Goal: Task Accomplishment & Management: Use online tool/utility

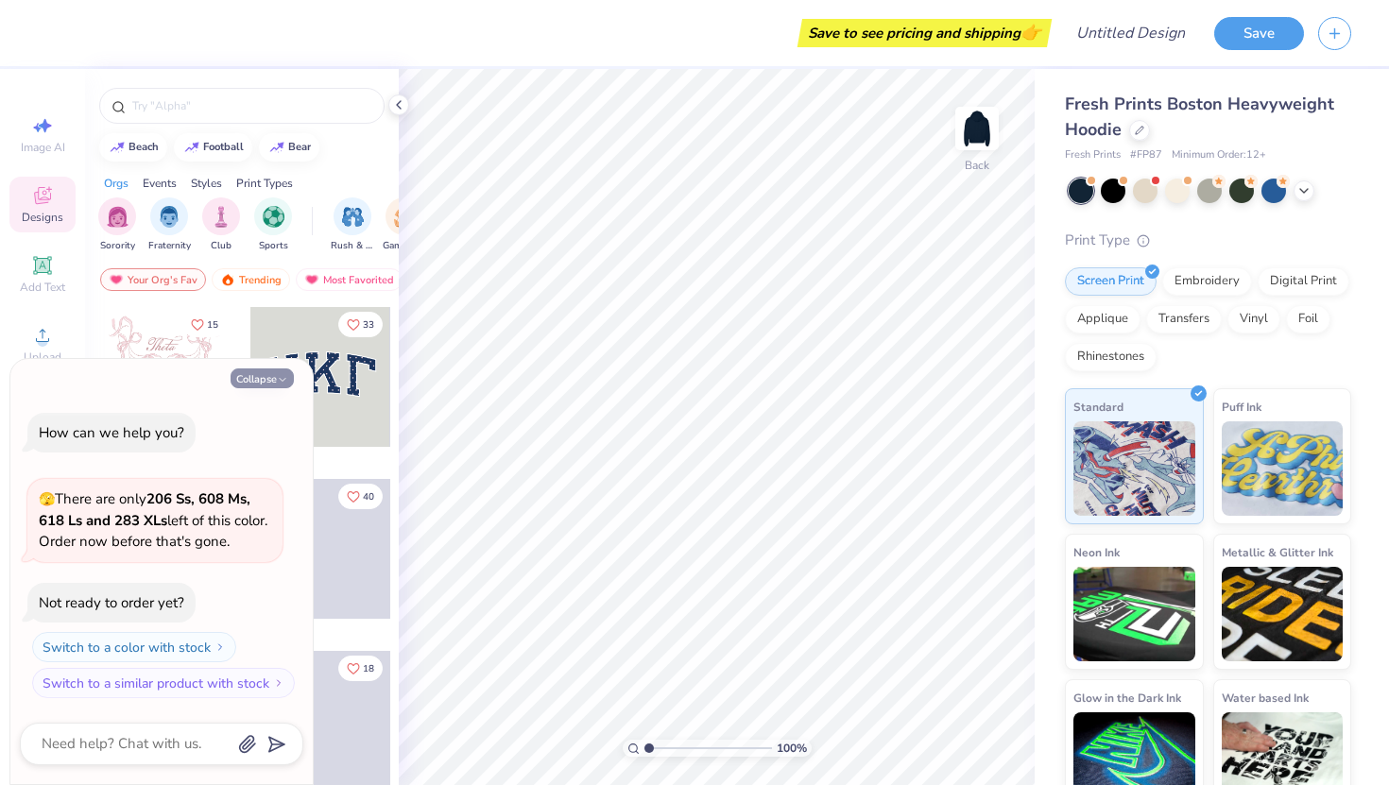
click at [274, 374] on button "Collapse" at bounding box center [262, 379] width 63 height 20
type textarea "x"
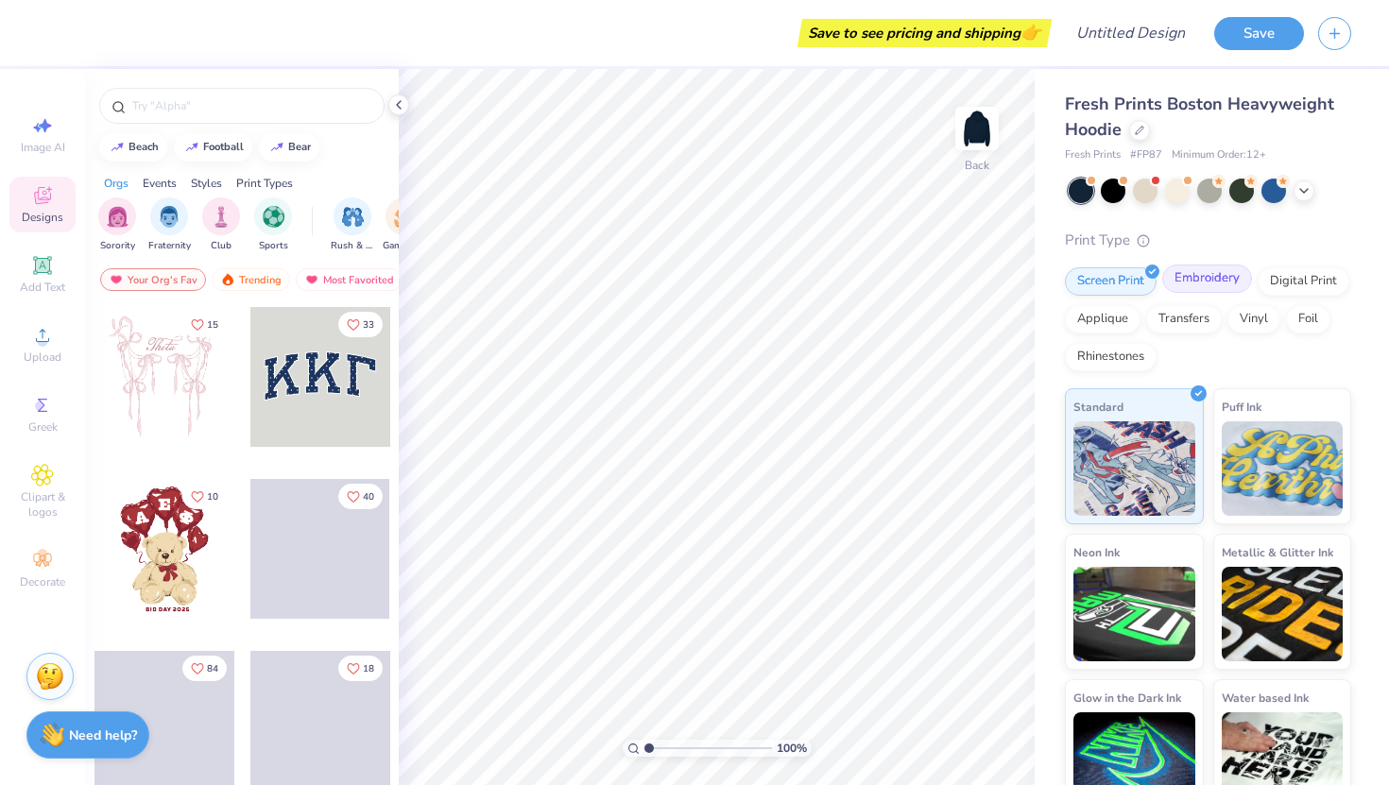
click at [1206, 289] on div "Embroidery" at bounding box center [1207, 279] width 90 height 28
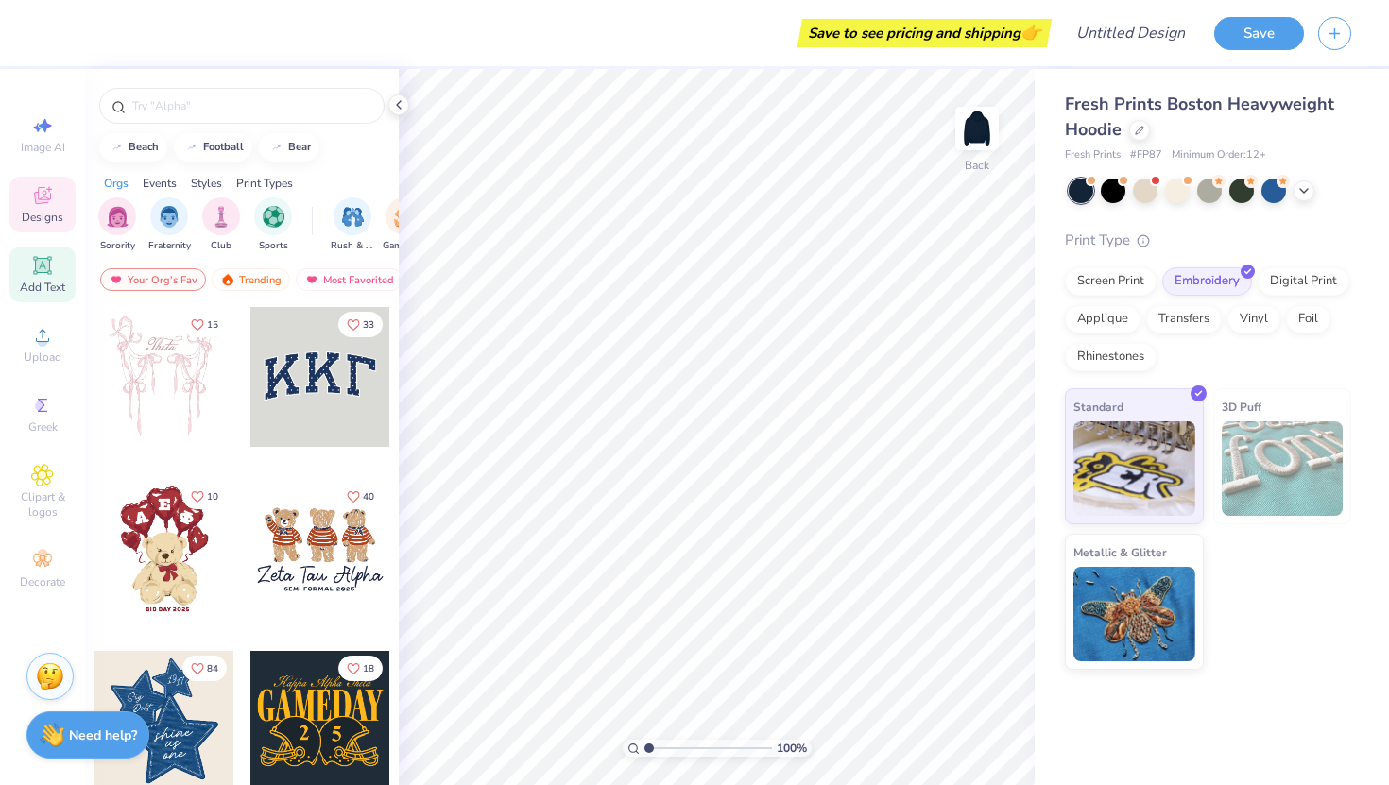
click at [36, 270] on icon at bounding box center [42, 265] width 18 height 18
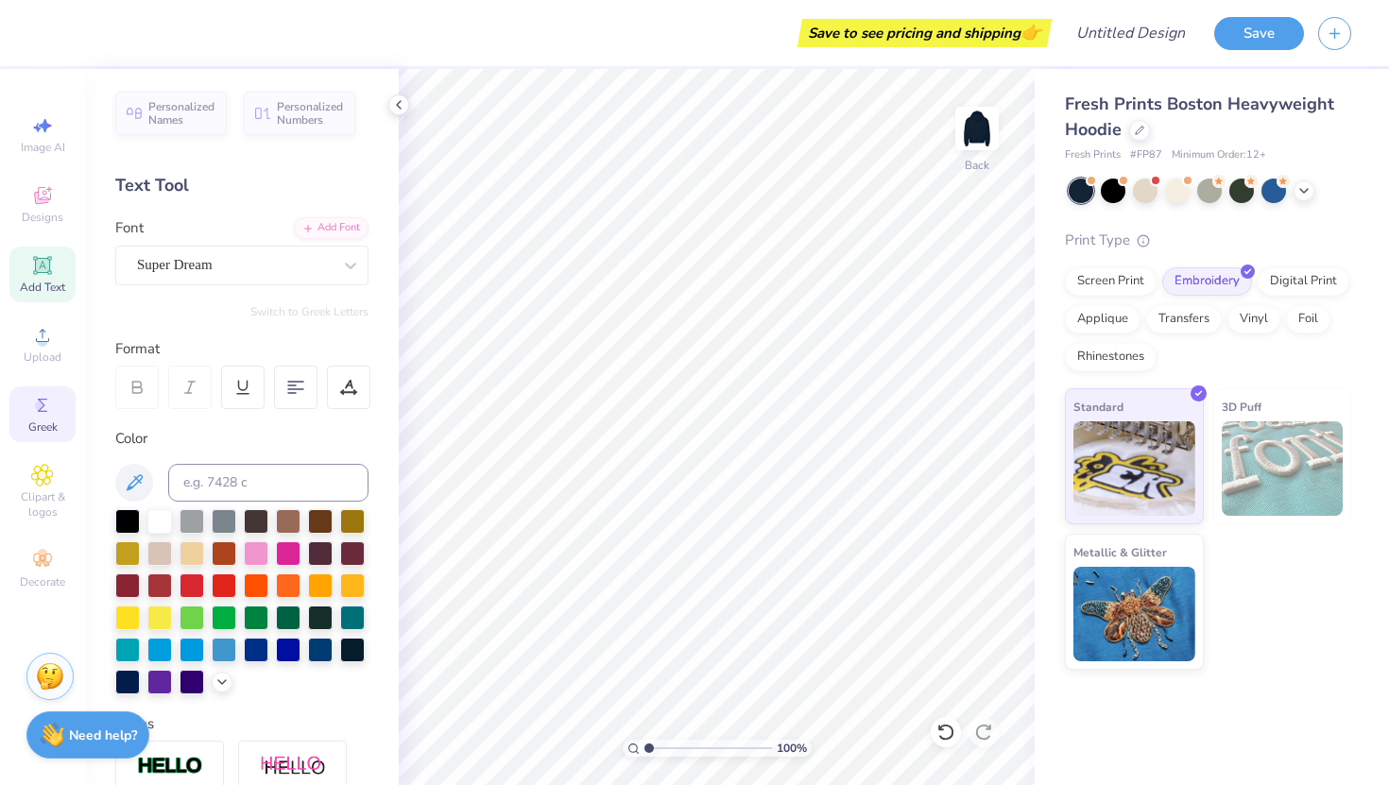
click at [23, 435] on div "Greek" at bounding box center [42, 415] width 66 height 56
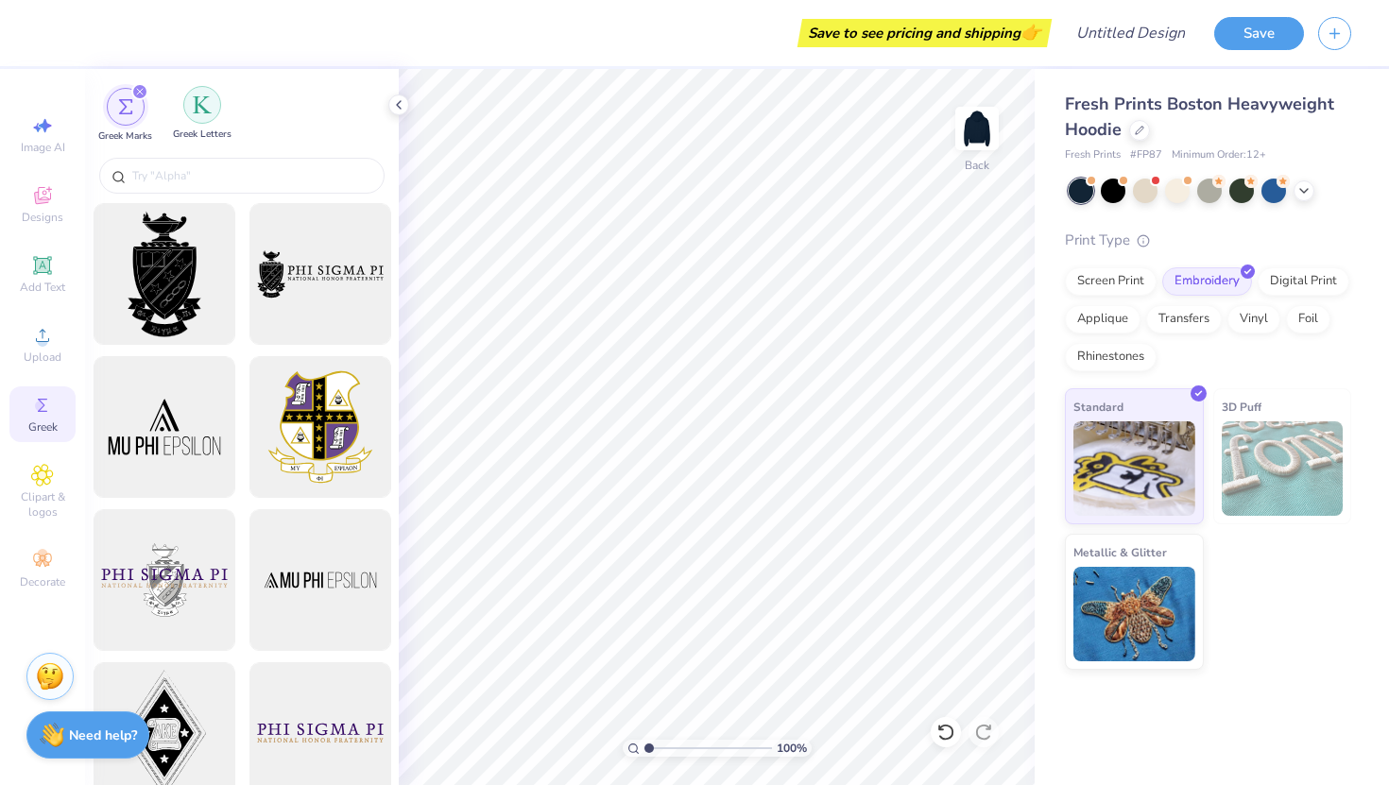
click at [183, 107] on div "filter for Greek Letters" at bounding box center [202, 105] width 38 height 38
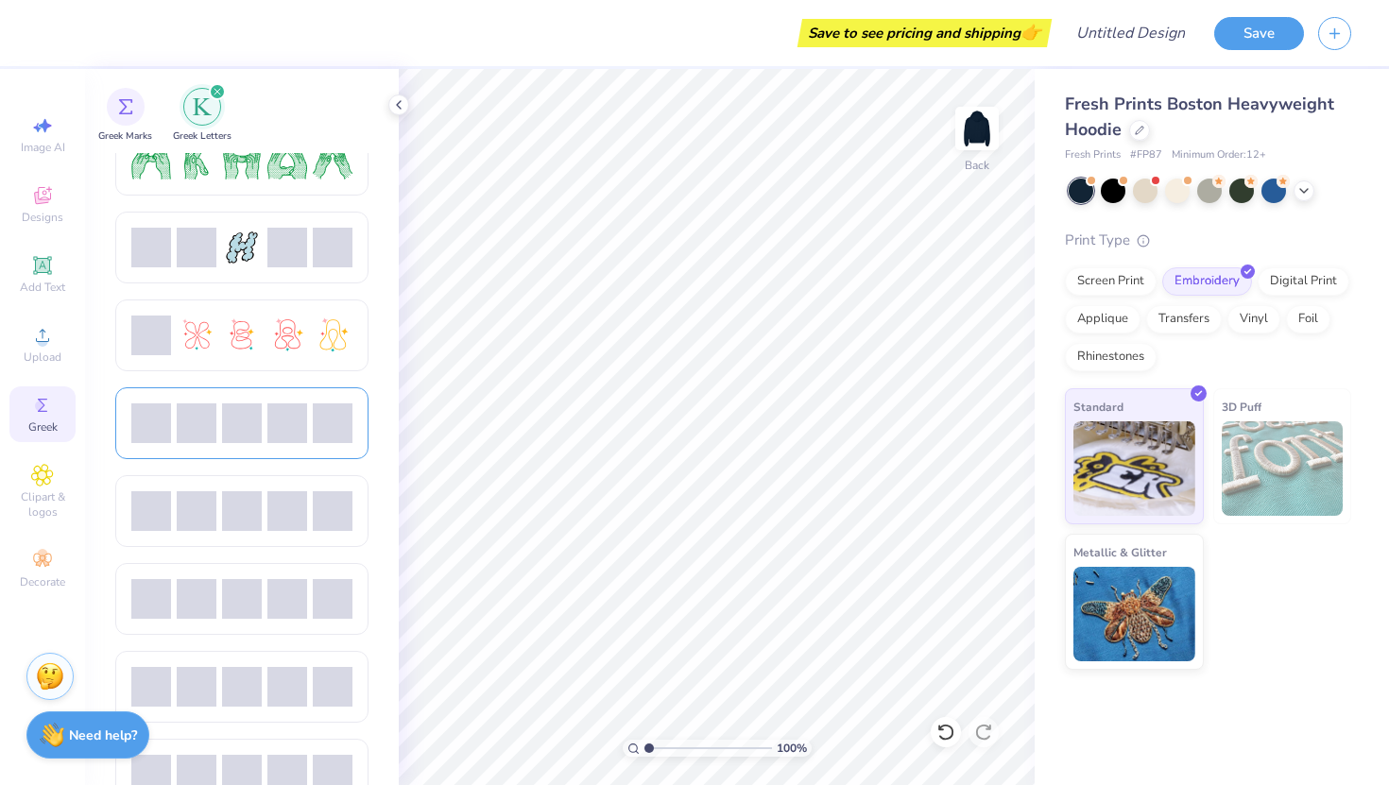
scroll to position [383, 0]
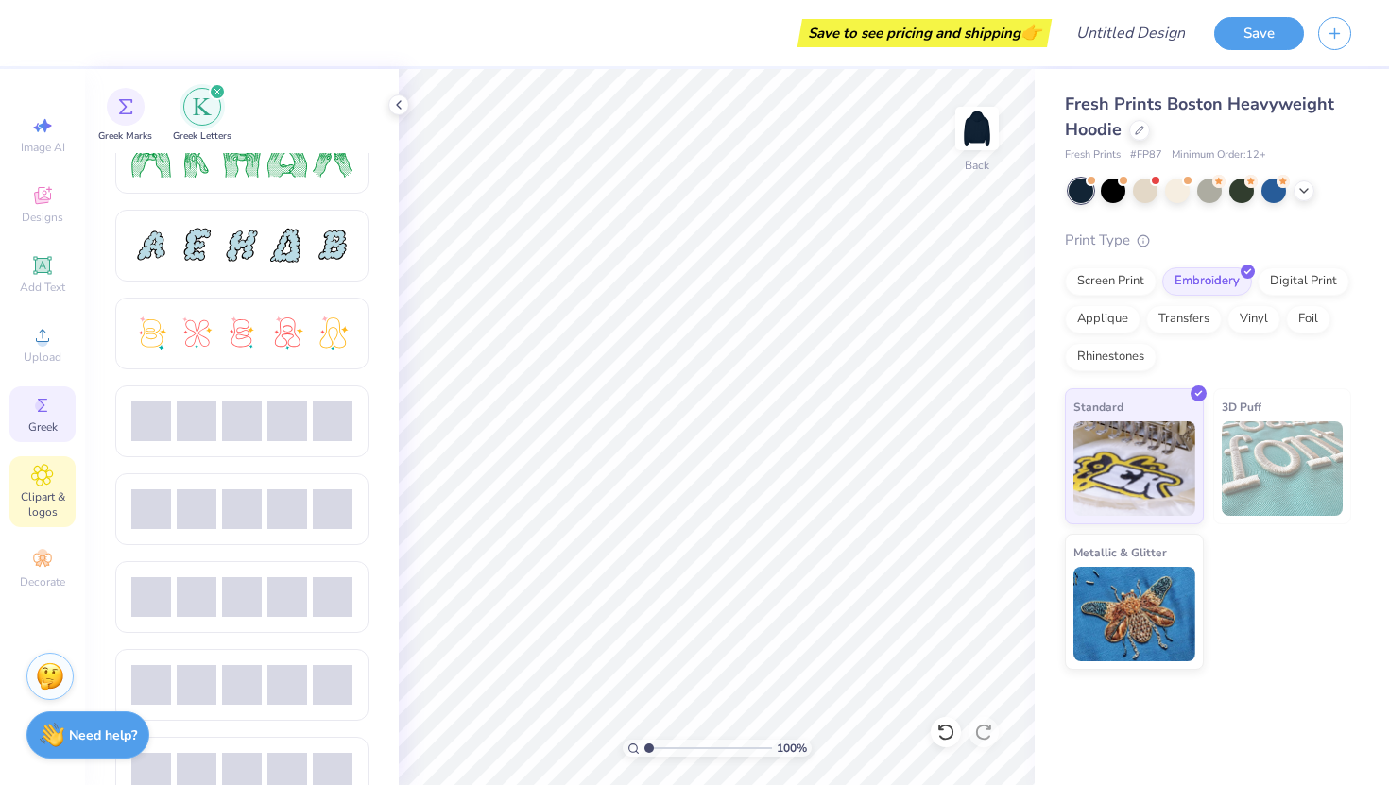
click at [26, 481] on div "Clipart & logos" at bounding box center [42, 491] width 66 height 71
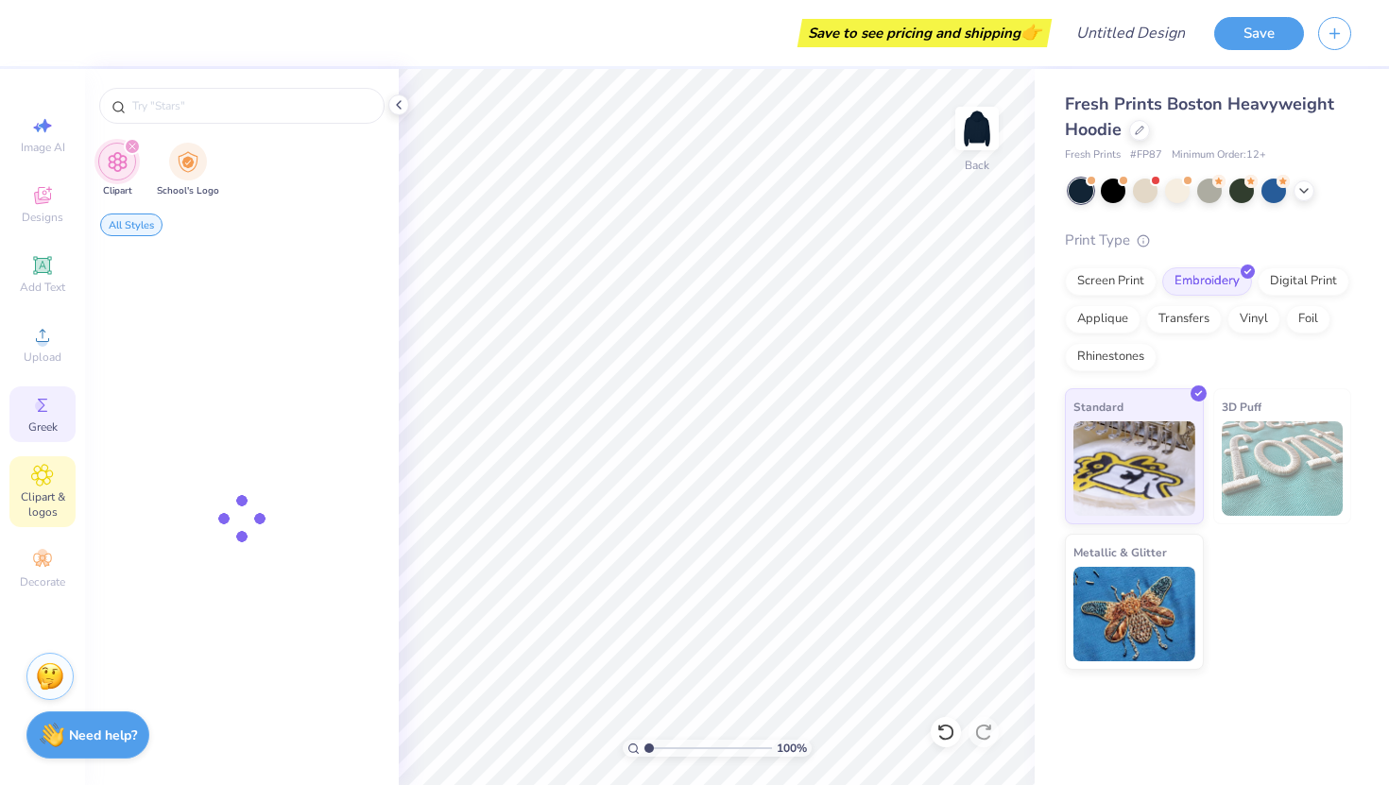
click at [38, 411] on icon at bounding box center [42, 405] width 9 height 13
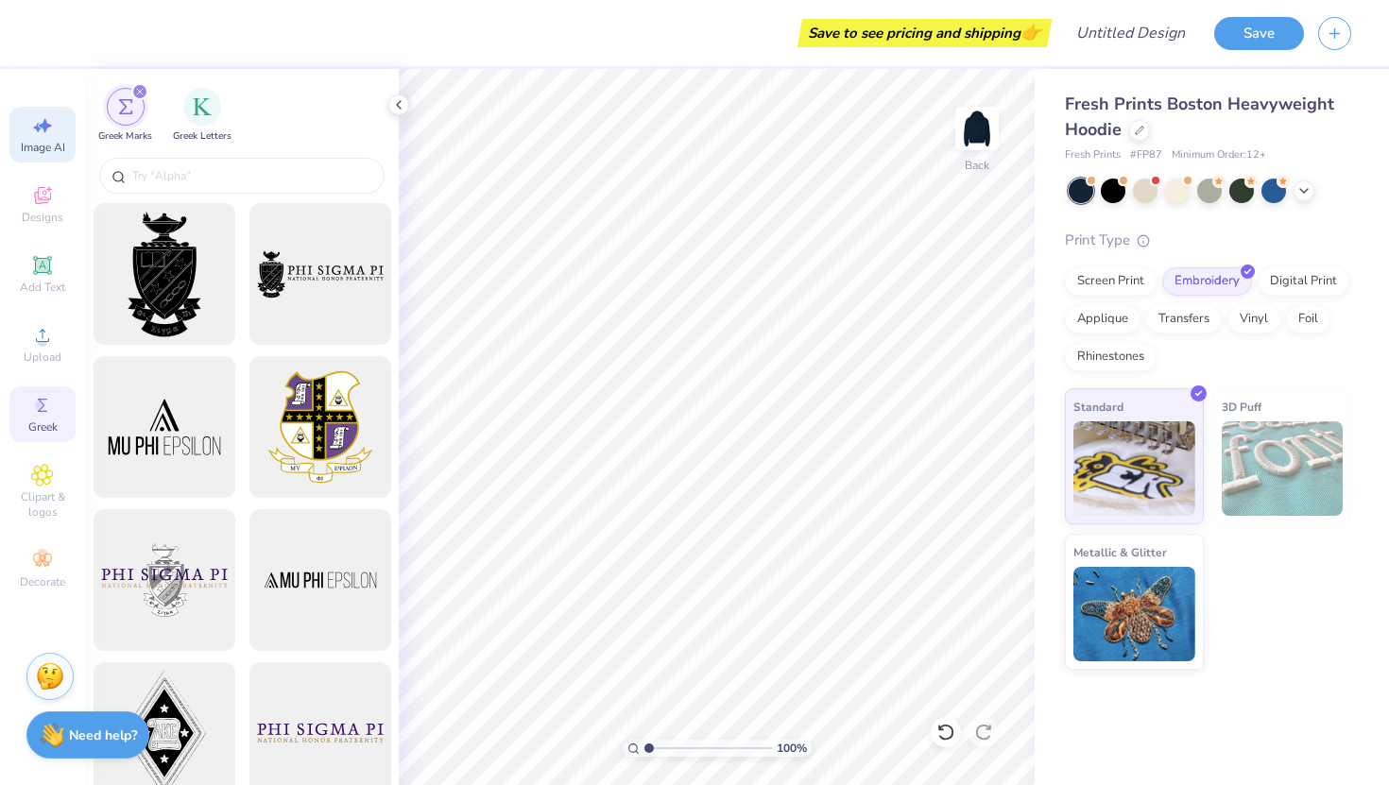
click at [35, 146] on span "Image AI" at bounding box center [43, 147] width 44 height 15
select select "4"
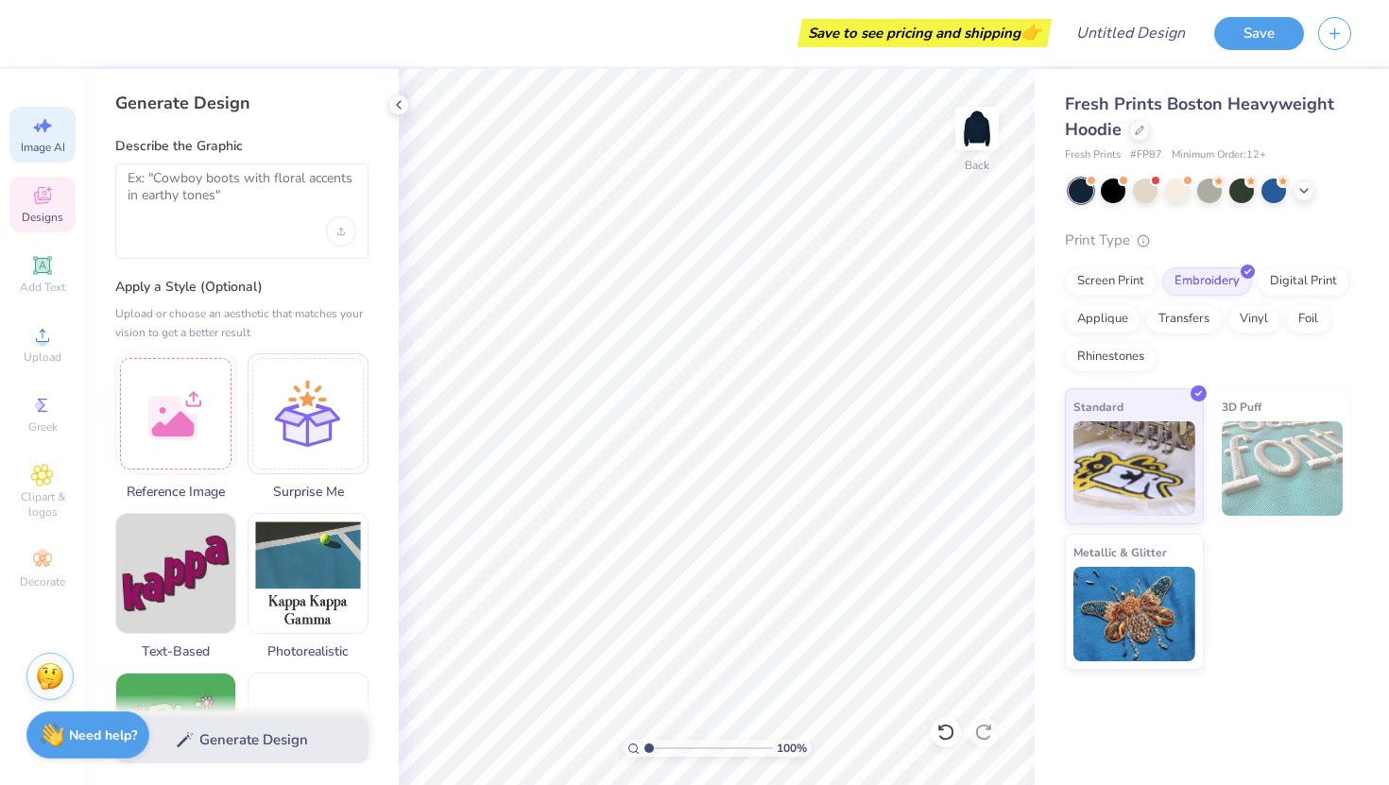
click at [35, 190] on icon at bounding box center [42, 195] width 23 height 23
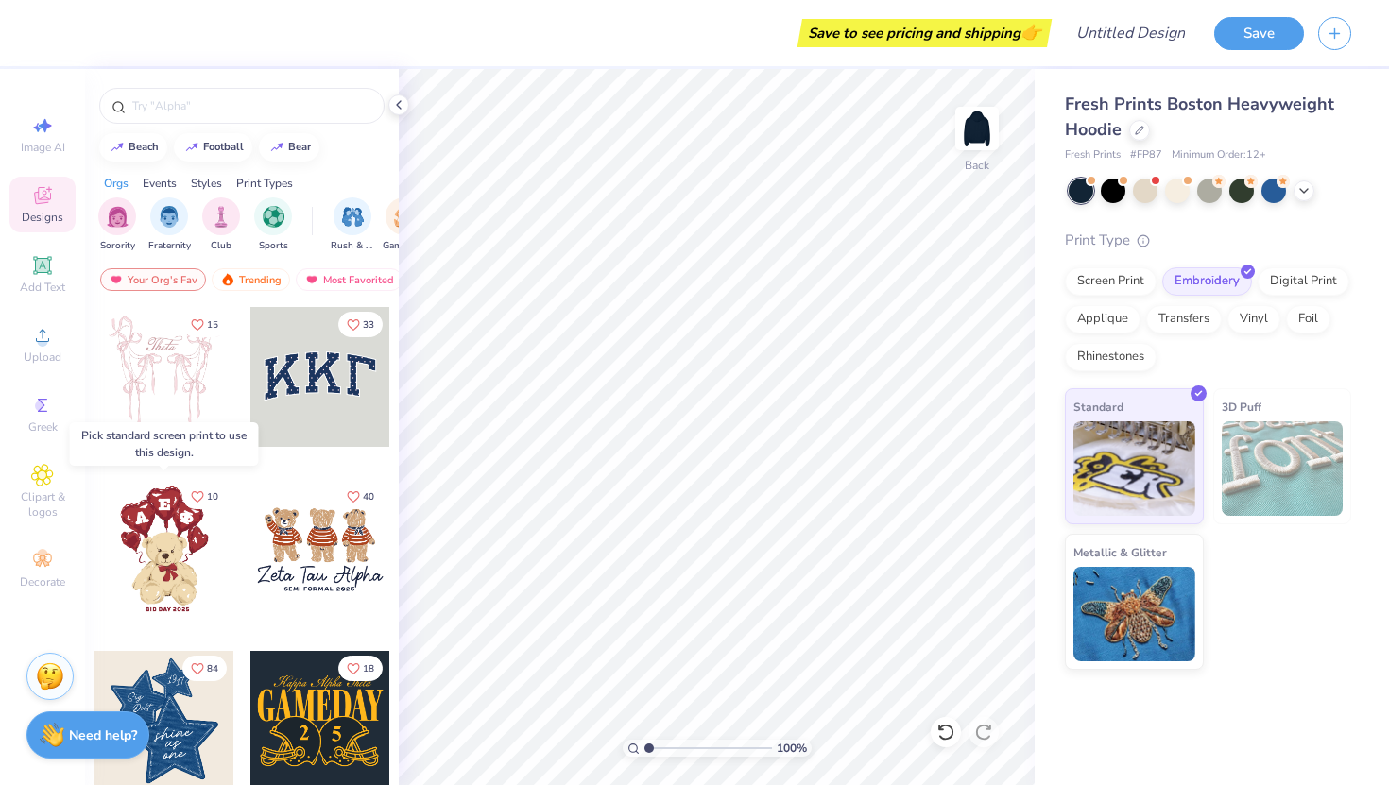
scroll to position [1008, 0]
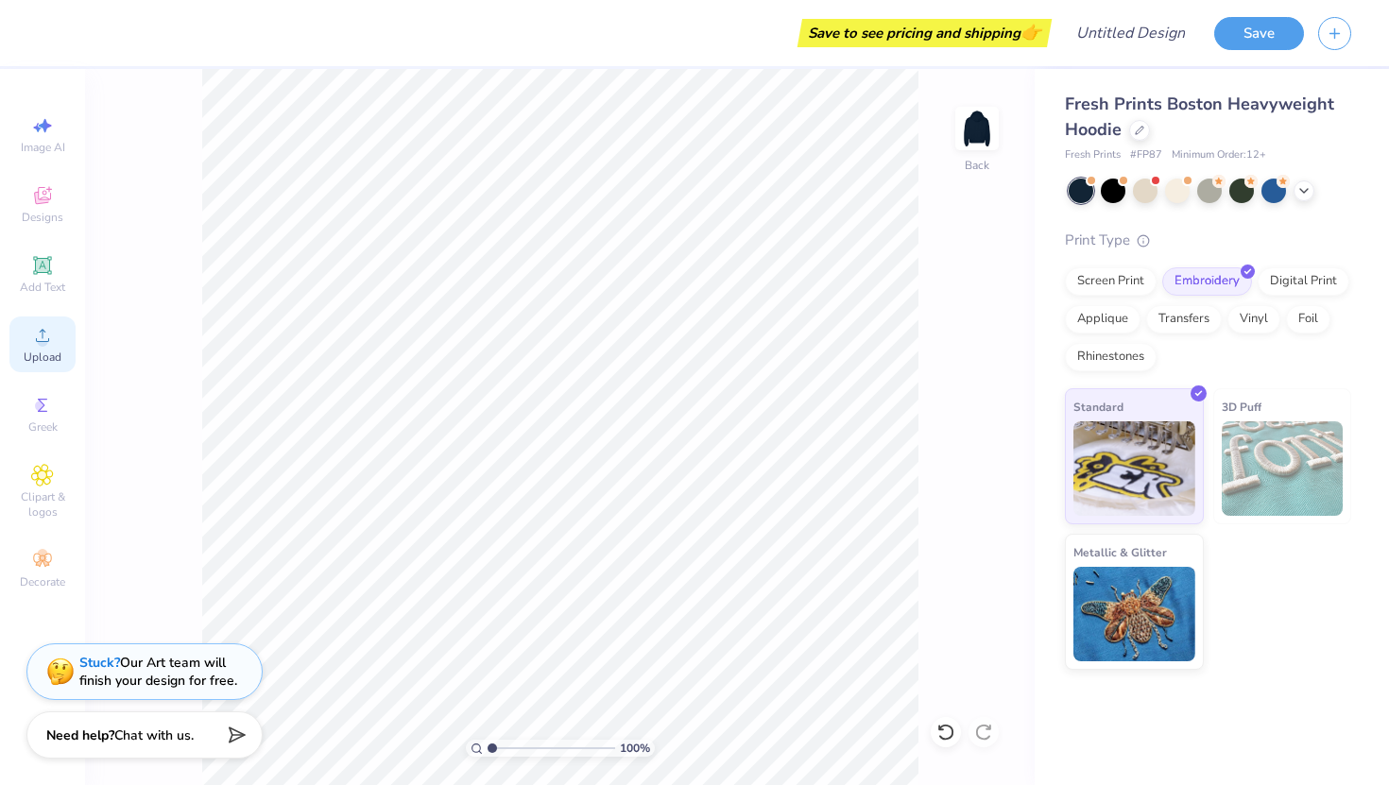
click at [43, 348] on div "Upload" at bounding box center [42, 345] width 66 height 56
click at [45, 193] on icon at bounding box center [42, 195] width 17 height 17
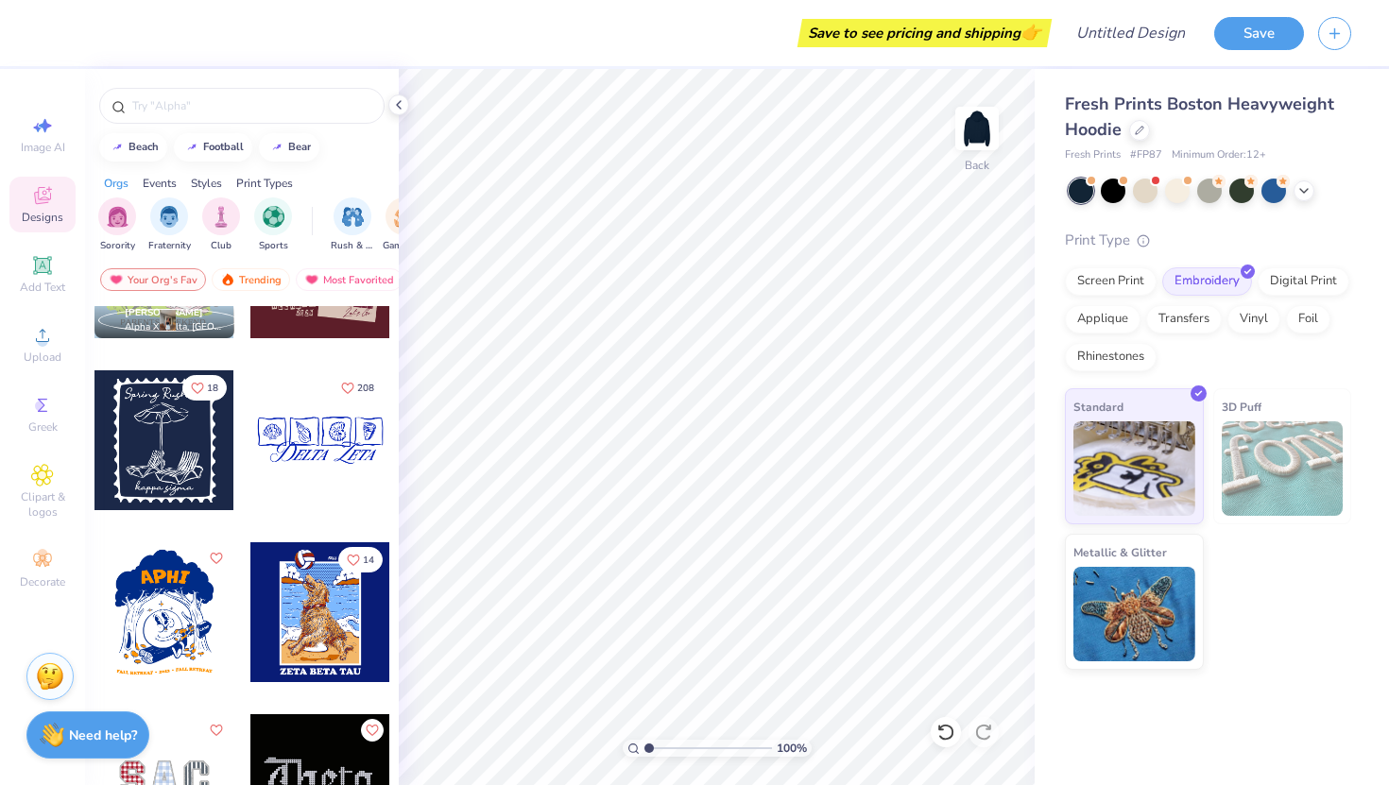
scroll to position [3380, 0]
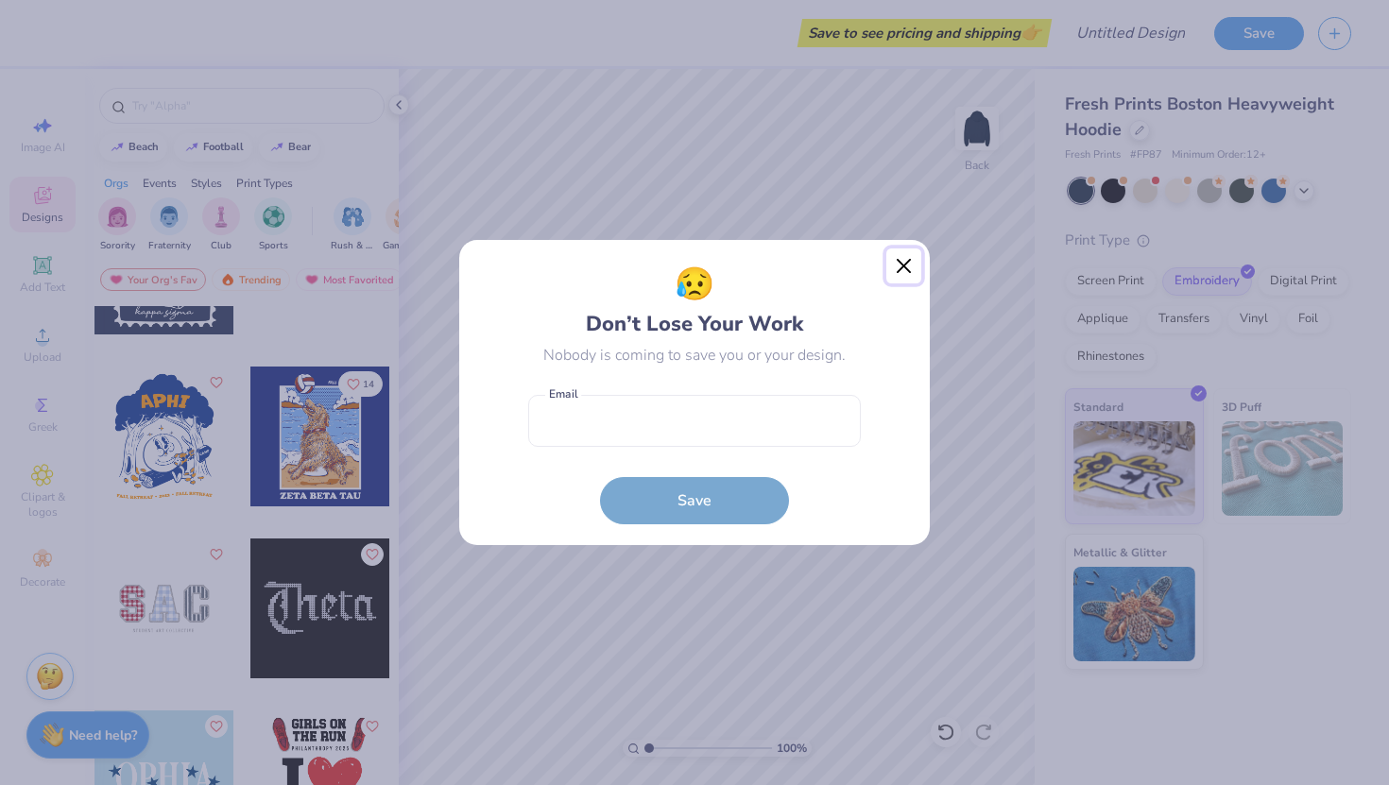
click at [912, 259] on button "Close" at bounding box center [904, 267] width 36 height 36
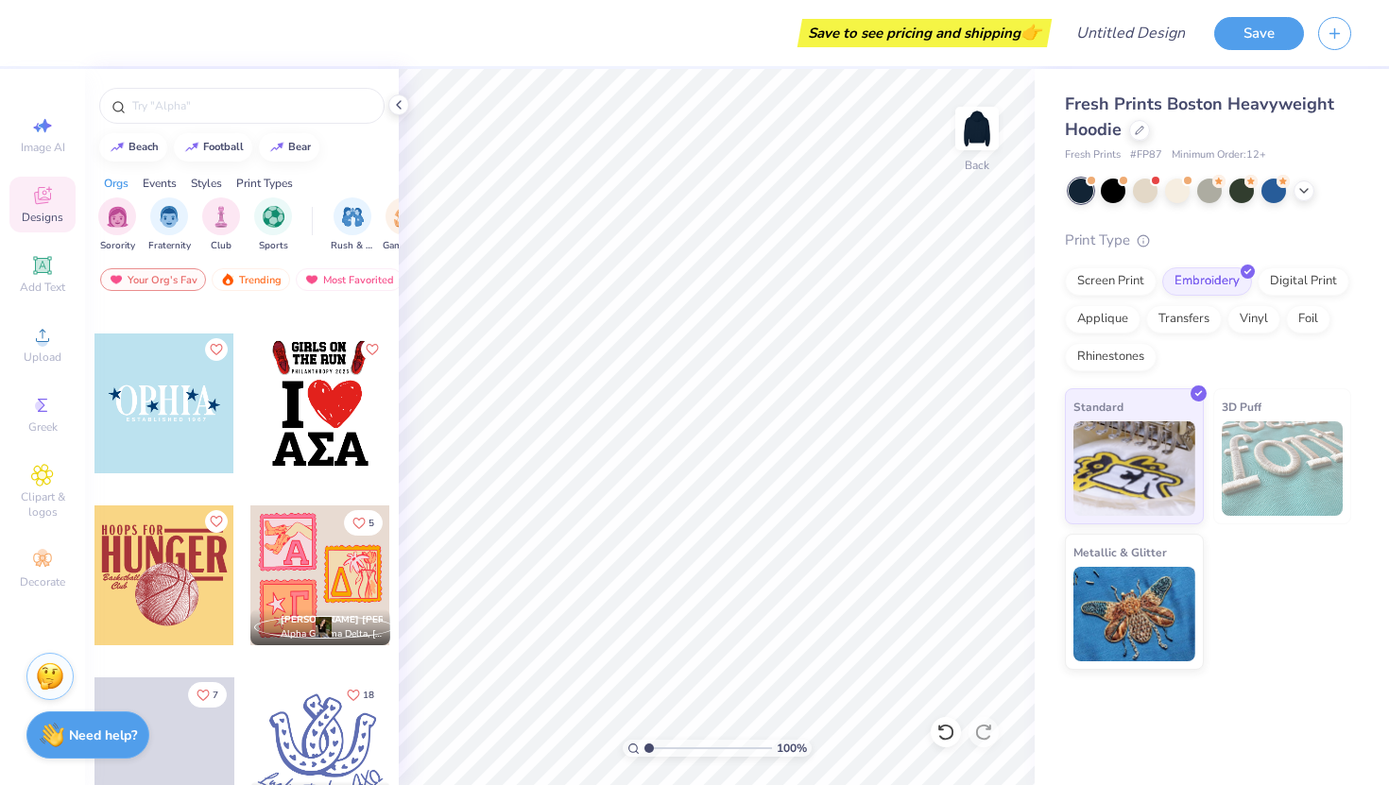
scroll to position [3839, 0]
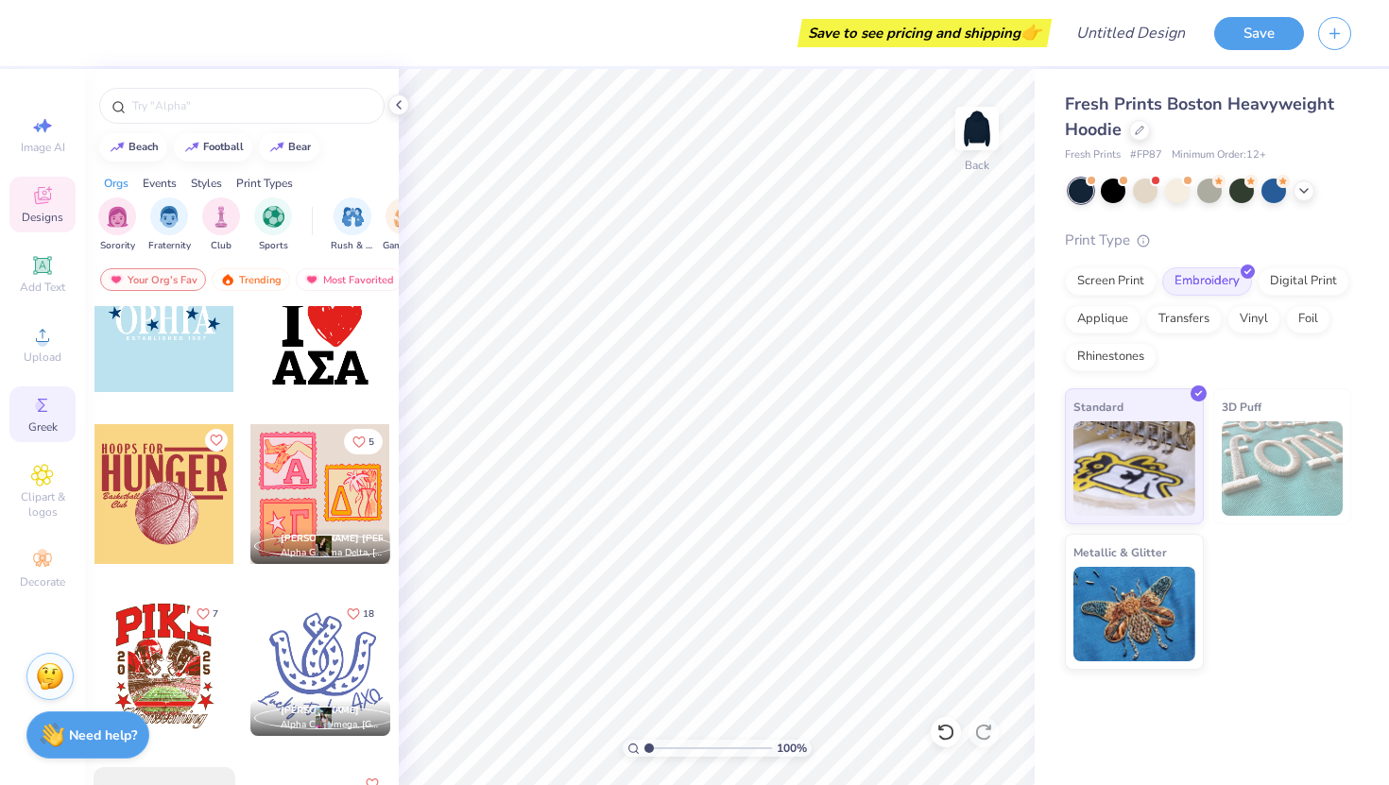
click at [57, 388] on div "Greek" at bounding box center [42, 415] width 66 height 56
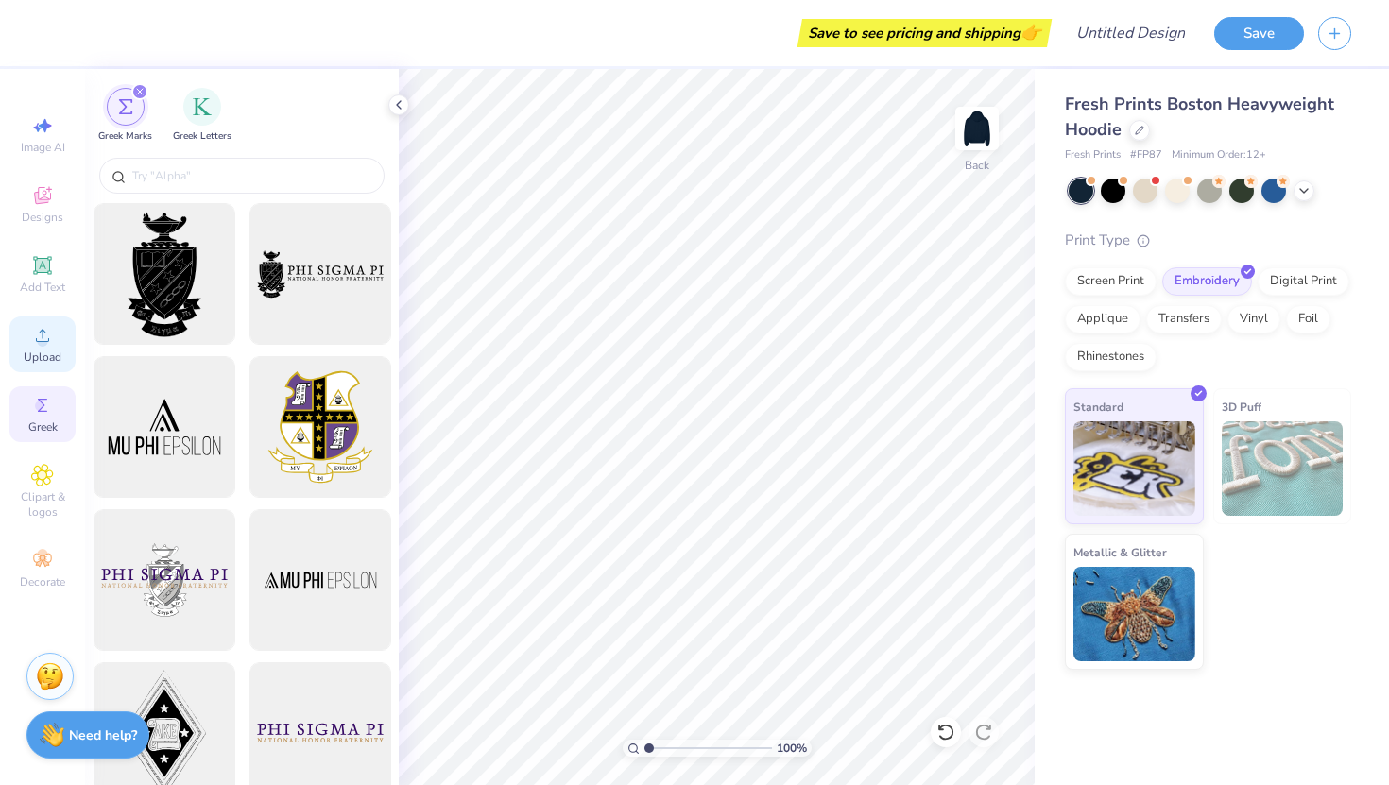
click at [42, 365] on div "Upload" at bounding box center [42, 345] width 66 height 56
click at [51, 503] on span "Clipart & logos" at bounding box center [42, 505] width 66 height 30
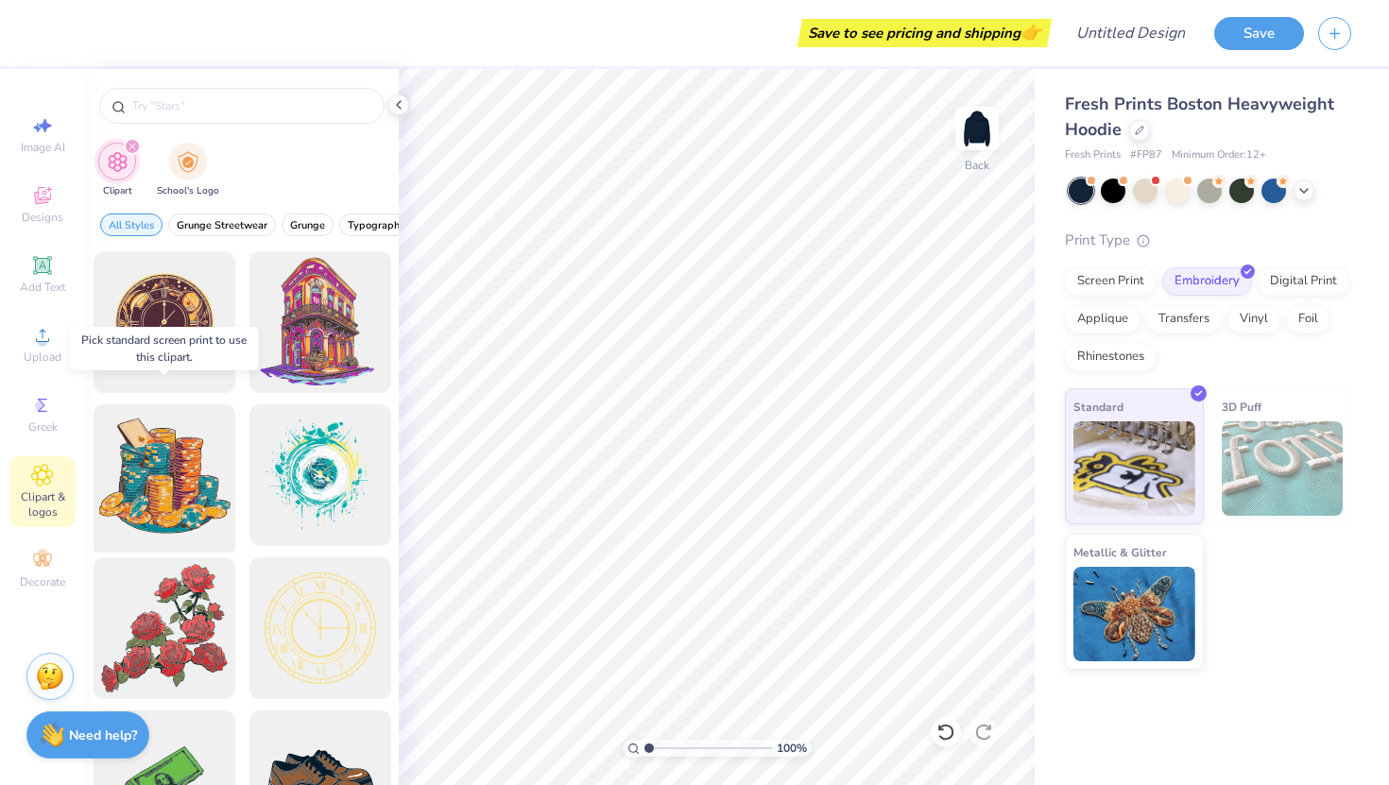
scroll to position [29, 0]
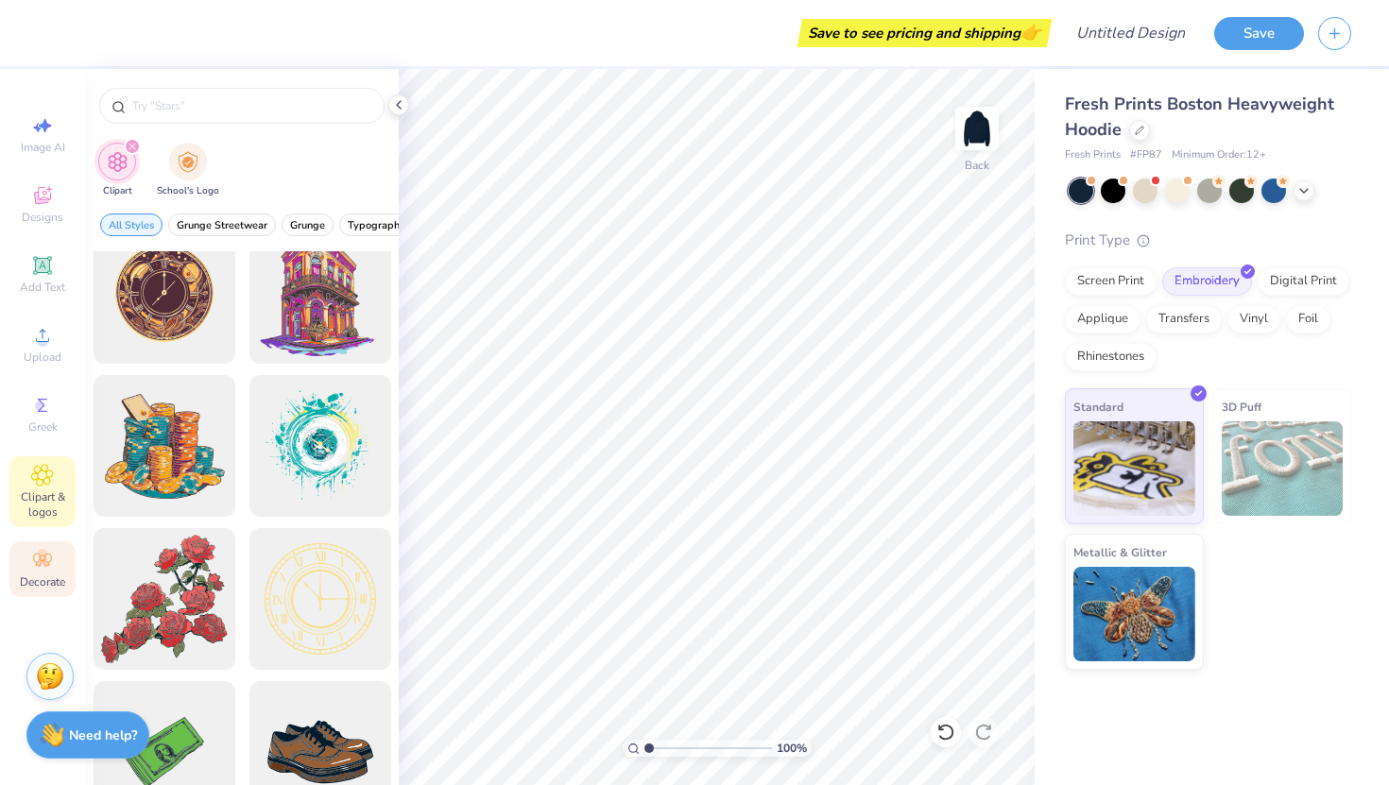
click at [47, 559] on icon at bounding box center [42, 560] width 23 height 23
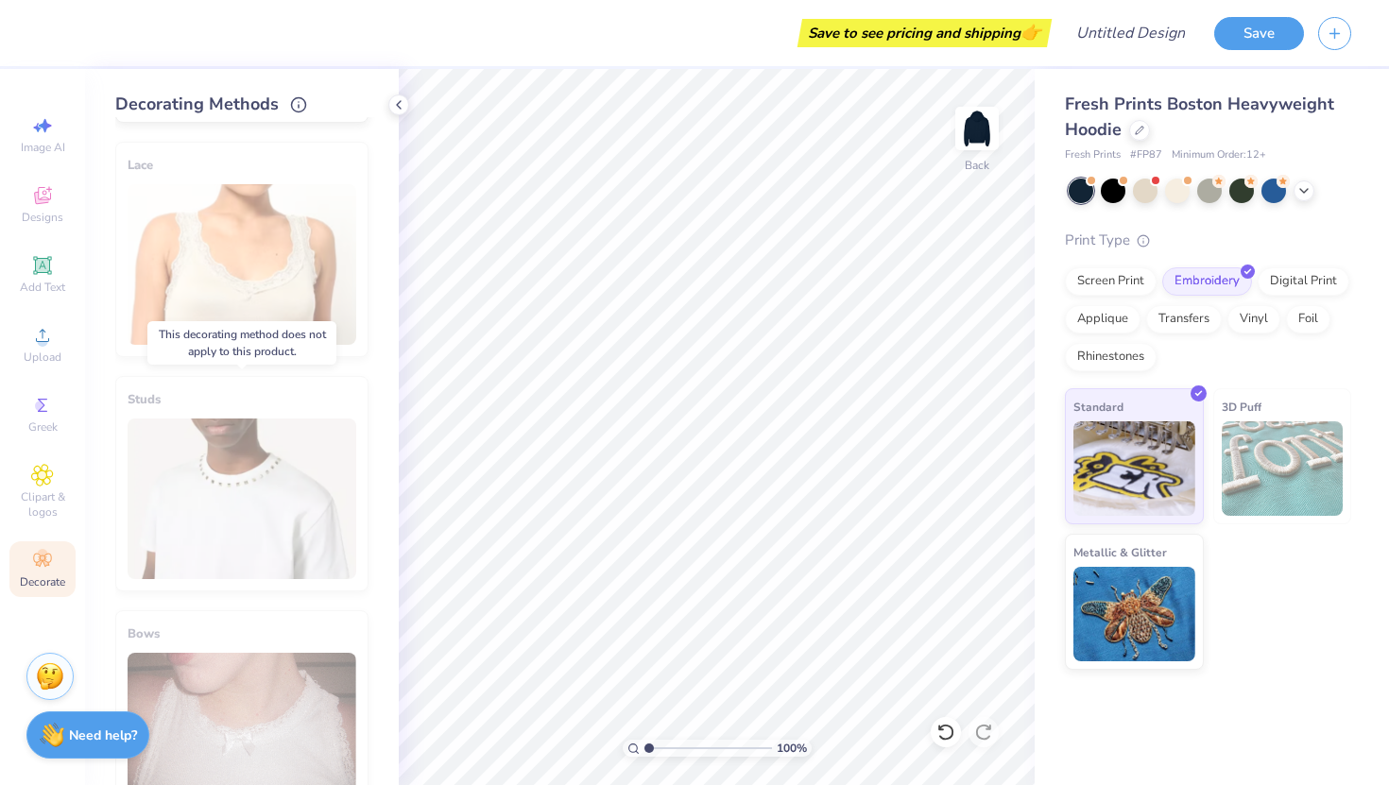
scroll to position [0, 0]
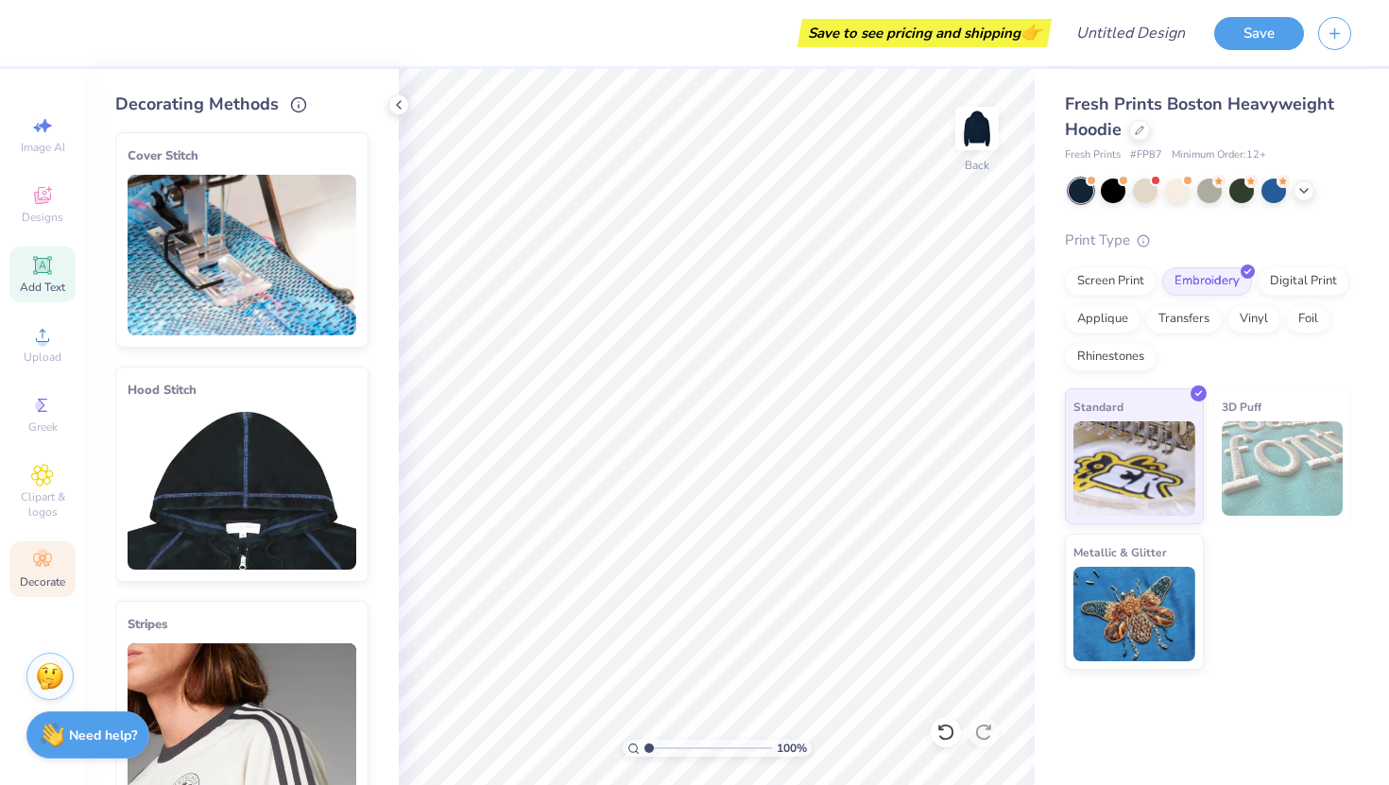
click at [45, 267] on icon at bounding box center [42, 265] width 14 height 14
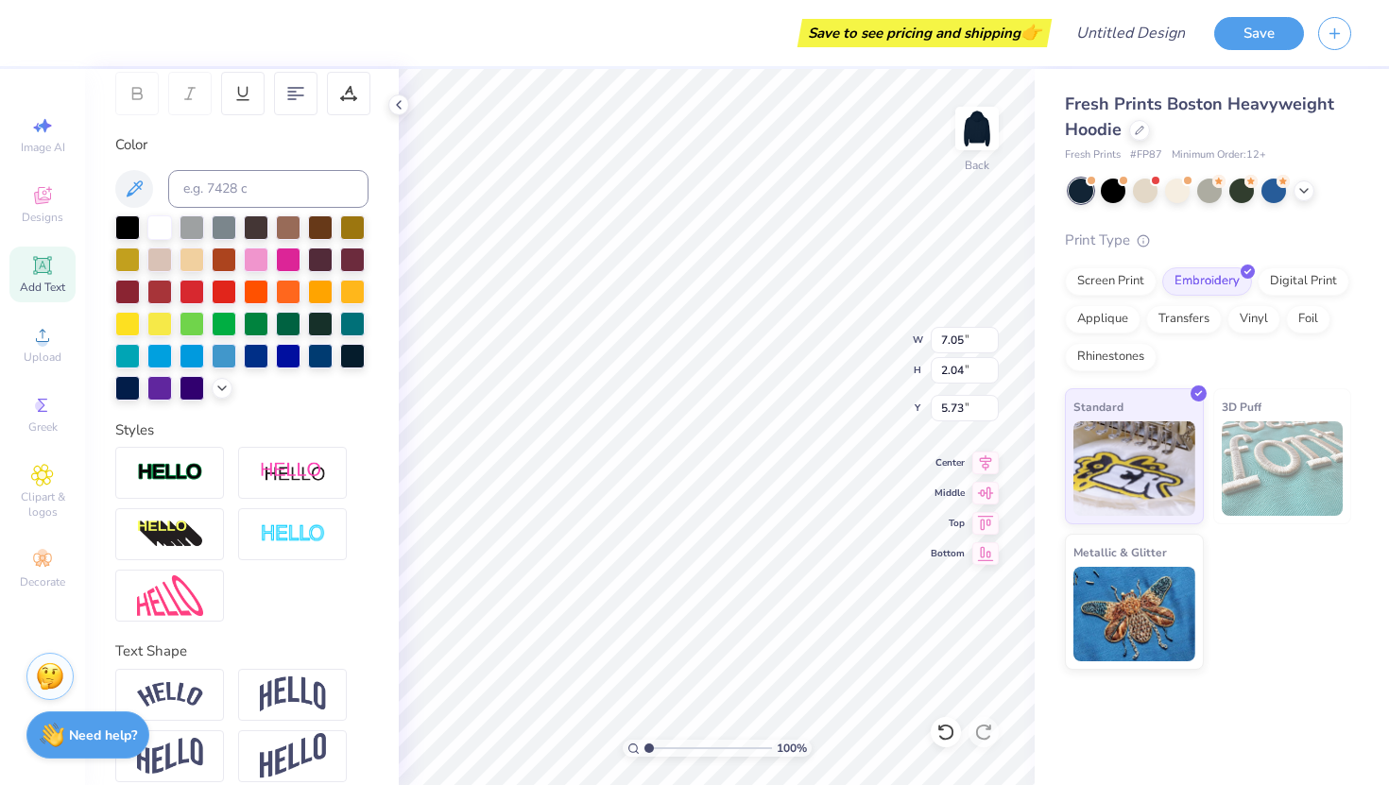
scroll to position [313, 0]
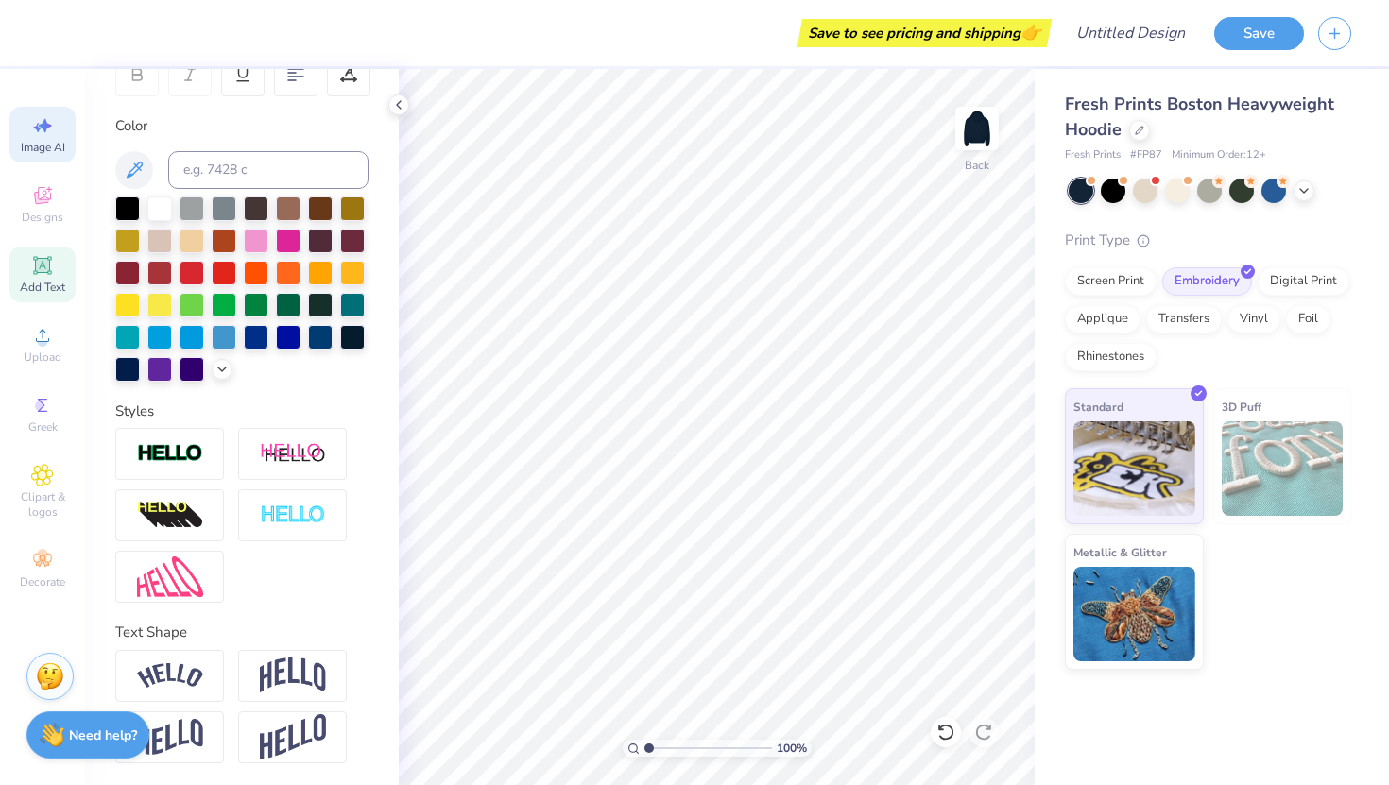
click at [47, 129] on icon at bounding box center [42, 125] width 23 height 23
select select "4"
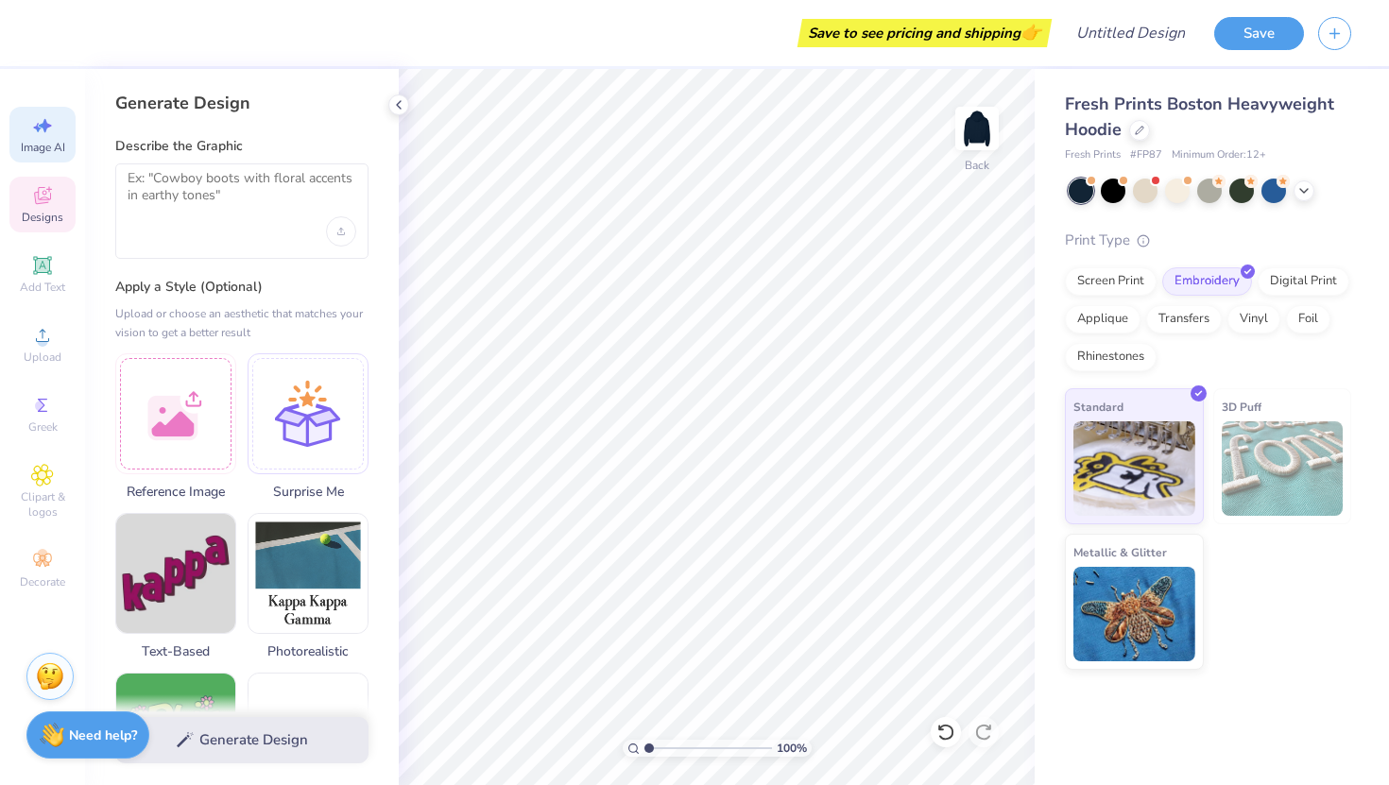
click at [52, 198] on icon at bounding box center [42, 195] width 23 height 23
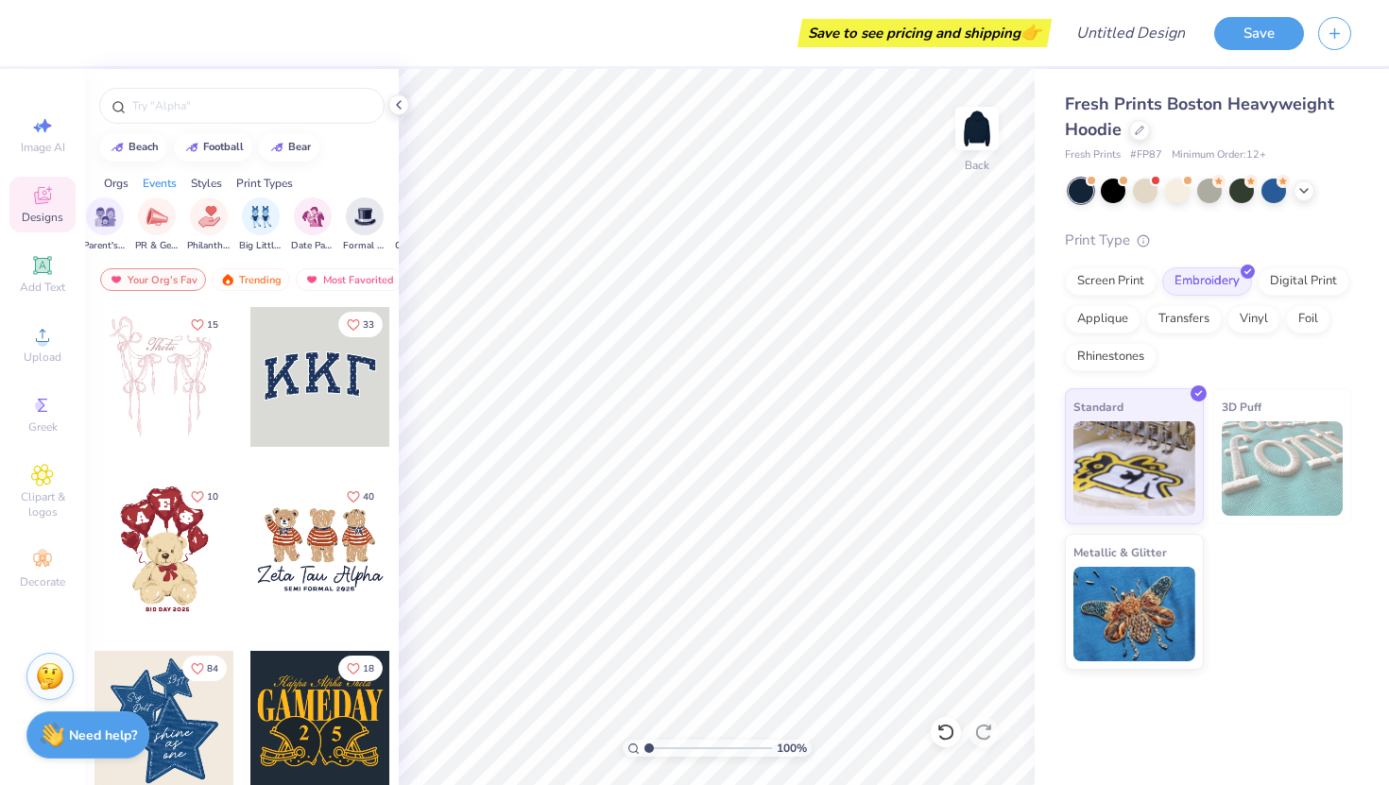
scroll to position [0, 0]
click at [123, 232] on div "filter for Sorority" at bounding box center [117, 215] width 38 height 38
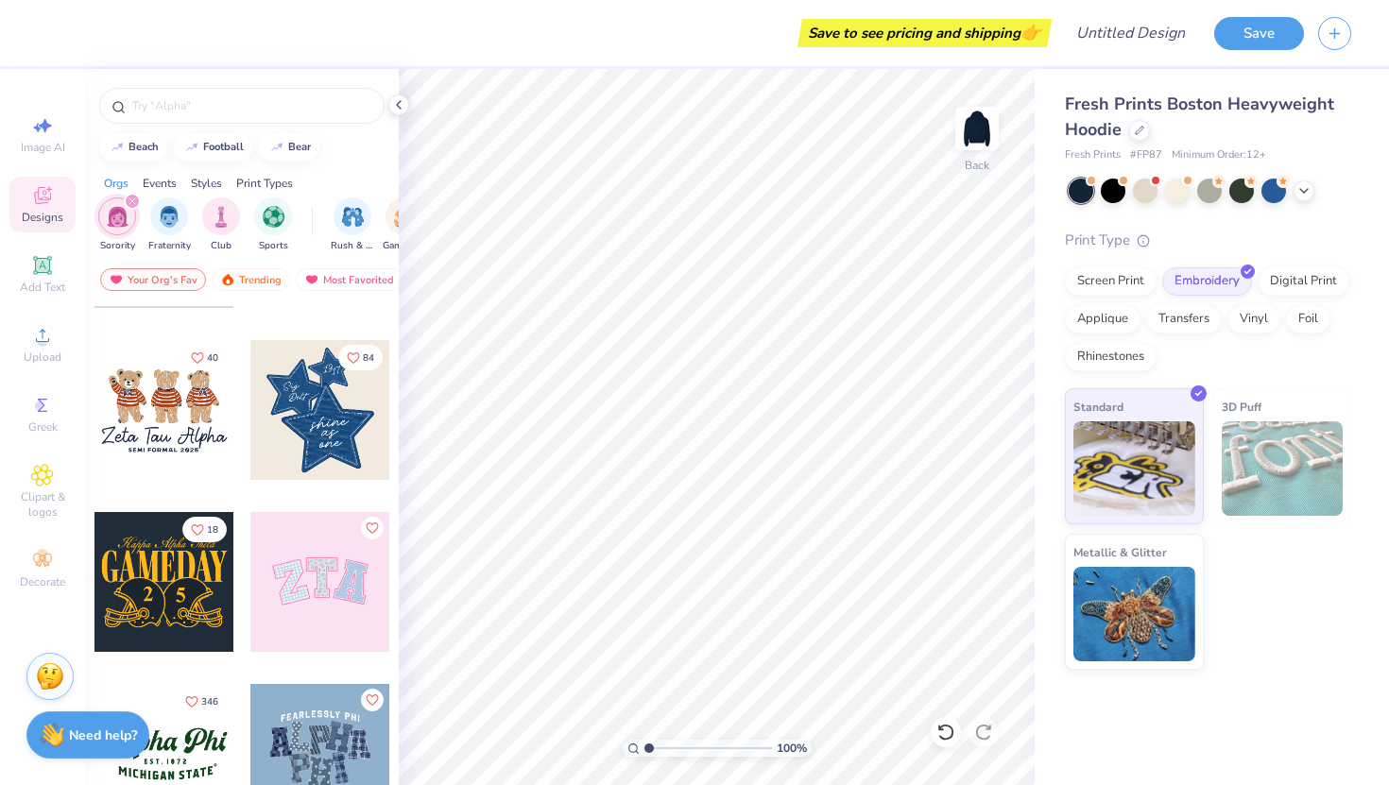
scroll to position [136, 0]
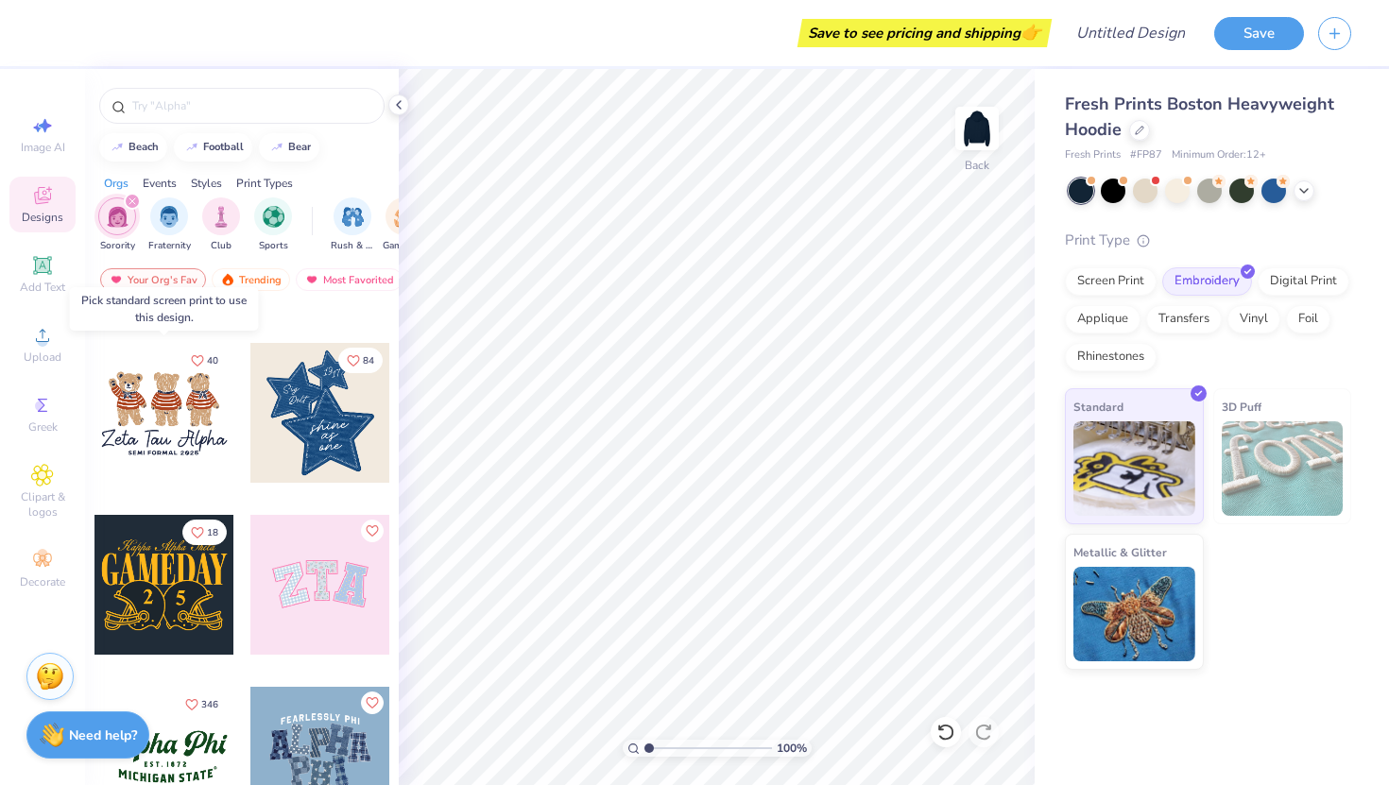
click at [217, 421] on div at bounding box center [165, 413] width 140 height 140
click at [190, 438] on div at bounding box center [165, 413] width 140 height 140
click at [95, 417] on div at bounding box center [25, 413] width 140 height 140
click at [1115, 286] on div "Screen Print" at bounding box center [1111, 279] width 92 height 28
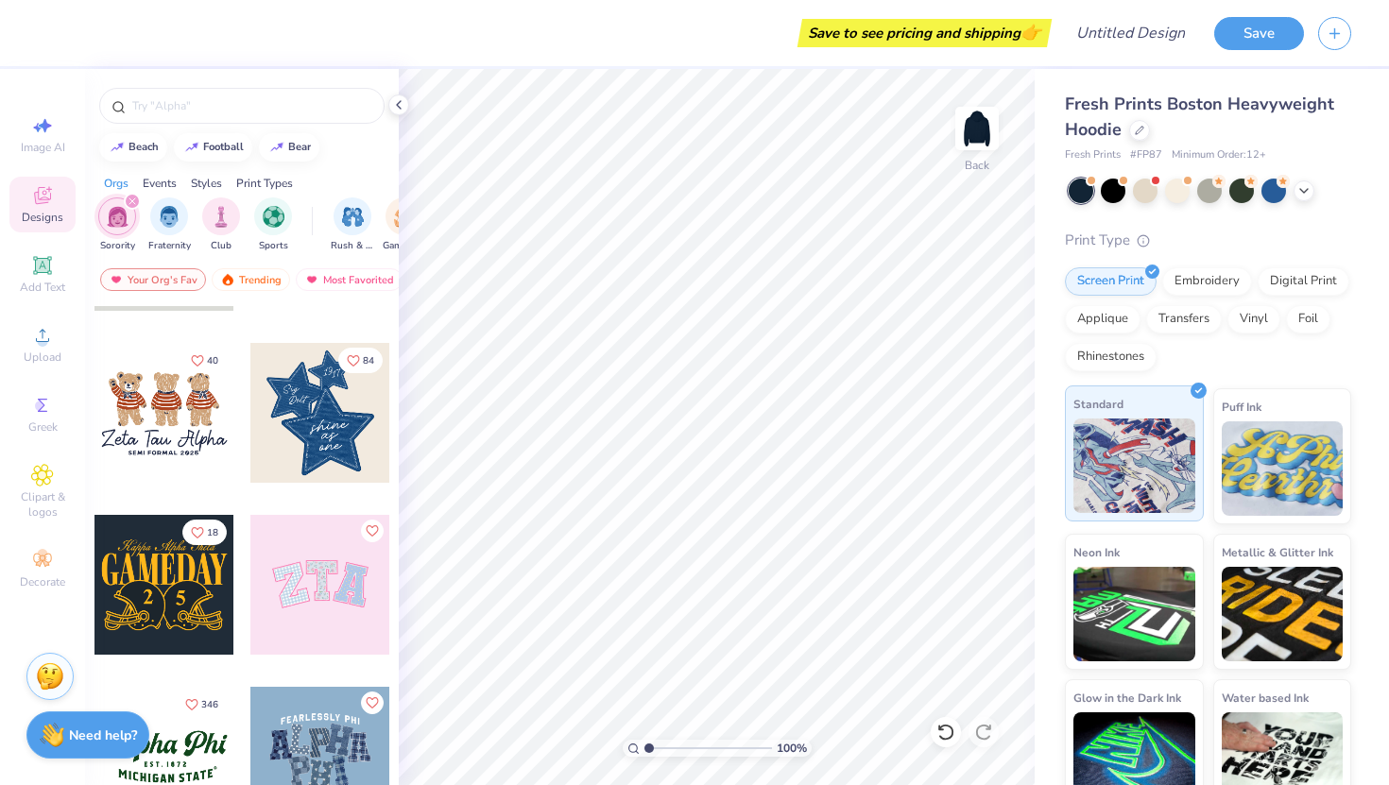
click at [1170, 455] on img at bounding box center [1135, 466] width 122 height 95
click at [203, 445] on div at bounding box center [165, 413] width 140 height 140
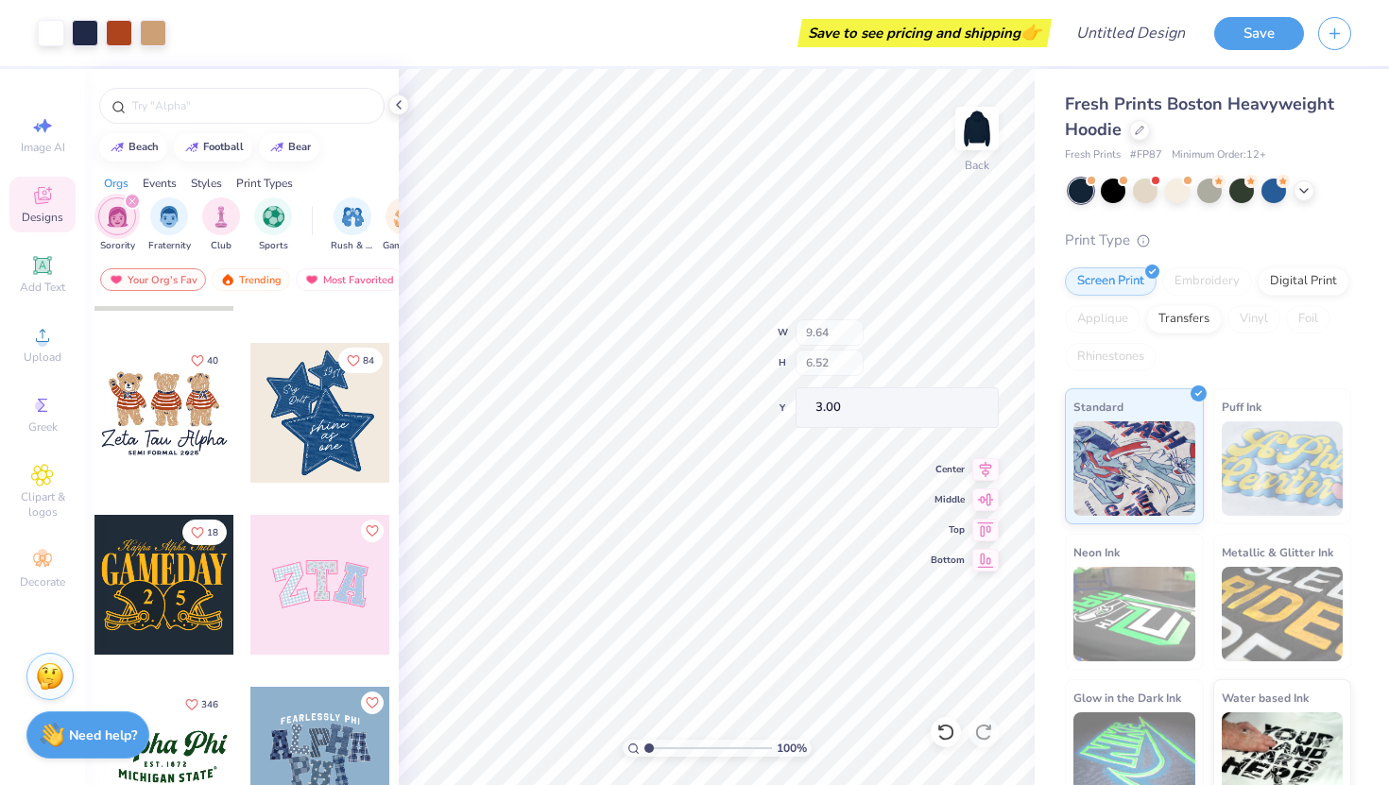
type input "1.64"
type input "7.59"
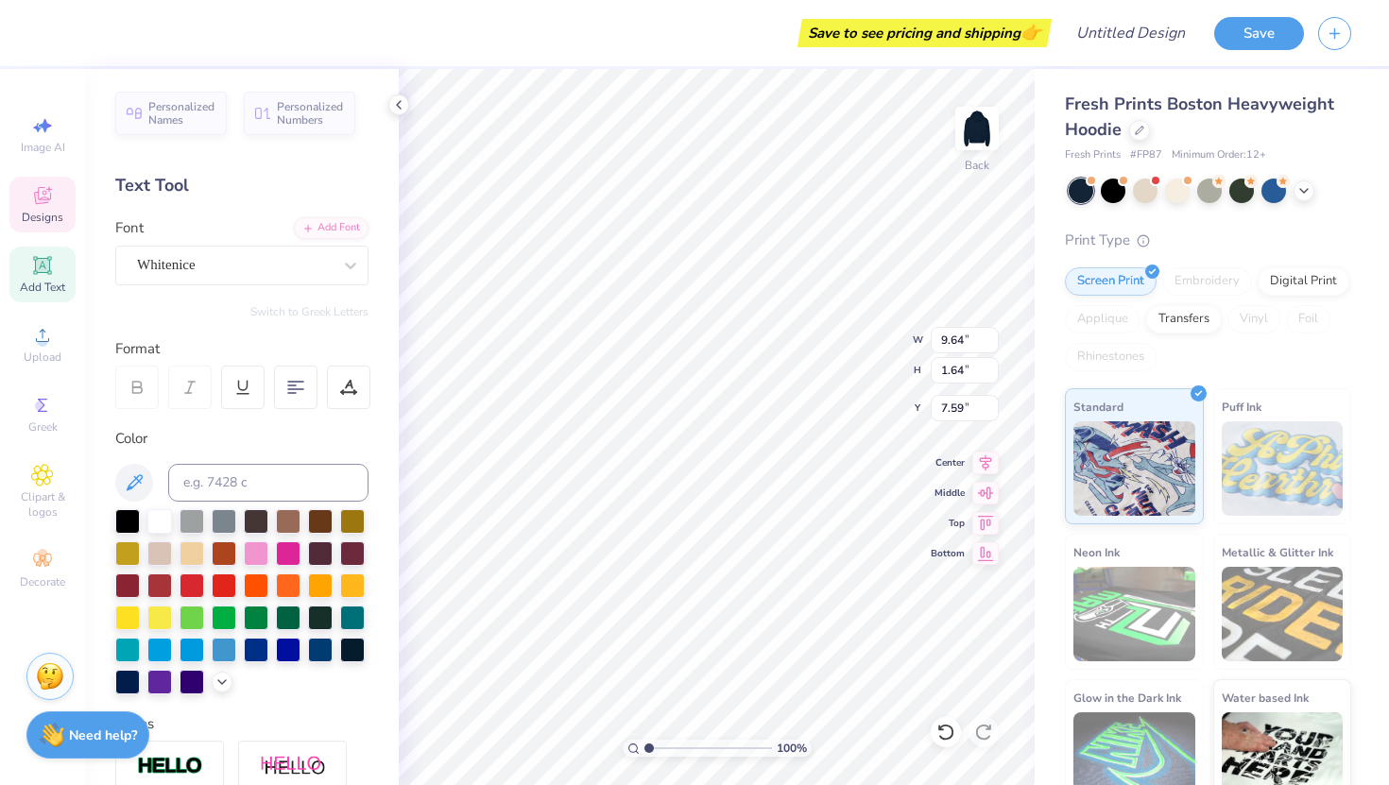
scroll to position [0, 0]
type textarea "DELTA DELTA DELTA"
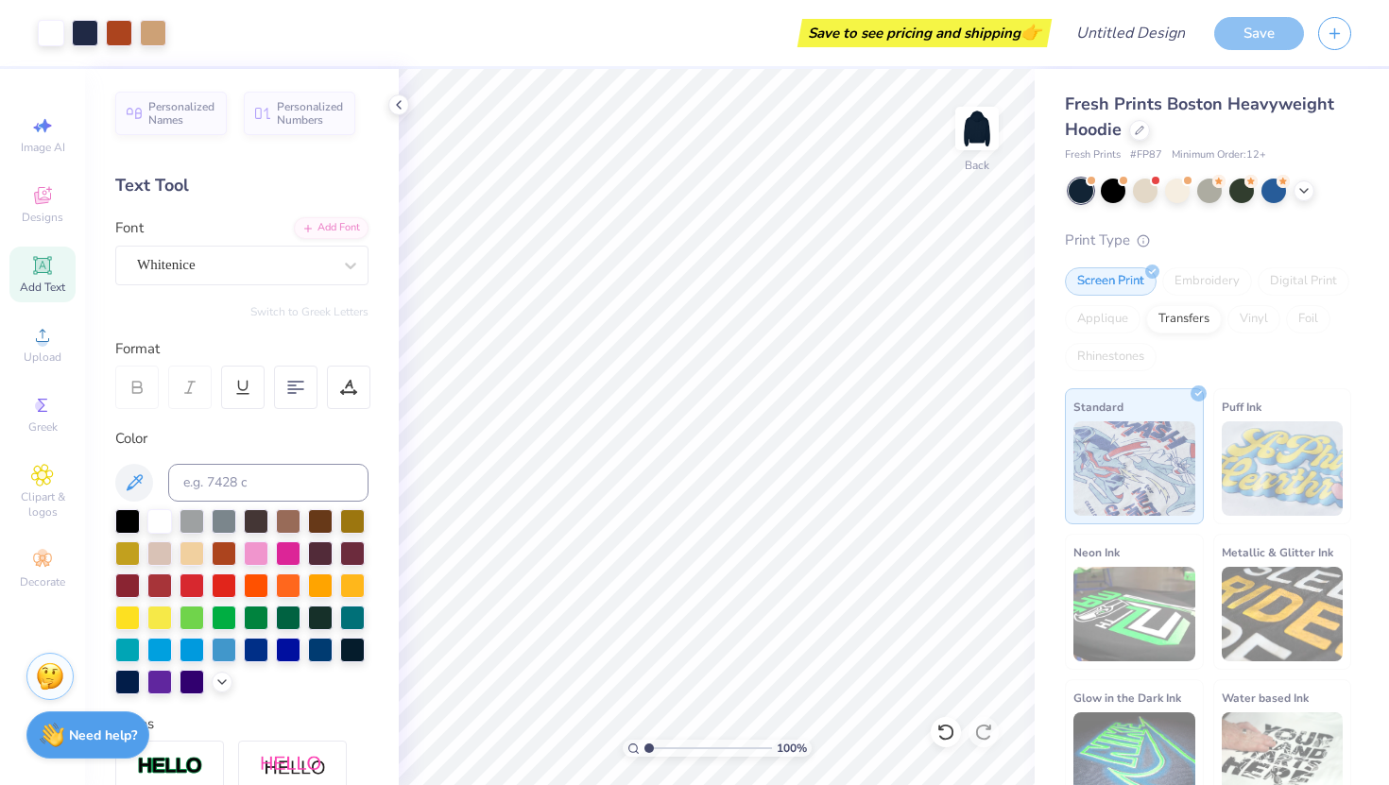
click at [387, 102] on div "Personalized Names Personalized Numbers Text Tool Add Font Font Whitenice Switc…" at bounding box center [242, 427] width 314 height 716
click at [163, 532] on div at bounding box center [159, 519] width 25 height 25
type input "7.77"
click at [940, 725] on icon at bounding box center [946, 732] width 19 height 19
click at [942, 725] on icon at bounding box center [945, 732] width 16 height 17
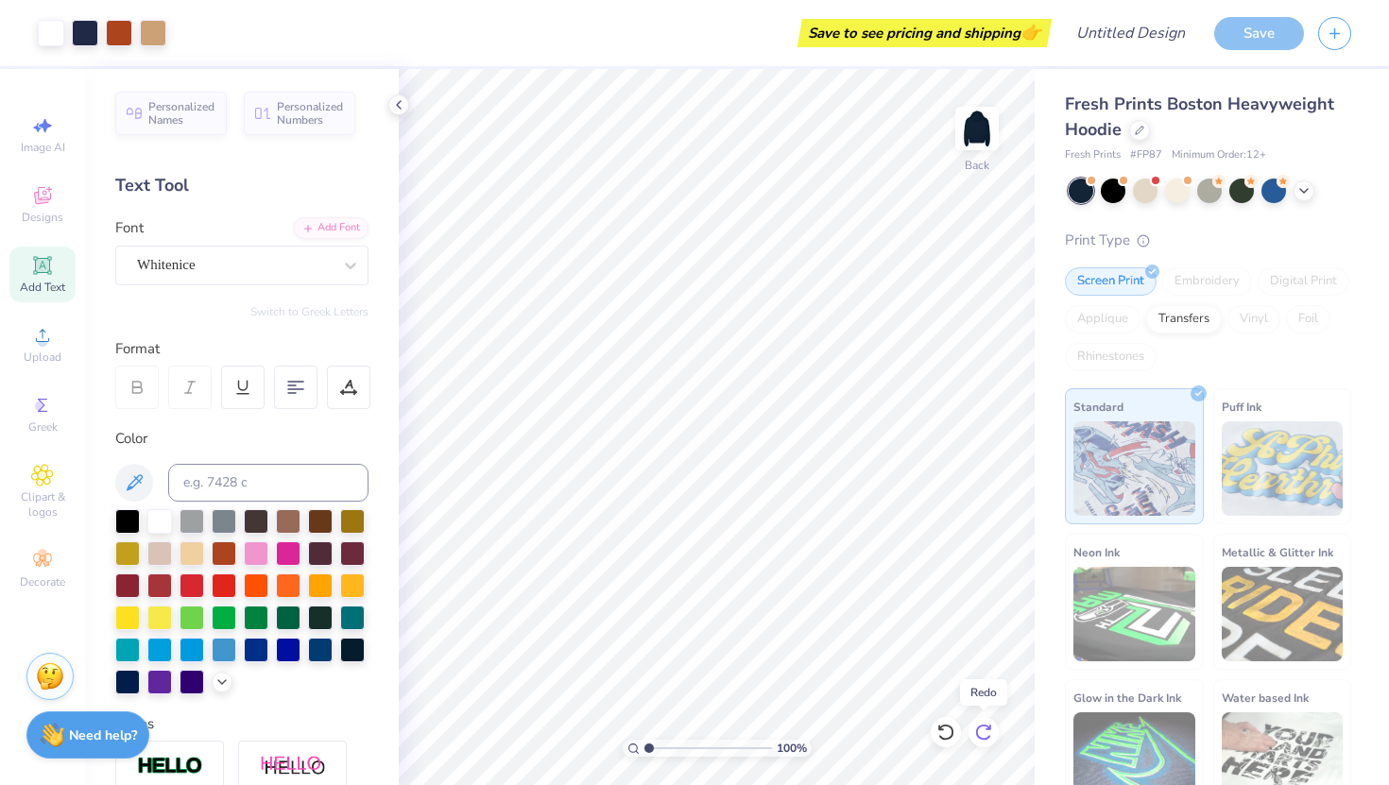
click at [995, 732] on div at bounding box center [984, 732] width 30 height 30
click at [44, 186] on icon at bounding box center [42, 195] width 23 height 23
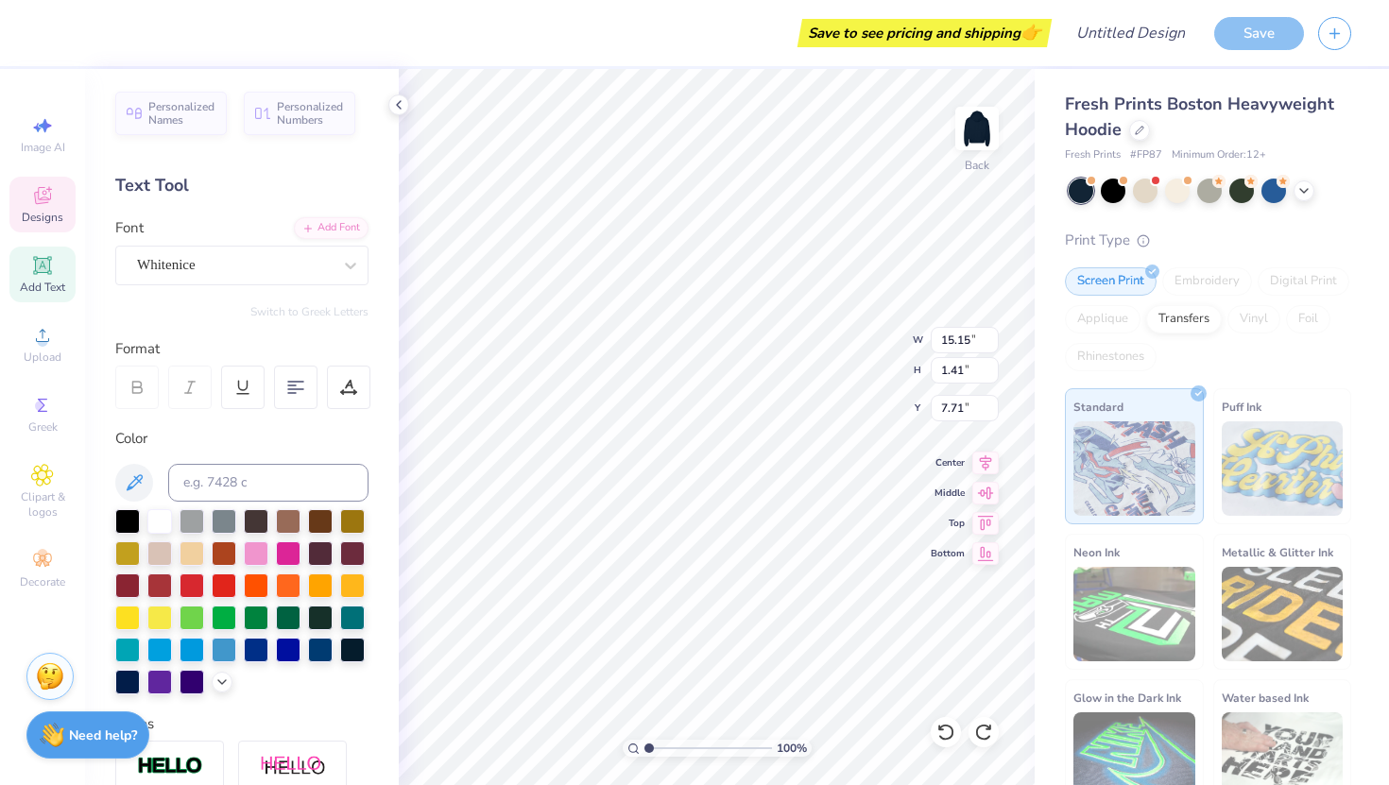
scroll to position [0, 0]
type textarea "Delta Delta Delta"
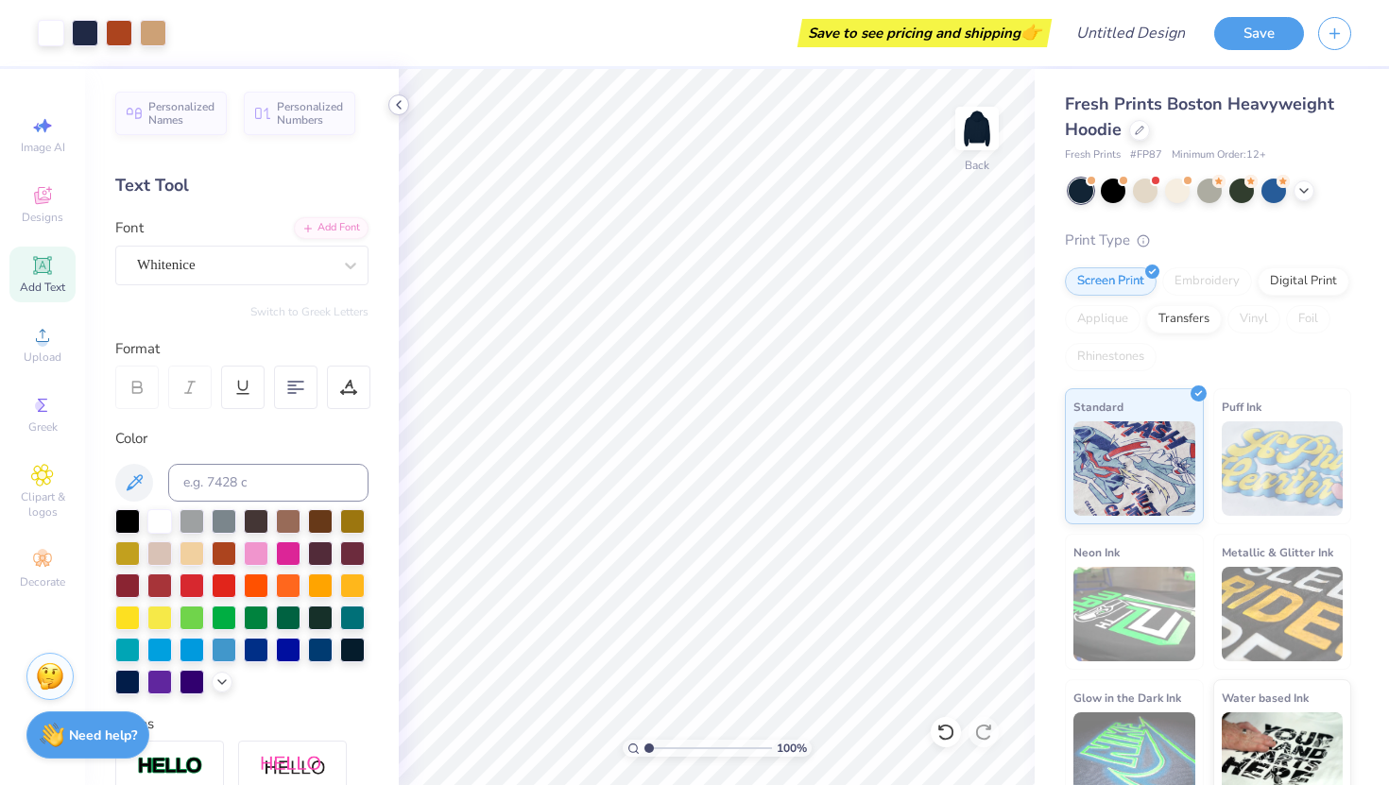
click at [391, 106] on icon at bounding box center [398, 104] width 15 height 15
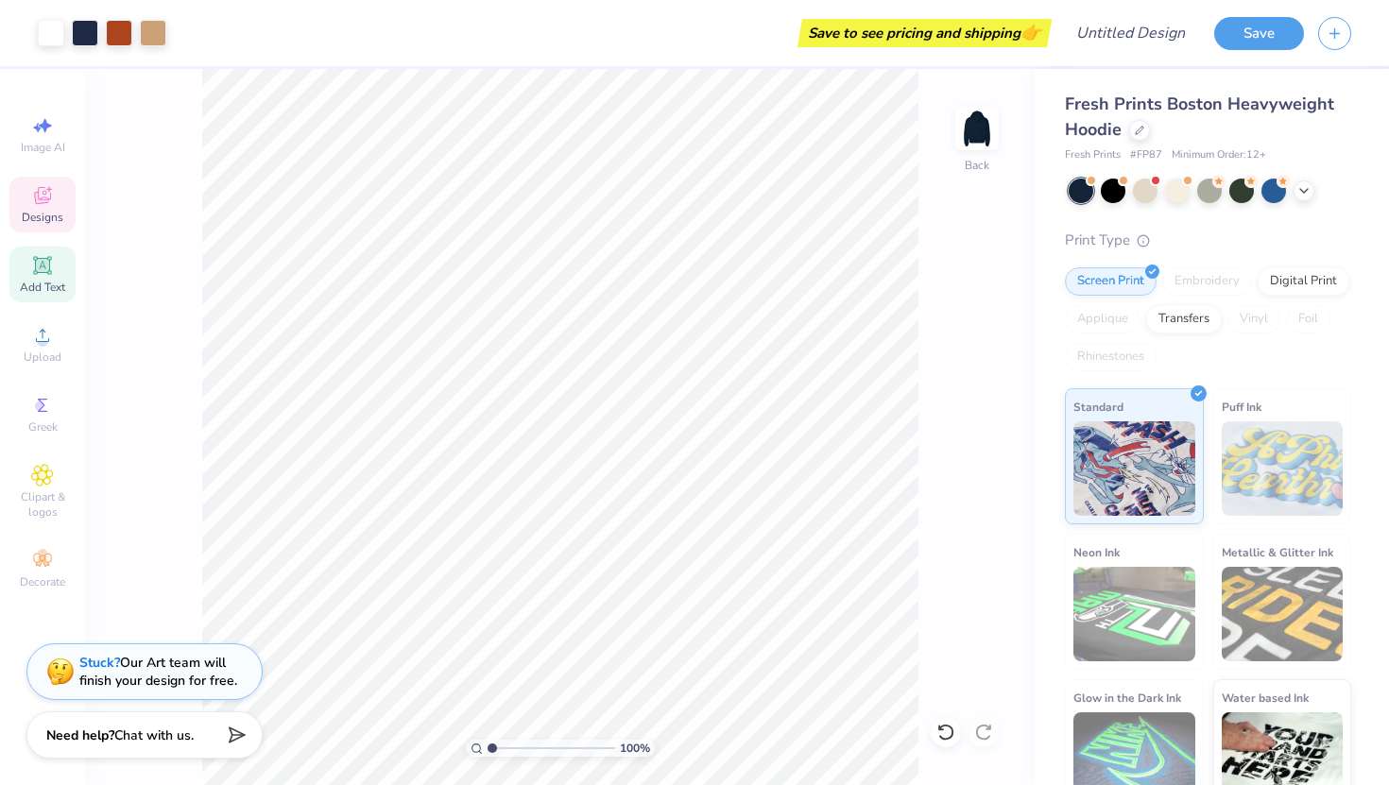
click at [32, 198] on icon at bounding box center [42, 195] width 23 height 23
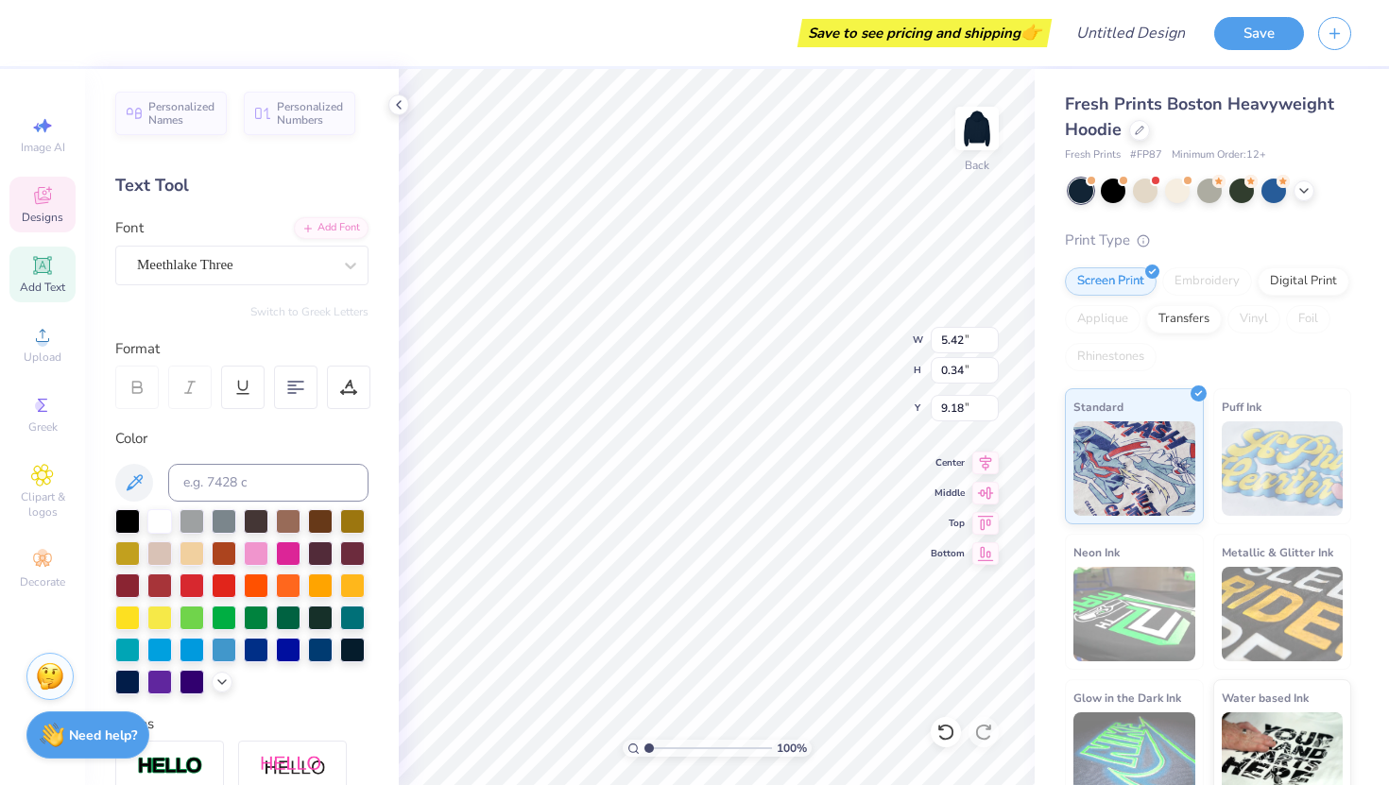
scroll to position [0, 4]
type textarea "SEMI Cornell 2025"
click at [161, 520] on div at bounding box center [159, 519] width 25 height 25
type textarea "S"
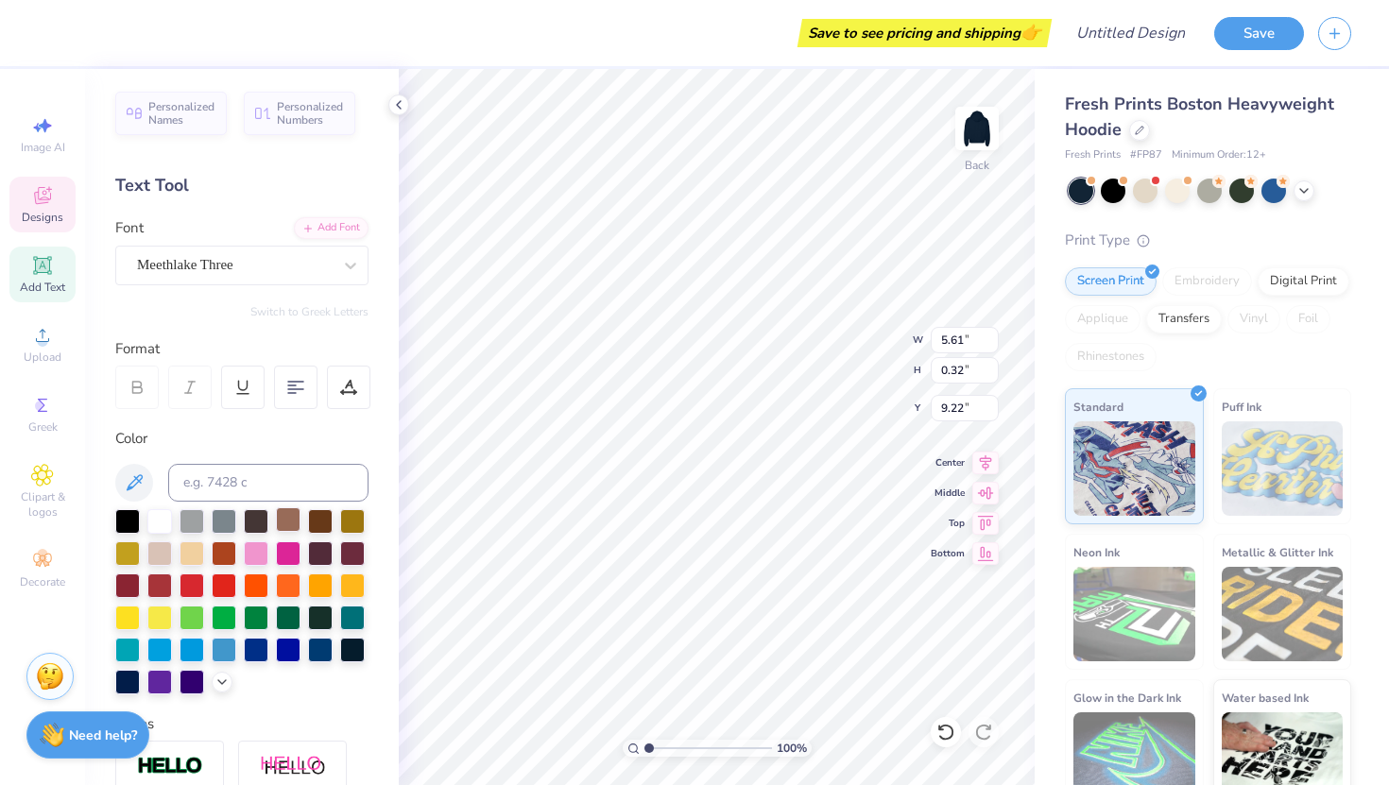
type textarea "[GEOGRAPHIC_DATA]"
type input "9.44"
type input "2.62"
type input "1.96"
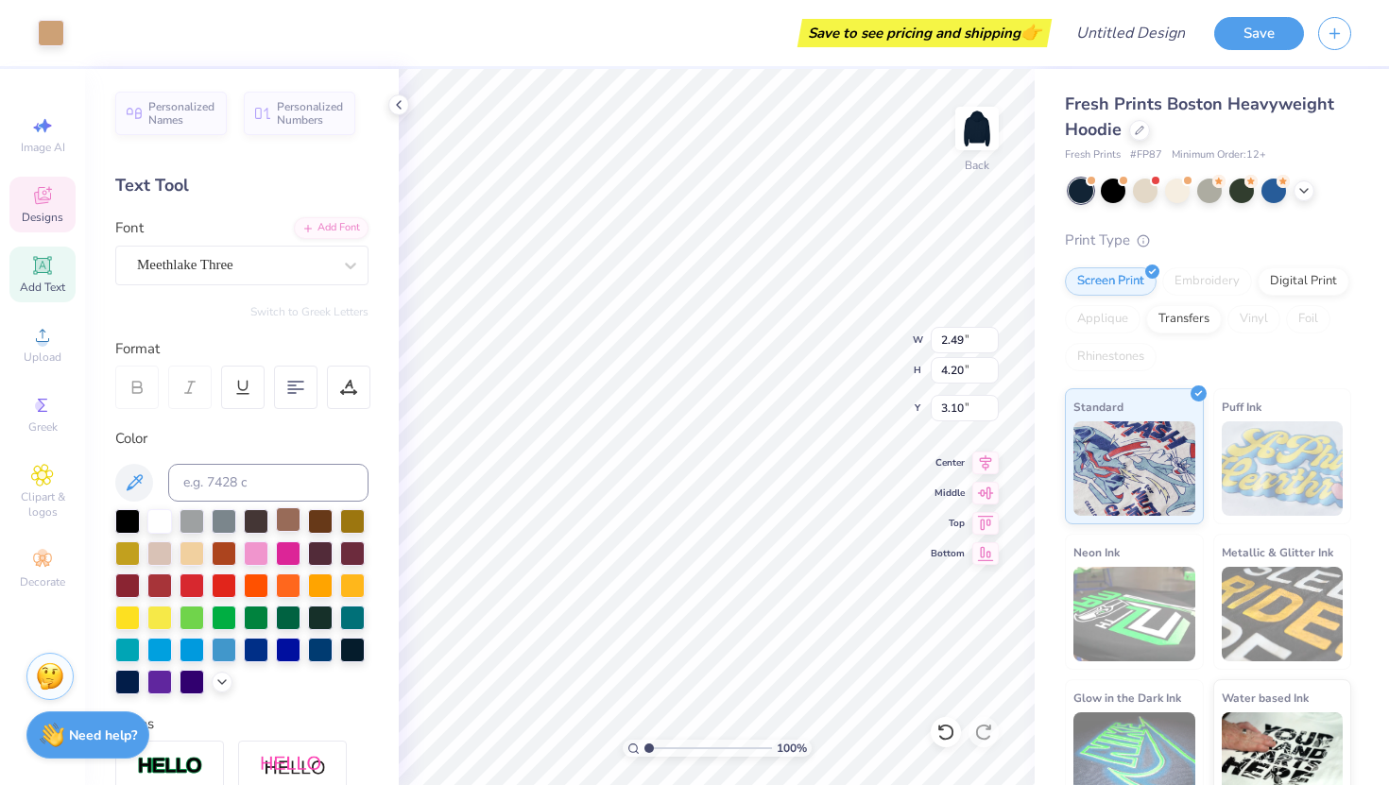
type input "4.05"
click at [264, 276] on div at bounding box center [234, 265] width 195 height 26
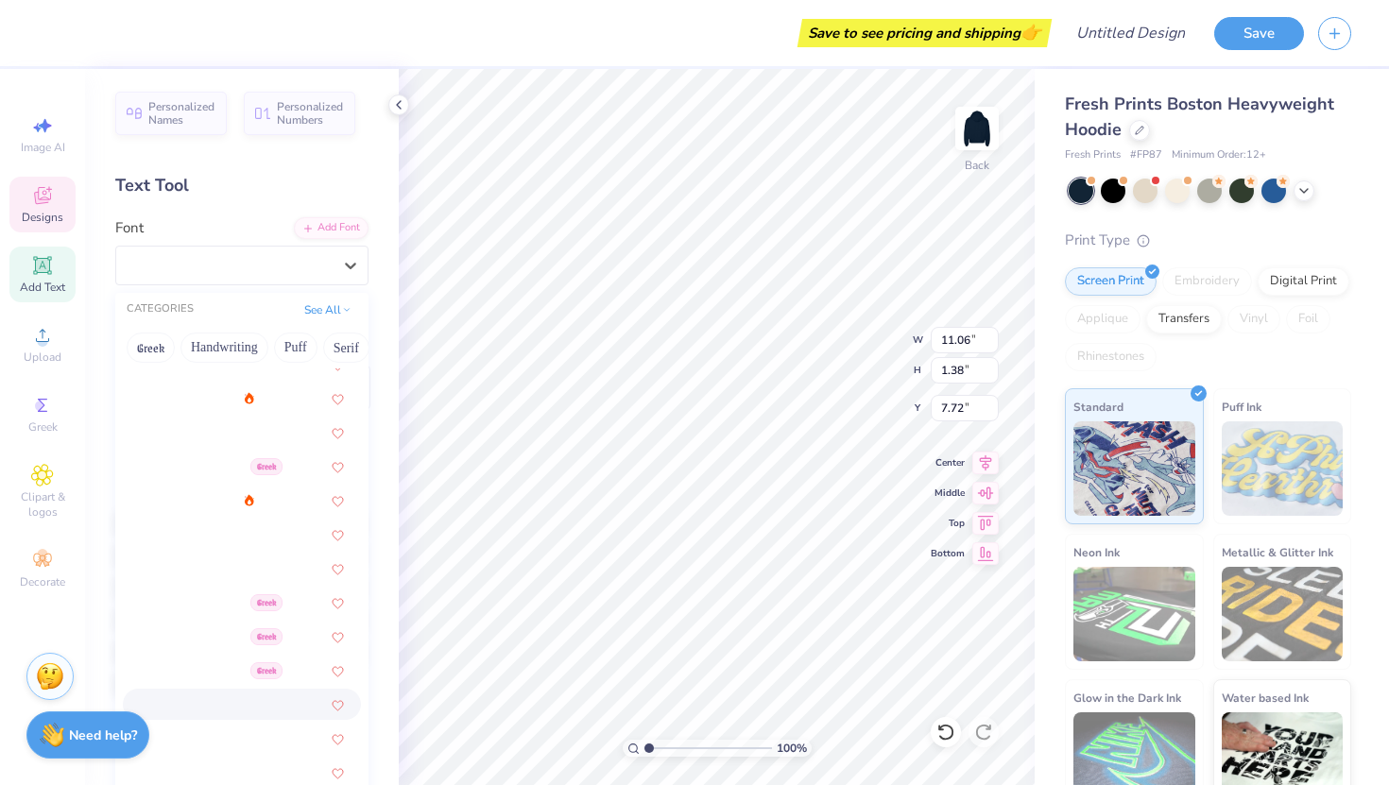
scroll to position [840, 0]
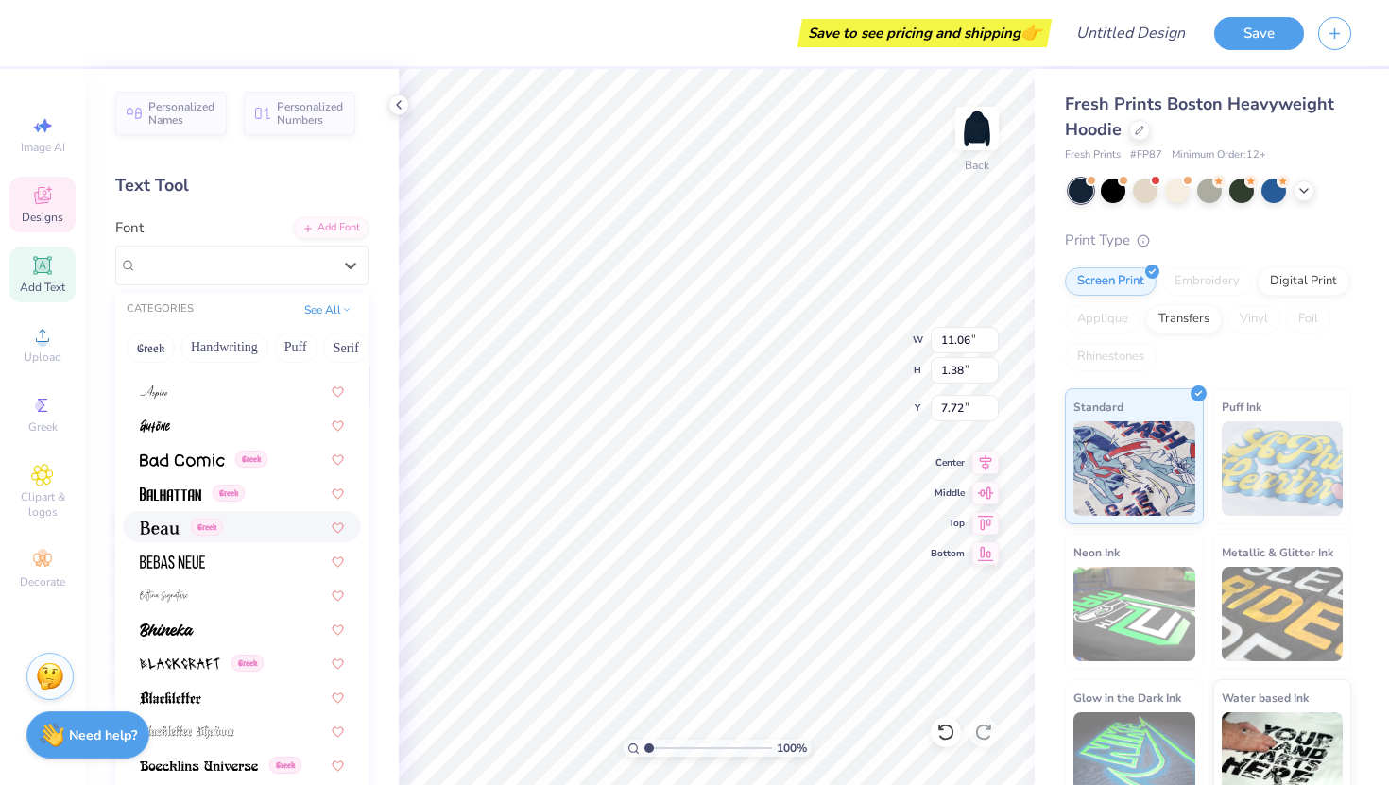
click at [256, 536] on div "Greek" at bounding box center [242, 527] width 204 height 20
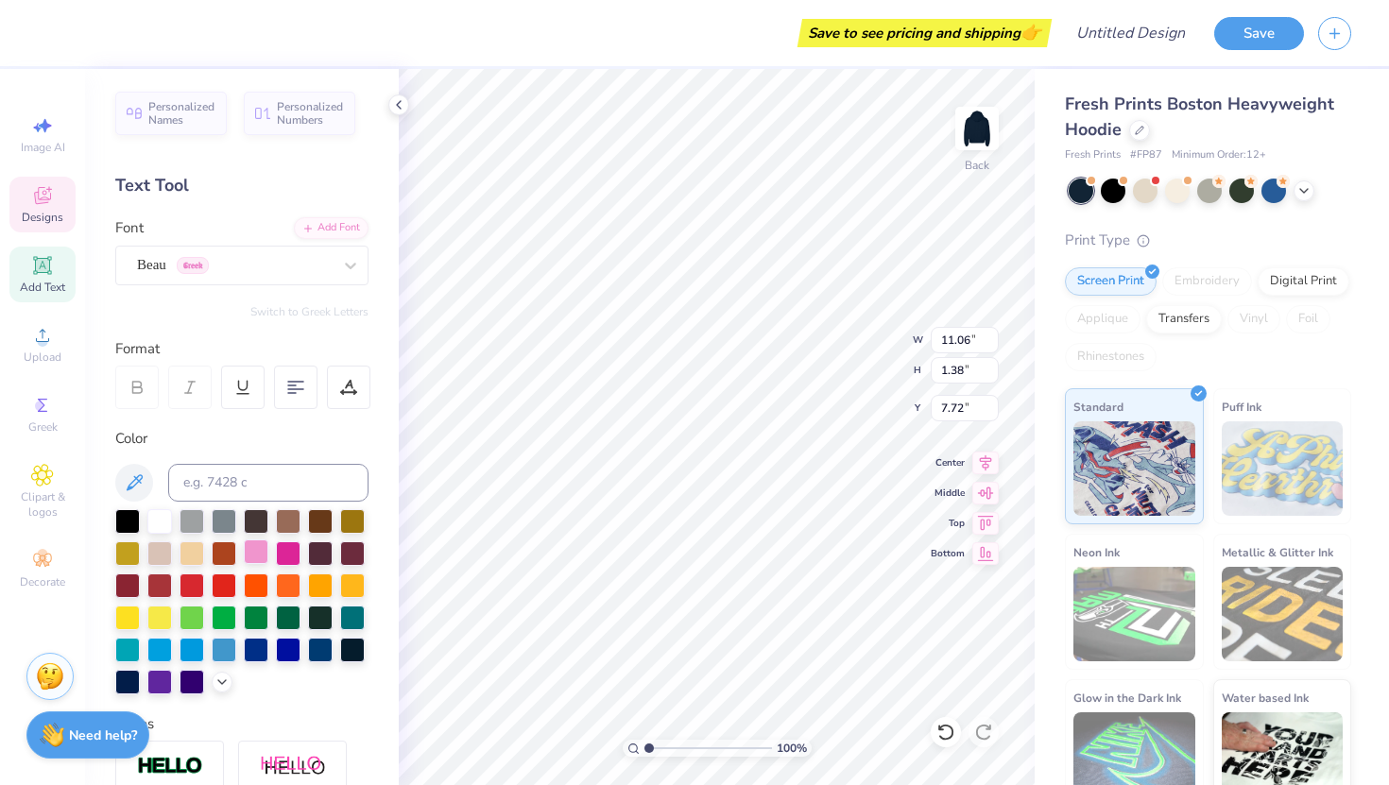
type input "11.47"
type input "1.17"
type input "7.83"
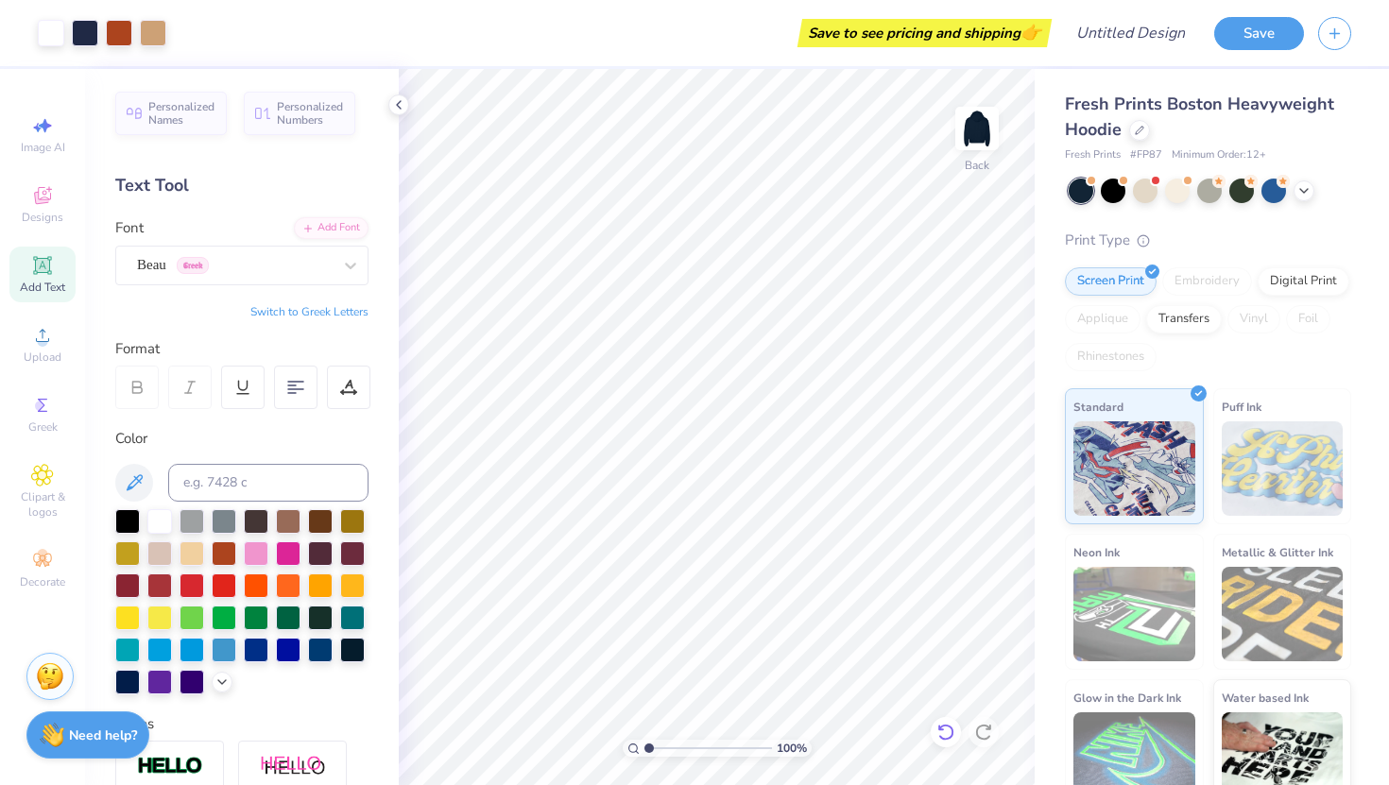
click at [952, 737] on icon at bounding box center [946, 732] width 19 height 19
type input "10.48"
type input "6.40"
type input "3.55"
type input "14.31"
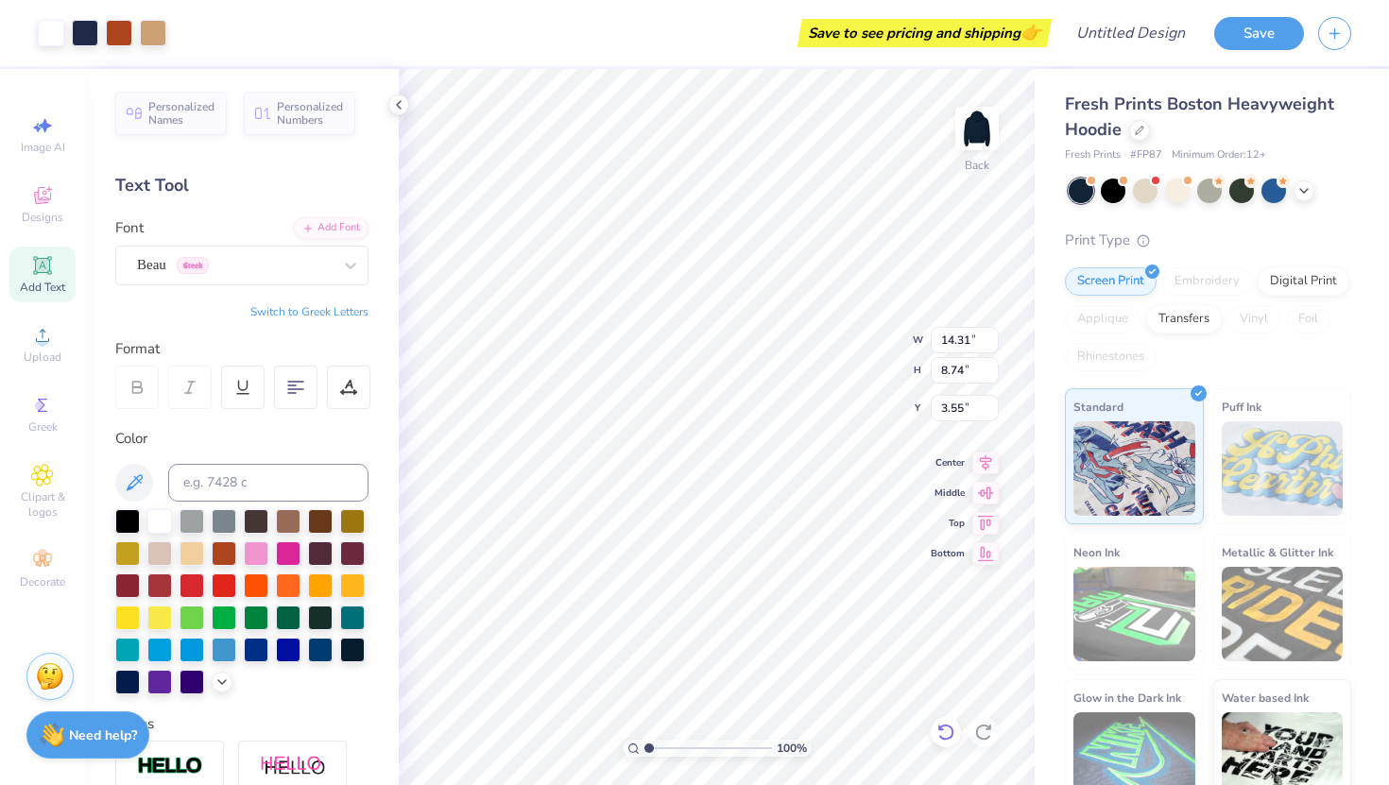
type input "8.74"
type input "3.00"
type input "11.33"
type input "6.92"
type input "3.29"
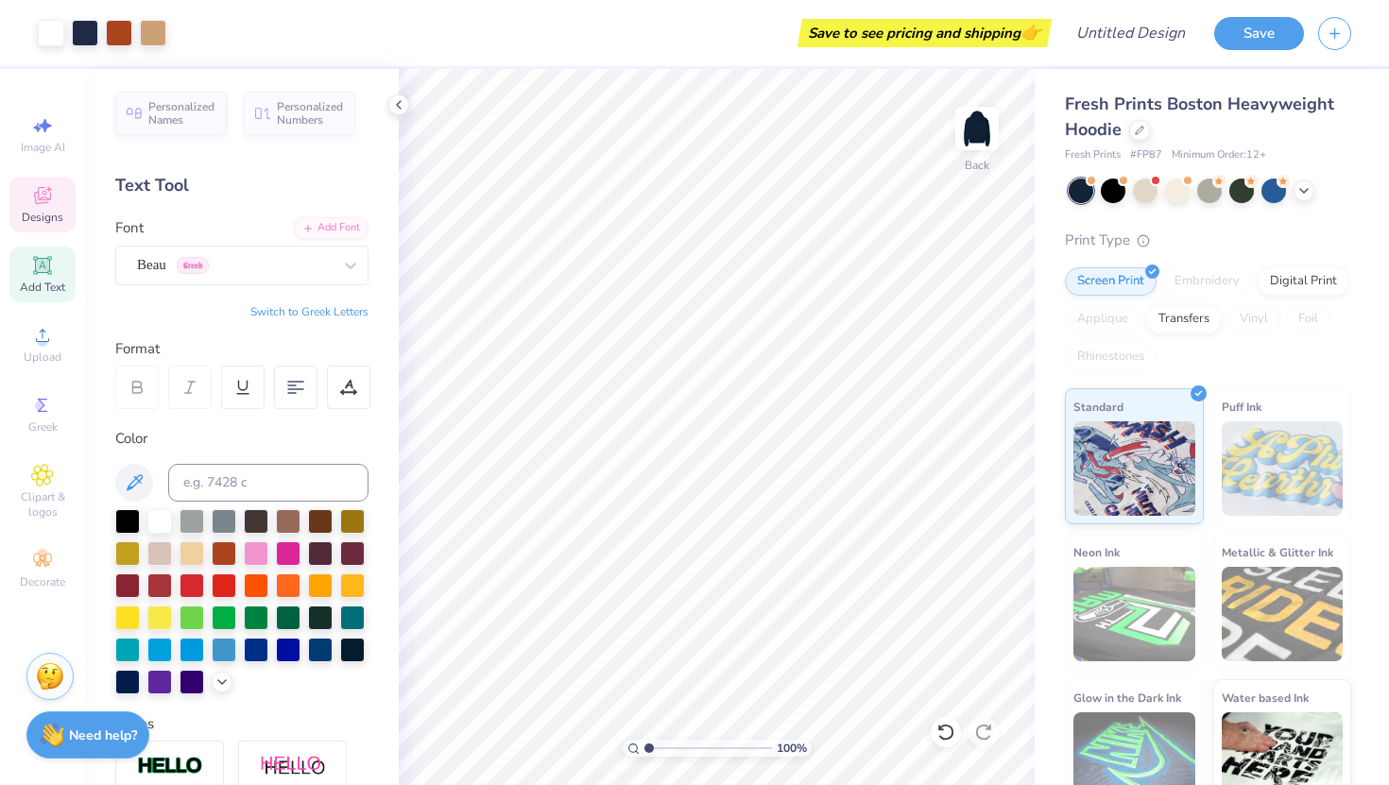
click at [33, 199] on icon at bounding box center [42, 195] width 23 height 23
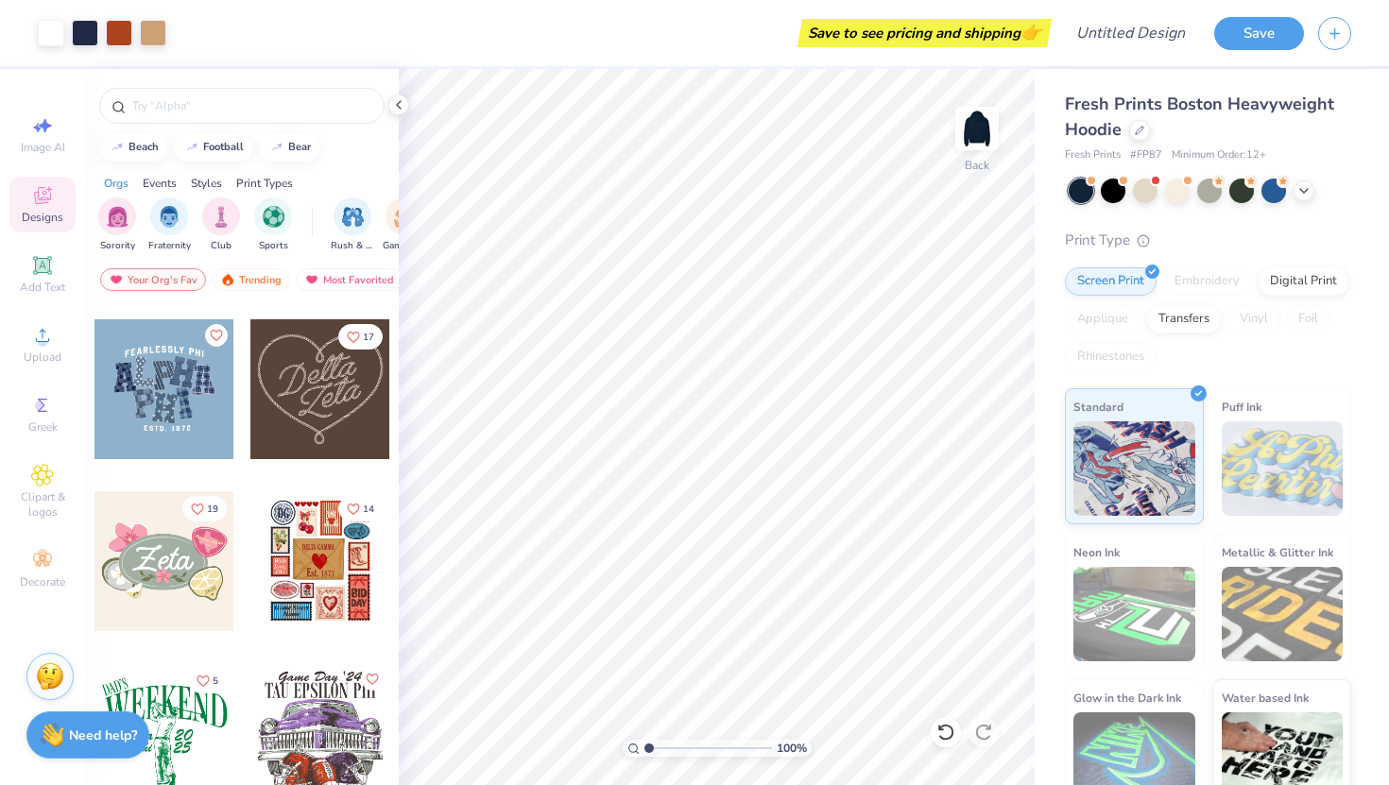
scroll to position [700, 0]
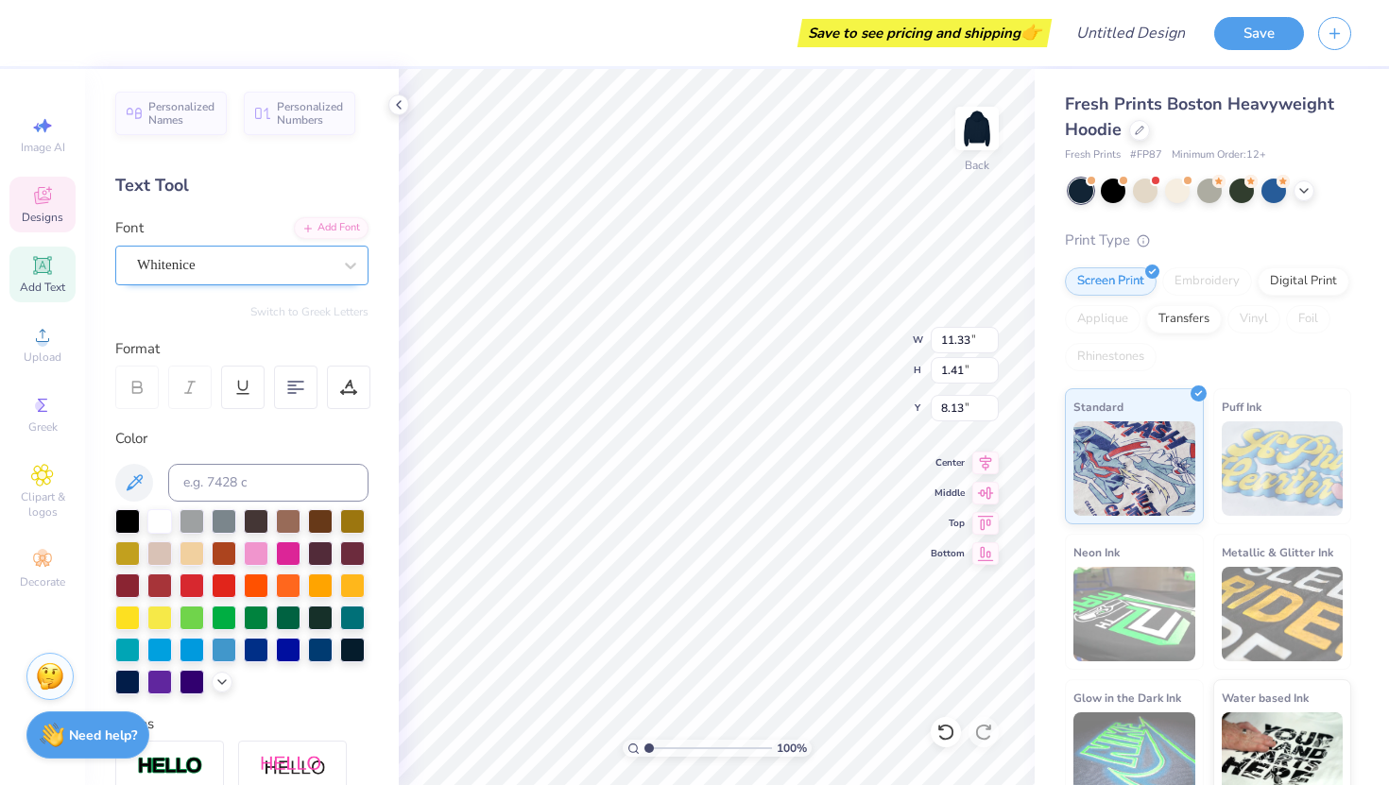
click at [242, 269] on div "Whitenice" at bounding box center [234, 264] width 198 height 29
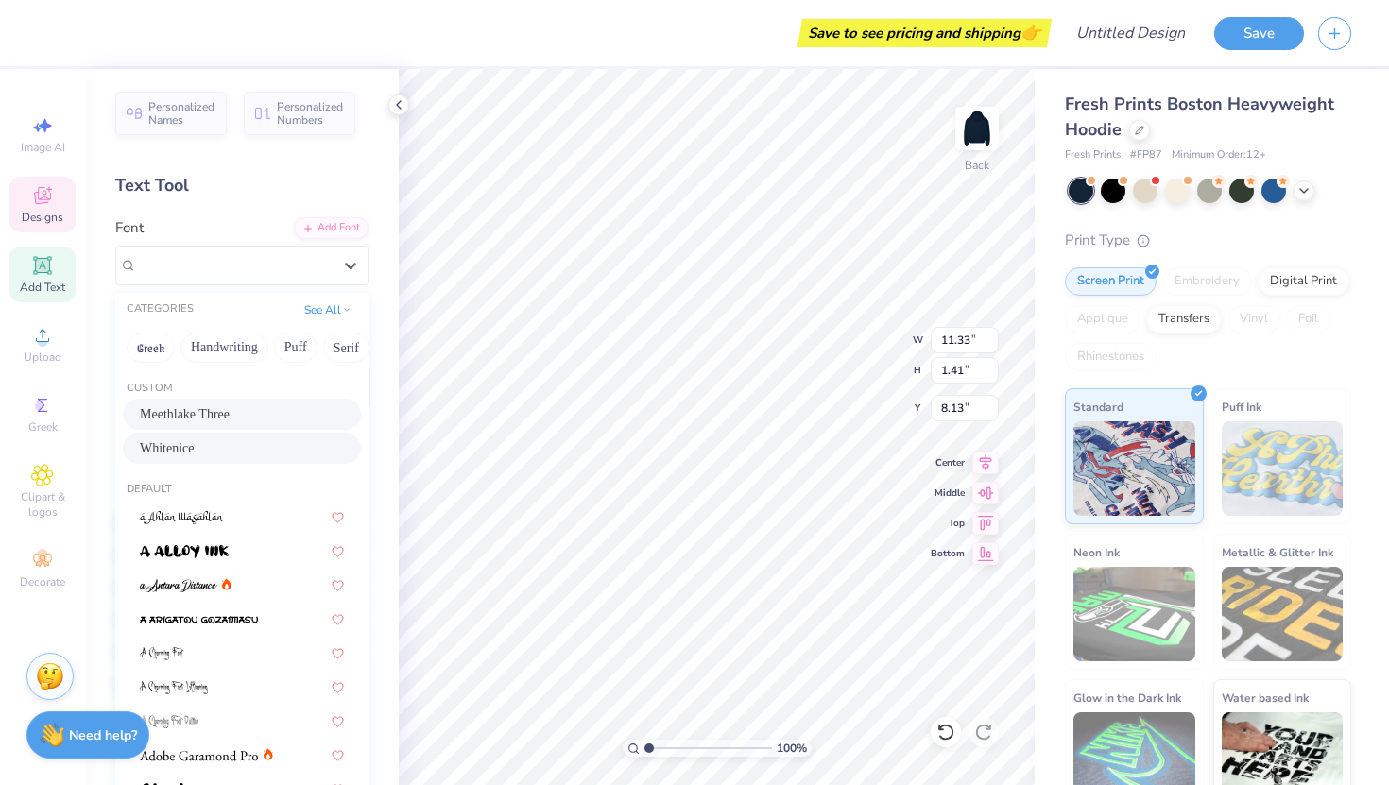
click at [230, 421] on span "Meethlake Three" at bounding box center [185, 414] width 90 height 20
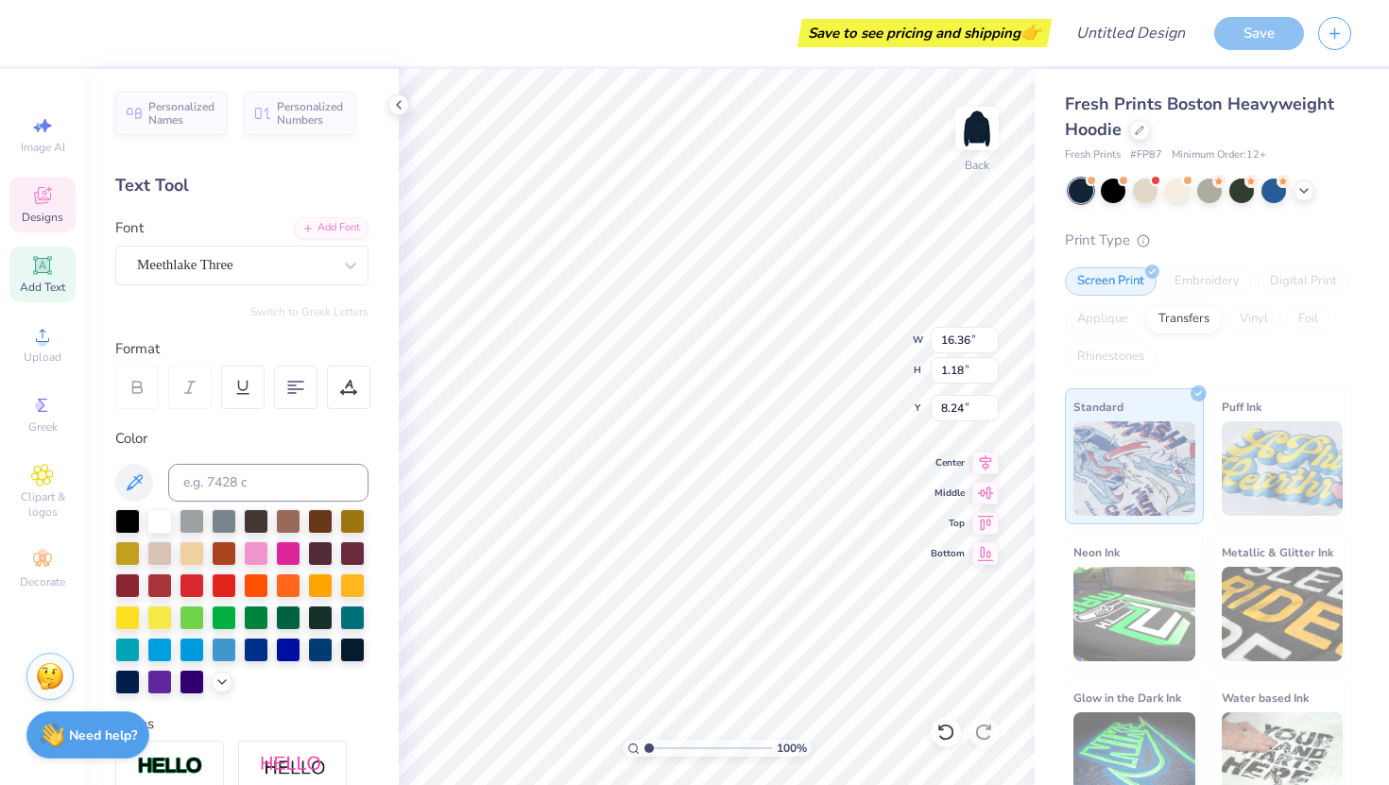
type input "16.36"
type input "1.18"
type input "8.24"
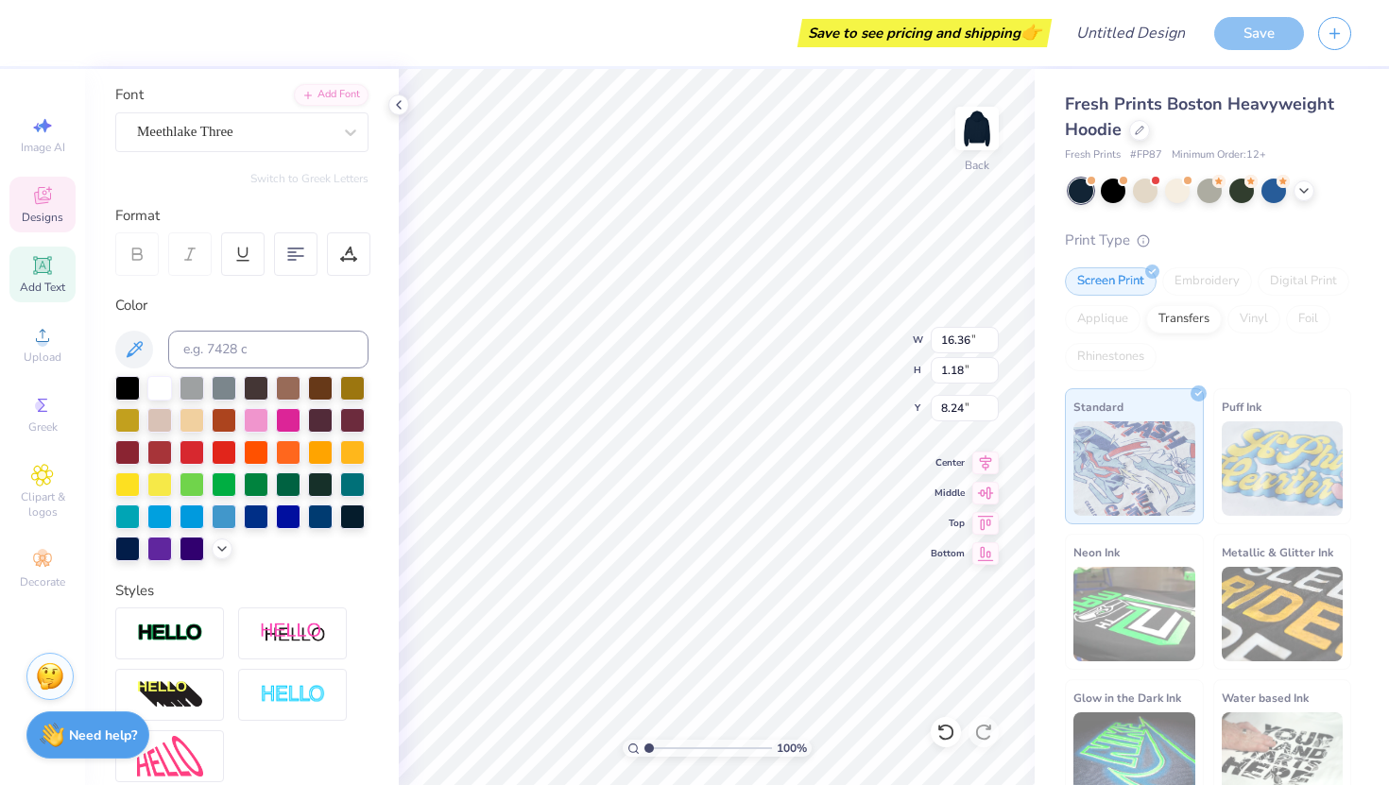
scroll to position [73, 0]
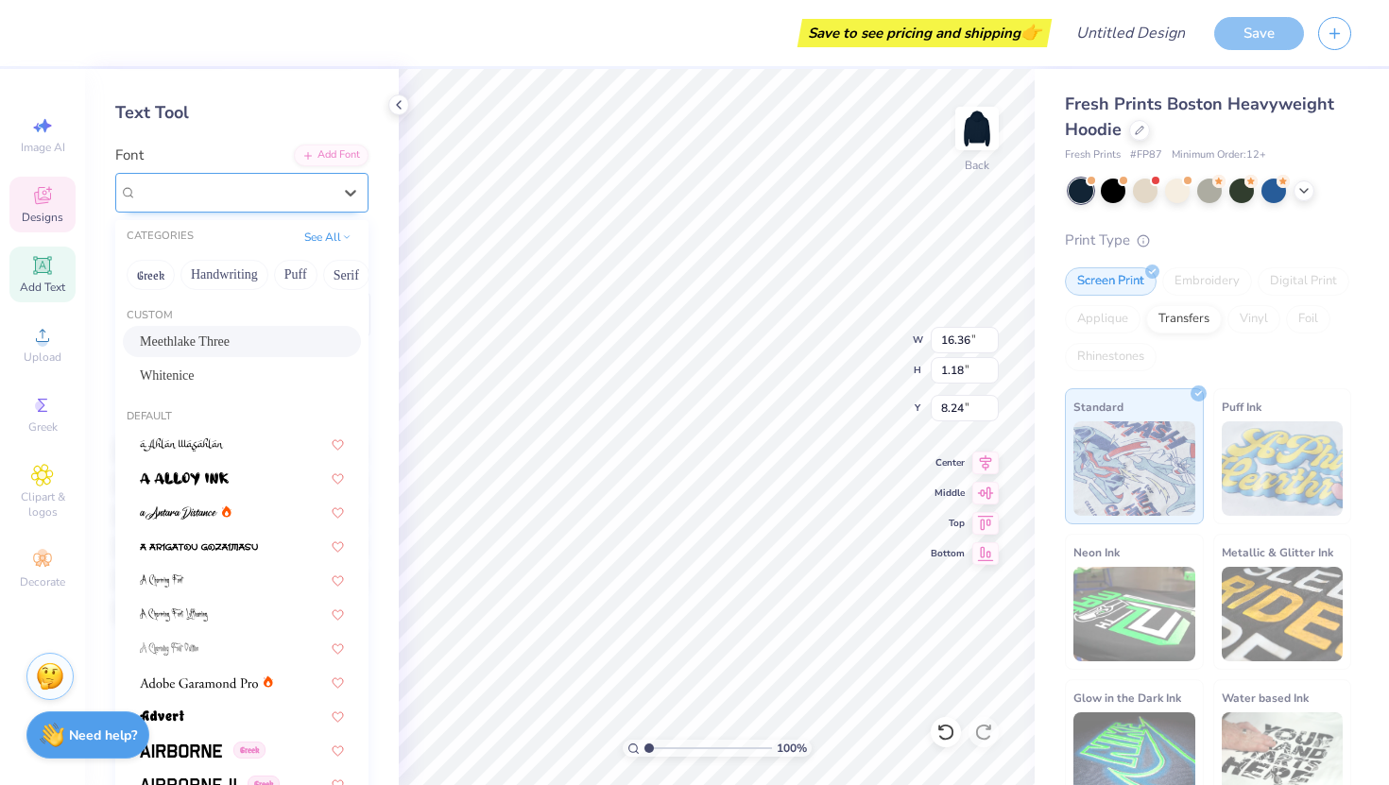
click at [266, 198] on div "Meethlake Three" at bounding box center [234, 192] width 198 height 29
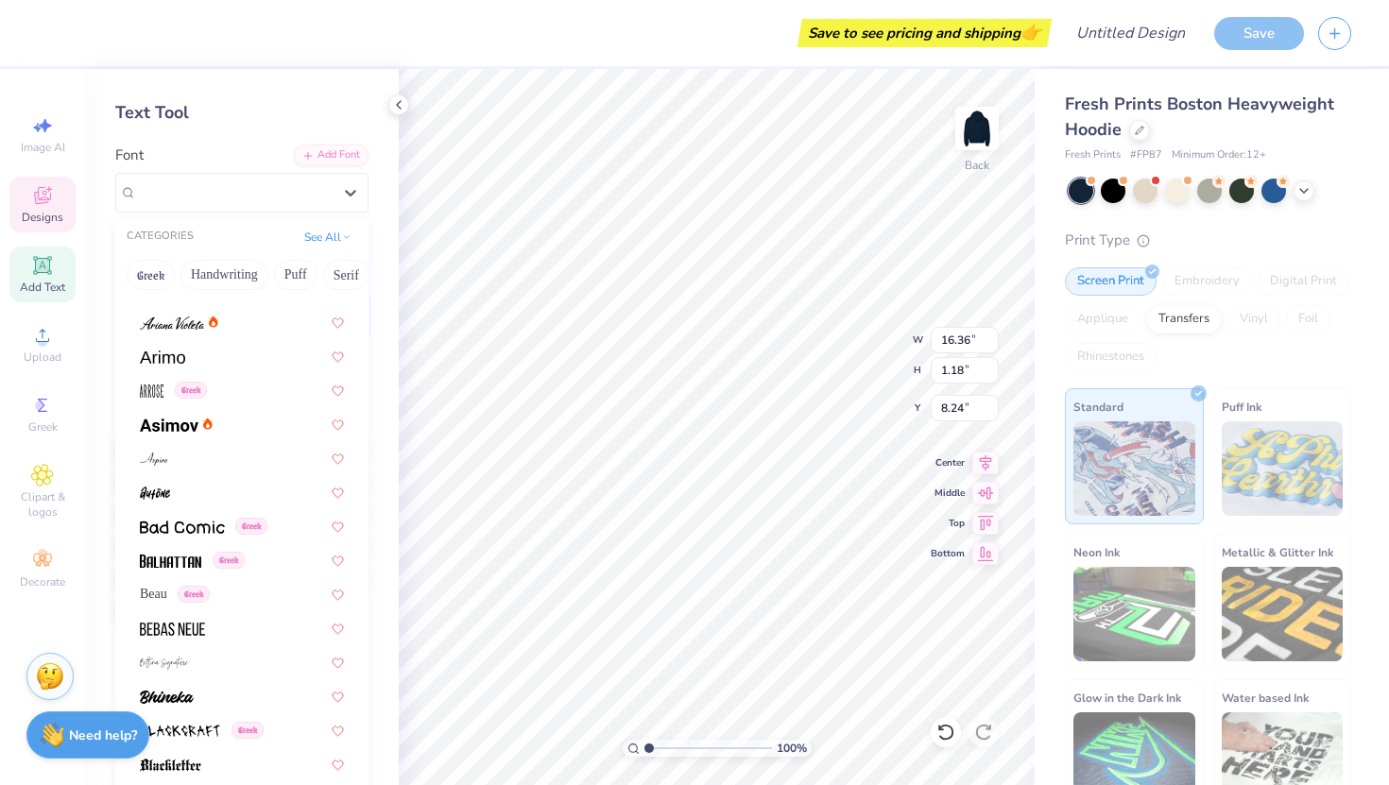
scroll to position [942, 0]
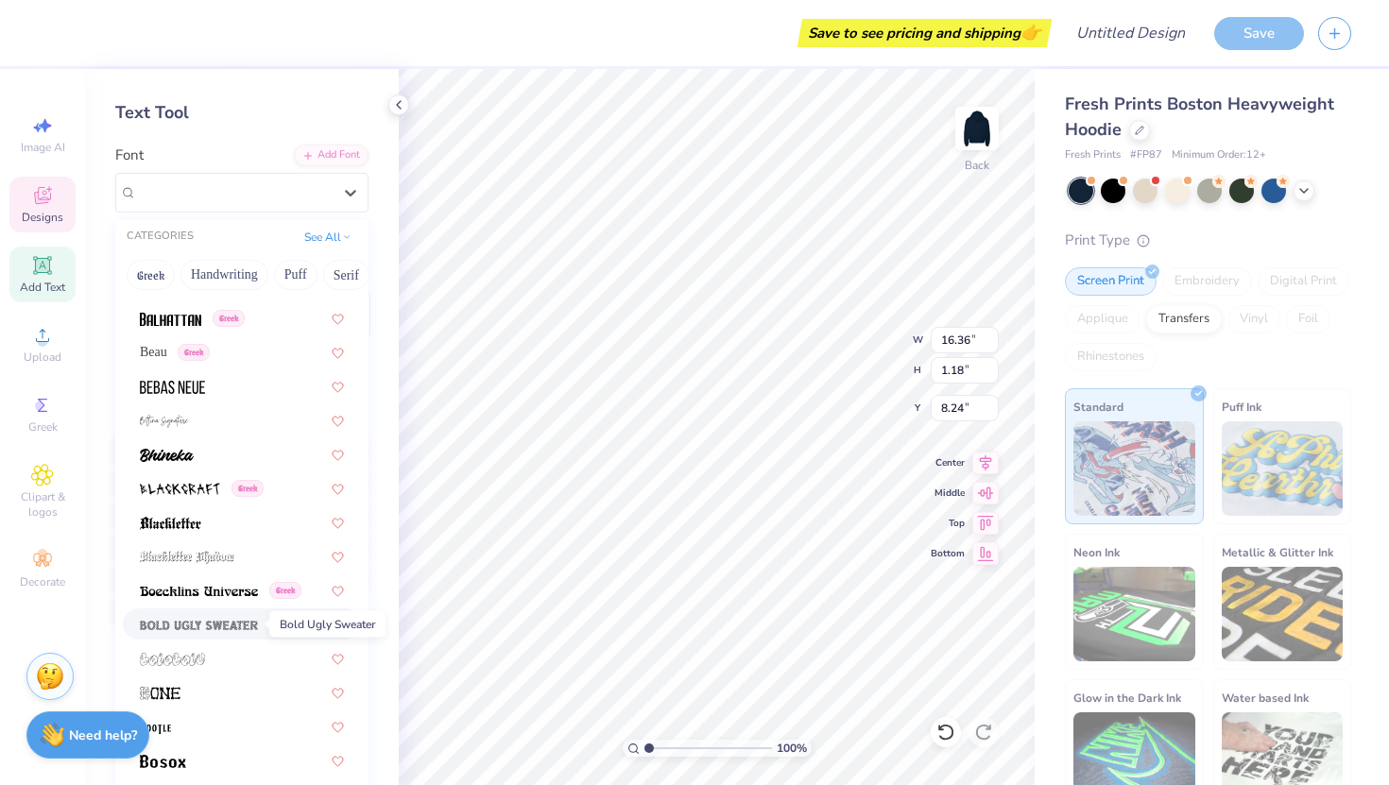
click at [252, 632] on span at bounding box center [199, 624] width 118 height 20
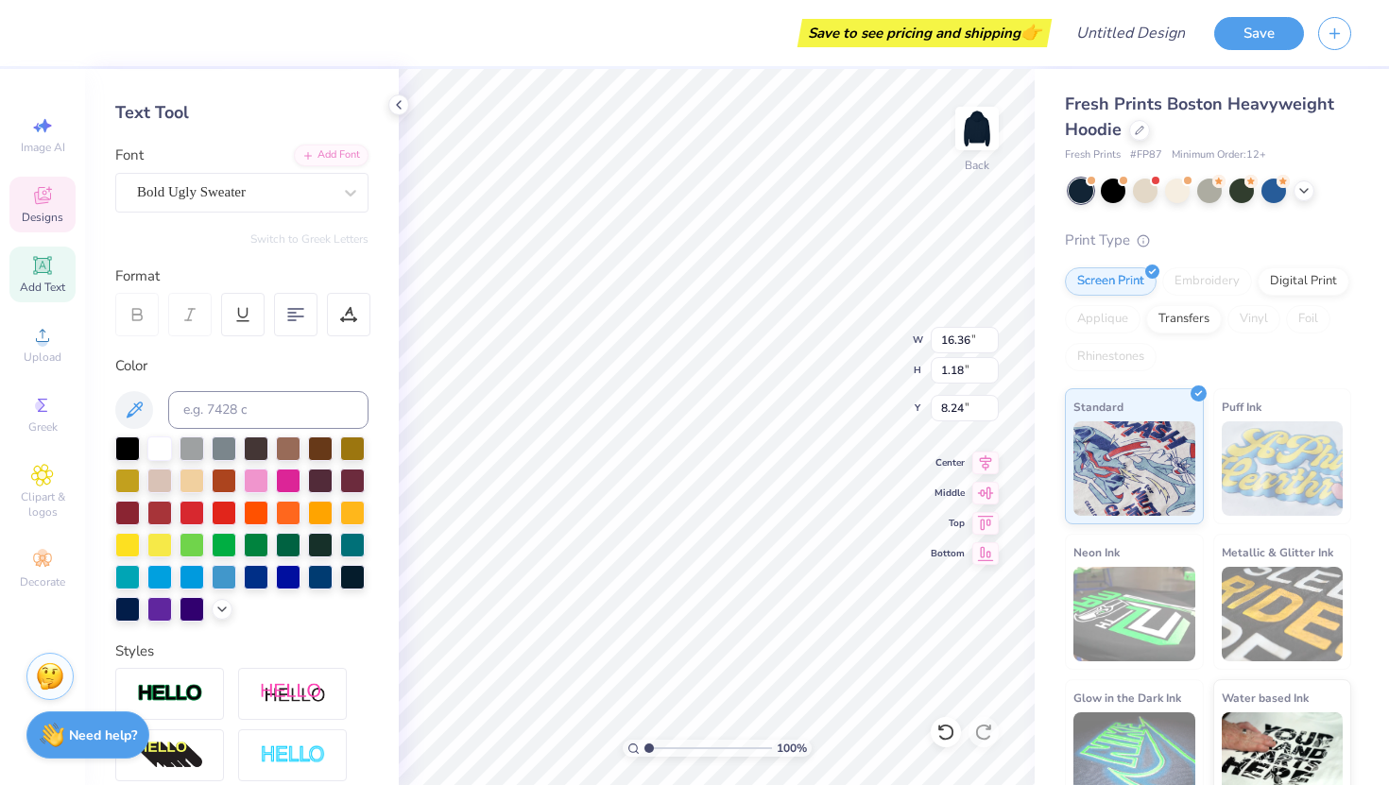
type input "14.10"
type input "1.17"
type input "8.25"
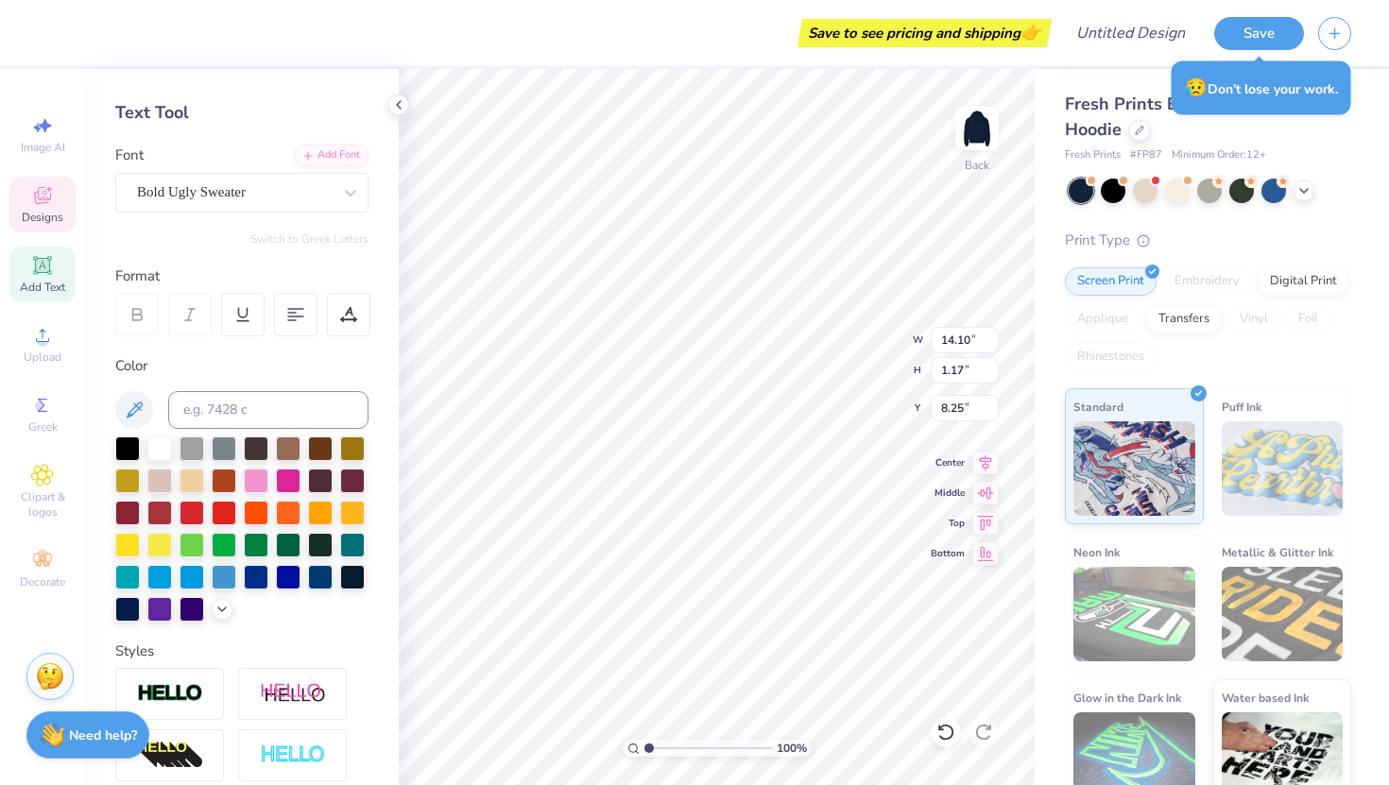
scroll to position [0, 0]
type textarea "Tri delta"
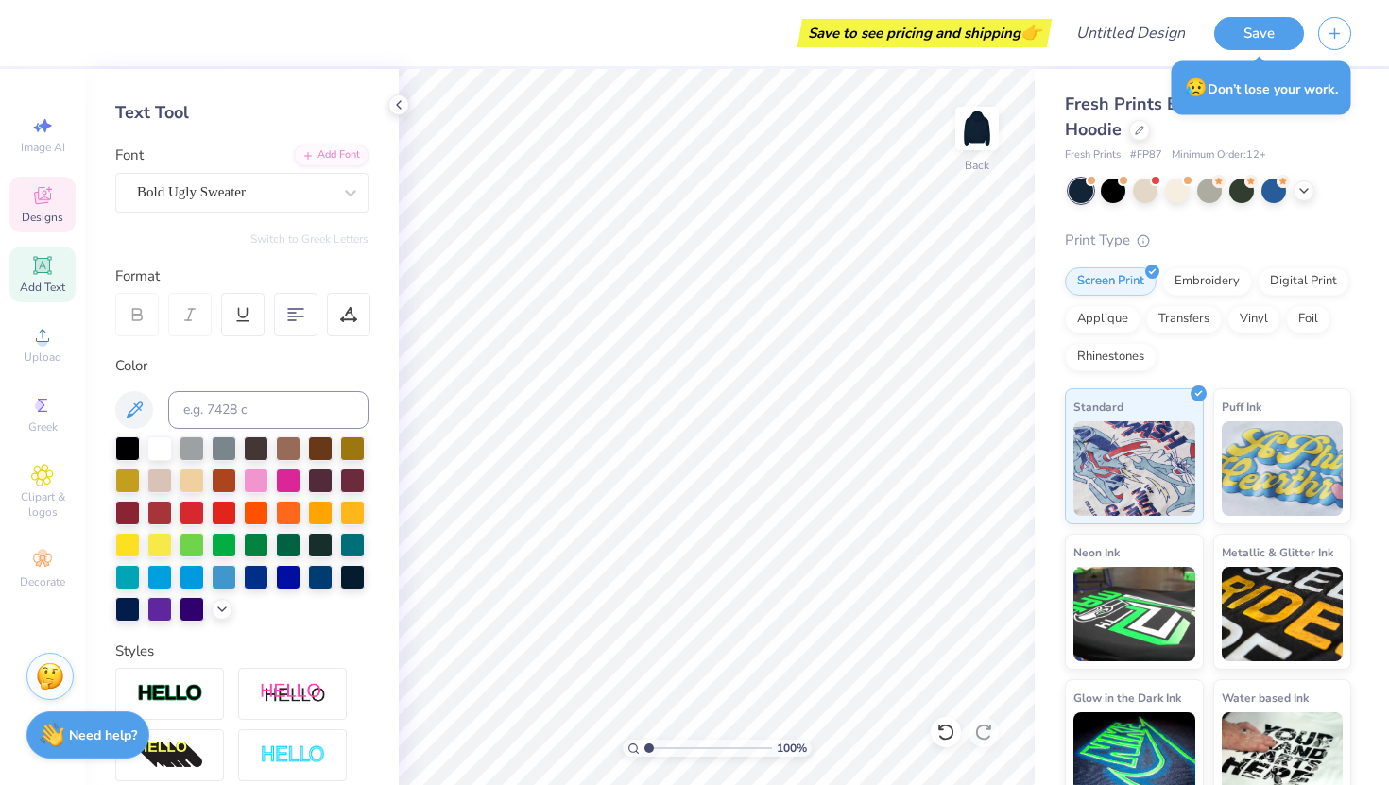
click at [21, 203] on div "Designs" at bounding box center [42, 205] width 66 height 56
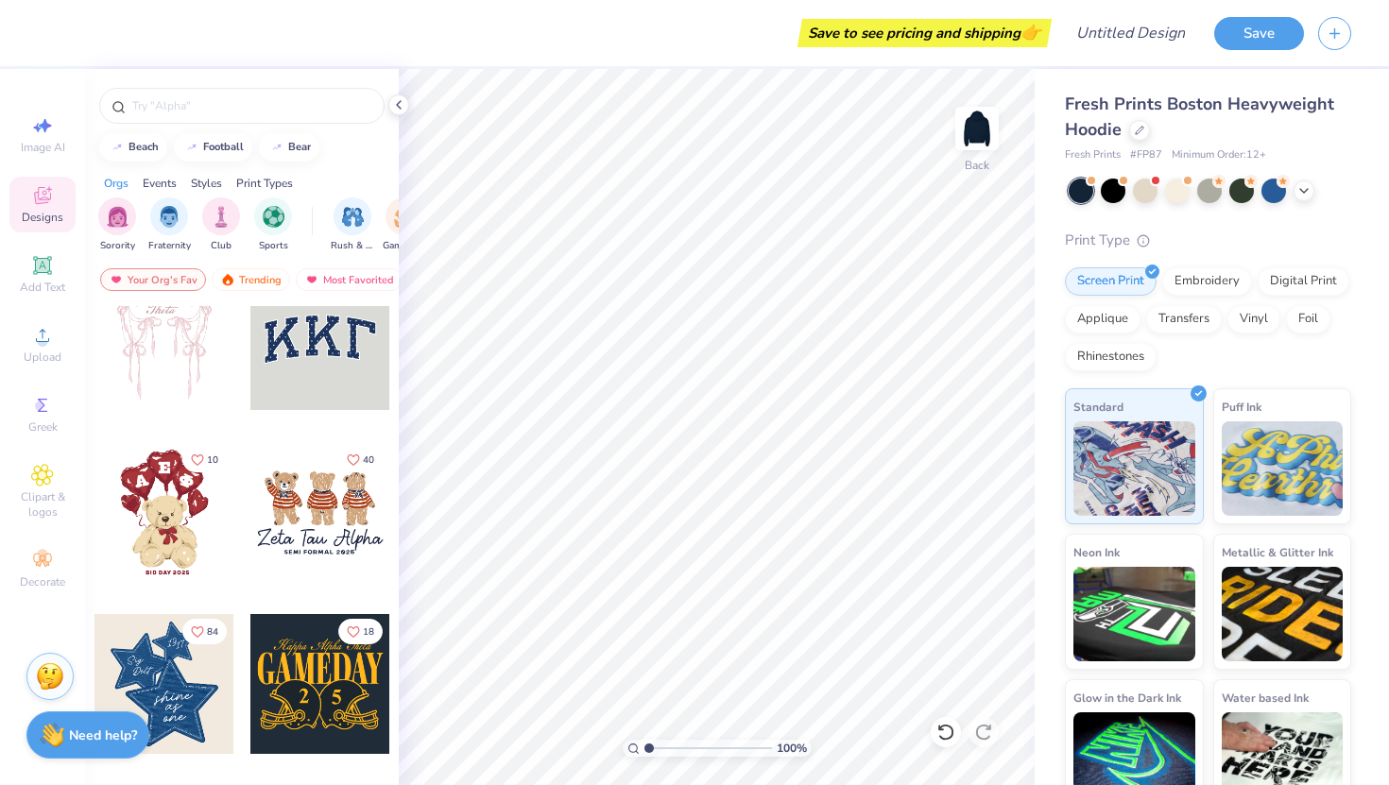
scroll to position [38, 0]
click at [292, 387] on div at bounding box center [180, 339] width 420 height 140
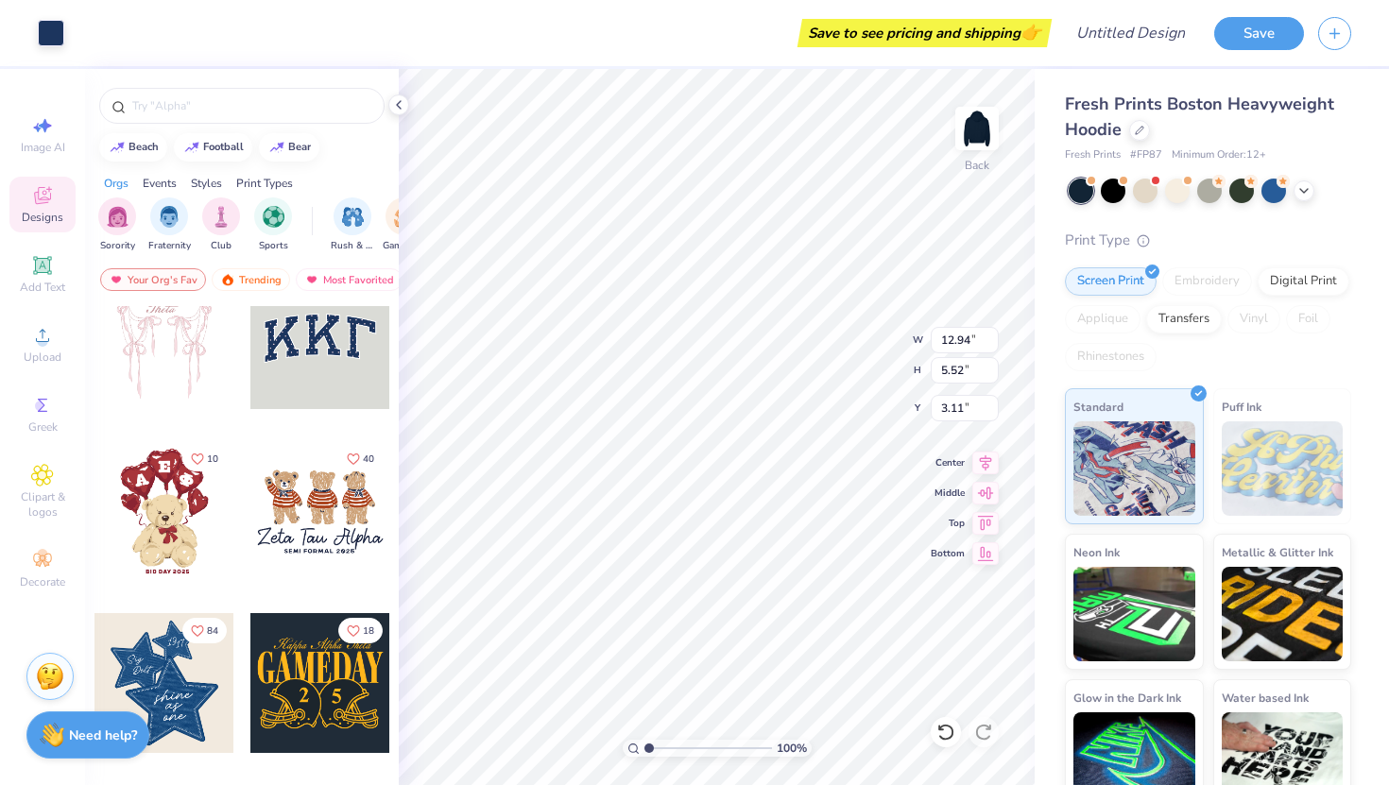
type input "12.94"
type input "5.52"
type input "3.11"
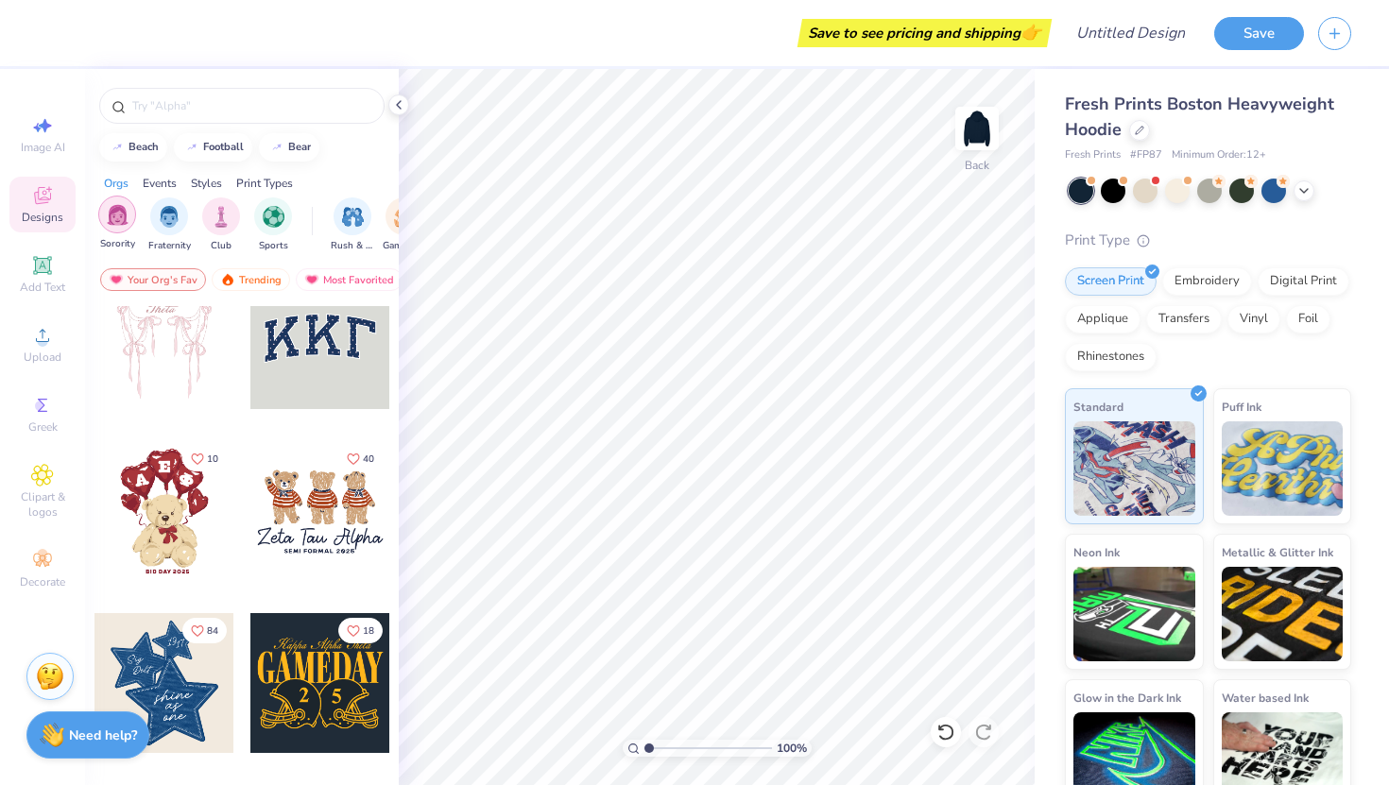
click at [116, 230] on div "filter for Sorority" at bounding box center [117, 215] width 38 height 38
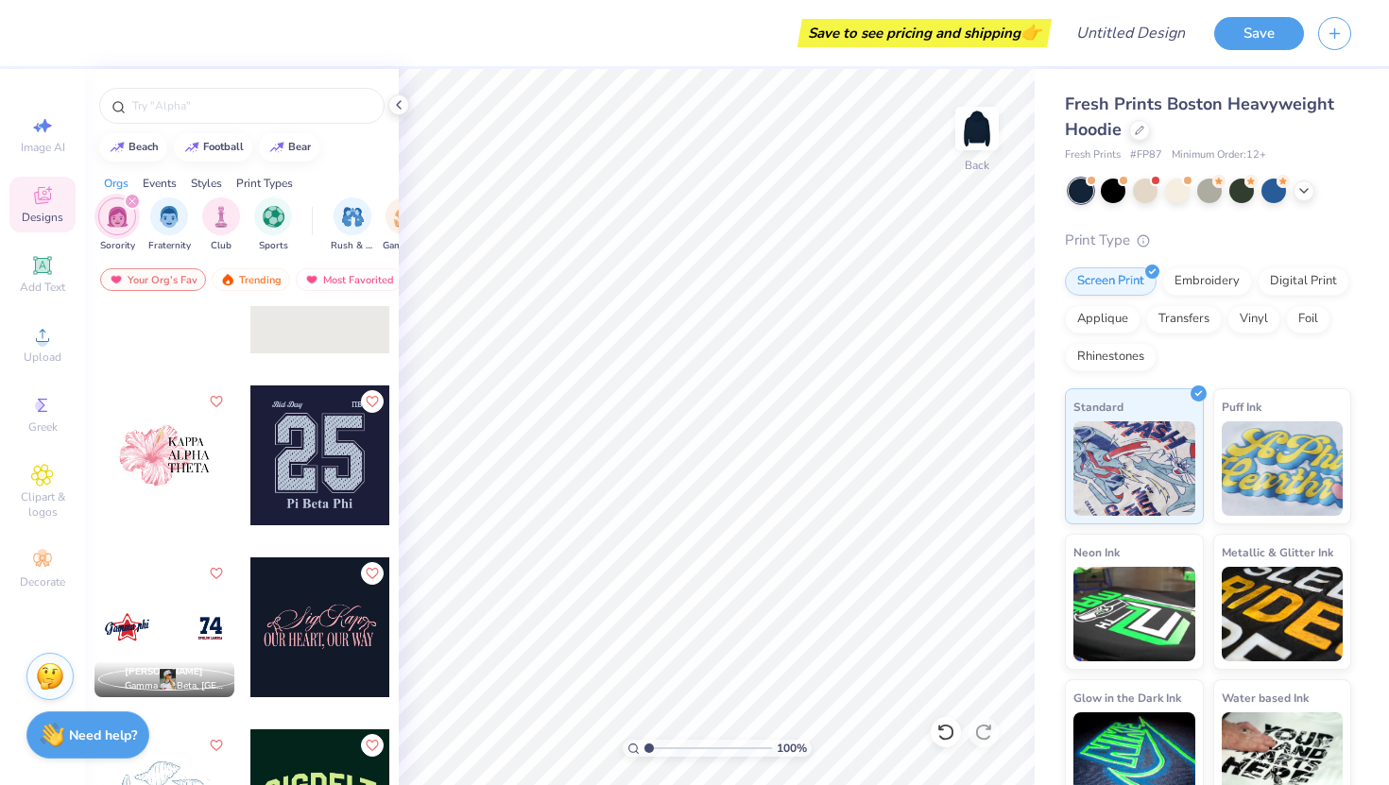
scroll to position [3534, 0]
click at [978, 140] on img at bounding box center [977, 129] width 76 height 76
click at [163, 482] on div at bounding box center [165, 455] width 140 height 140
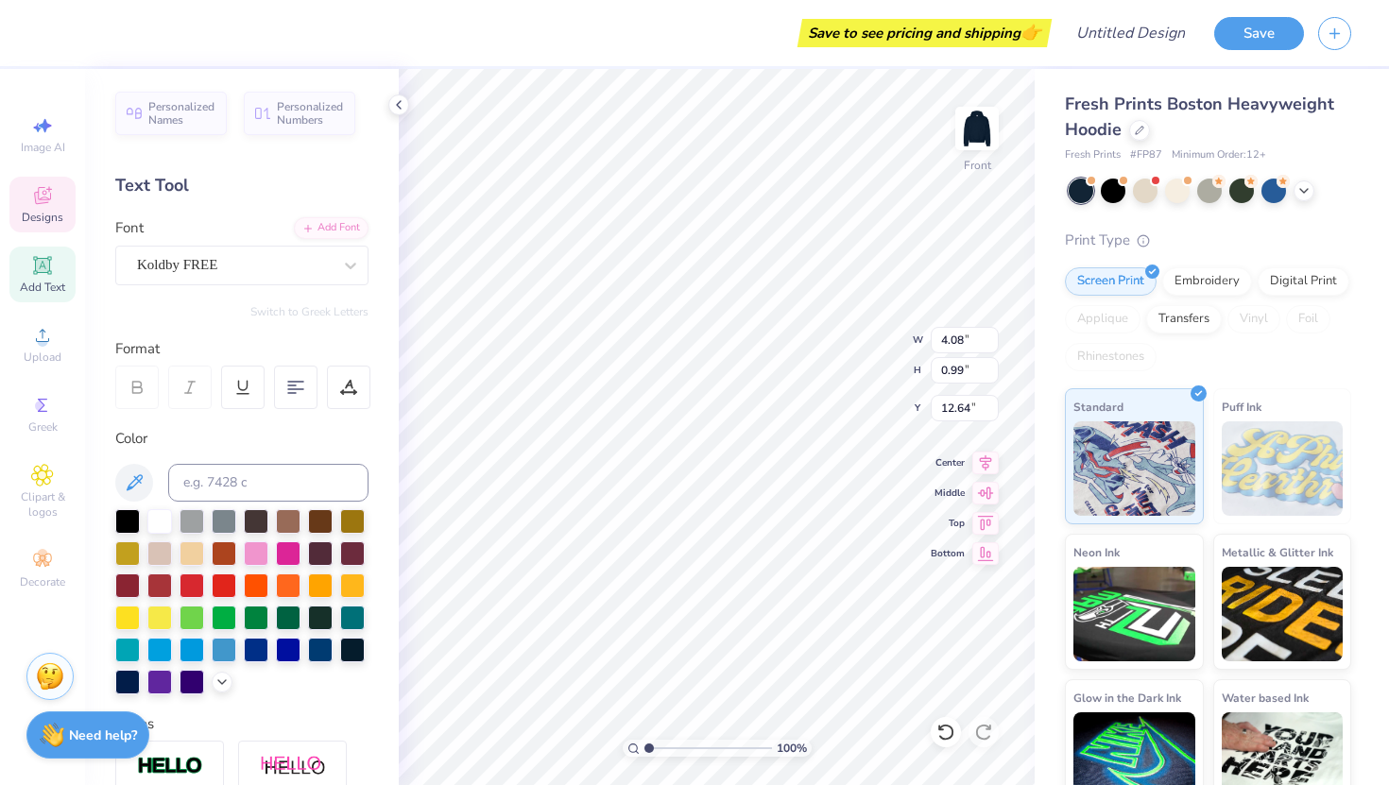
scroll to position [0, 0]
type textarea "DELTA"
type input "4.65"
type input "1.04"
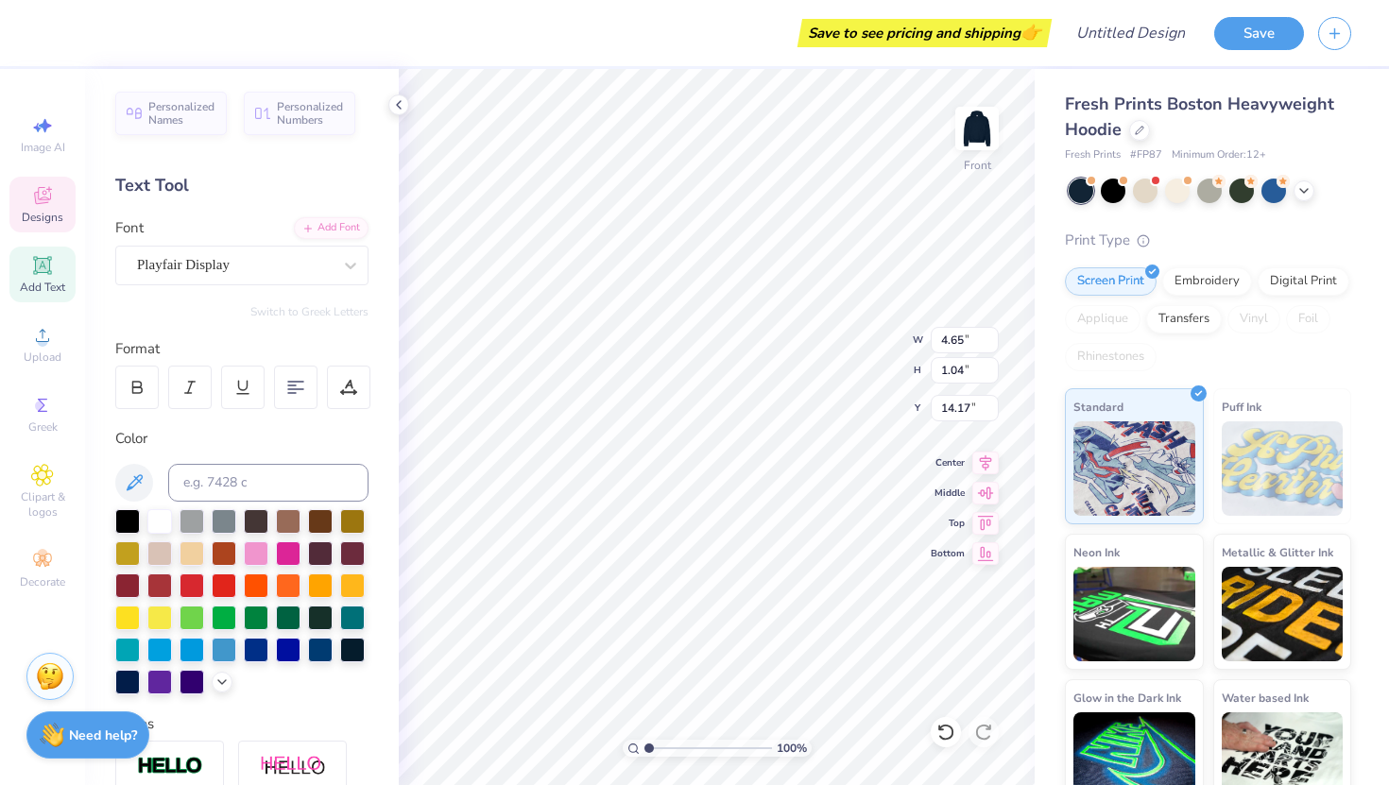
type input "14.17"
type textarea "DELTA"
type input "4.63"
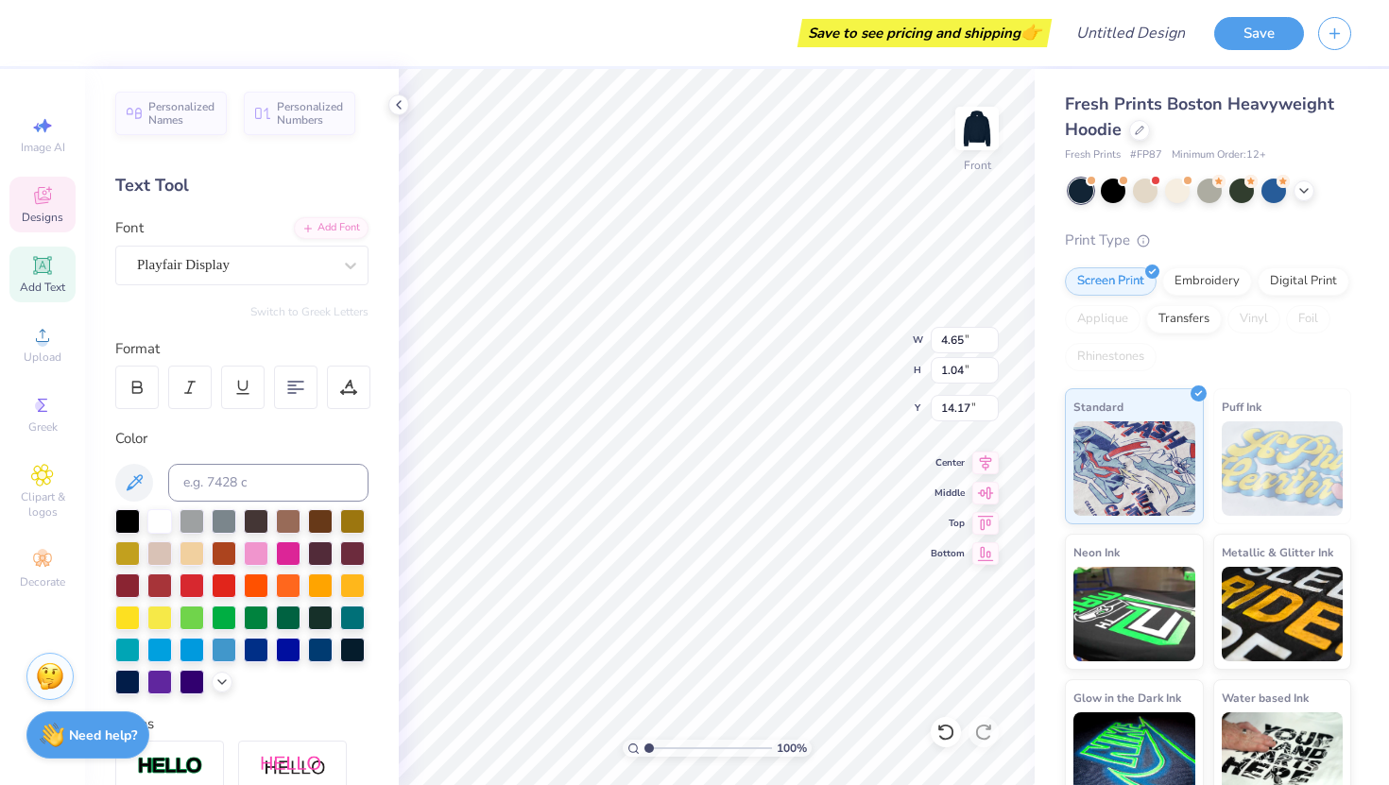
type input "15.65"
type textarea "T"
type textarea "DELTA"
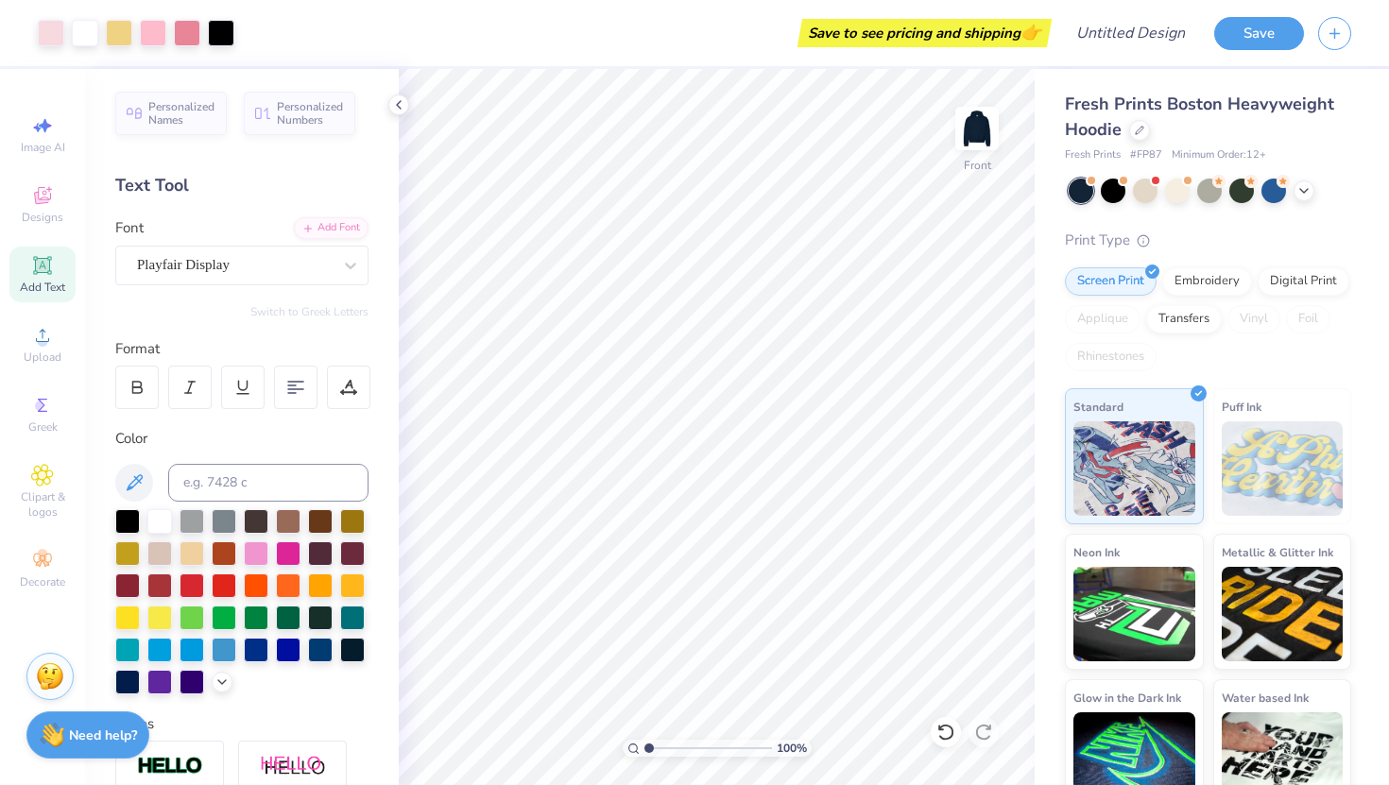
click at [7, 354] on div "Image AI Designs Add Text Upload Greek Clipart & logos Decorate" at bounding box center [42, 427] width 85 height 716
click at [24, 353] on span "Upload" at bounding box center [43, 357] width 38 height 15
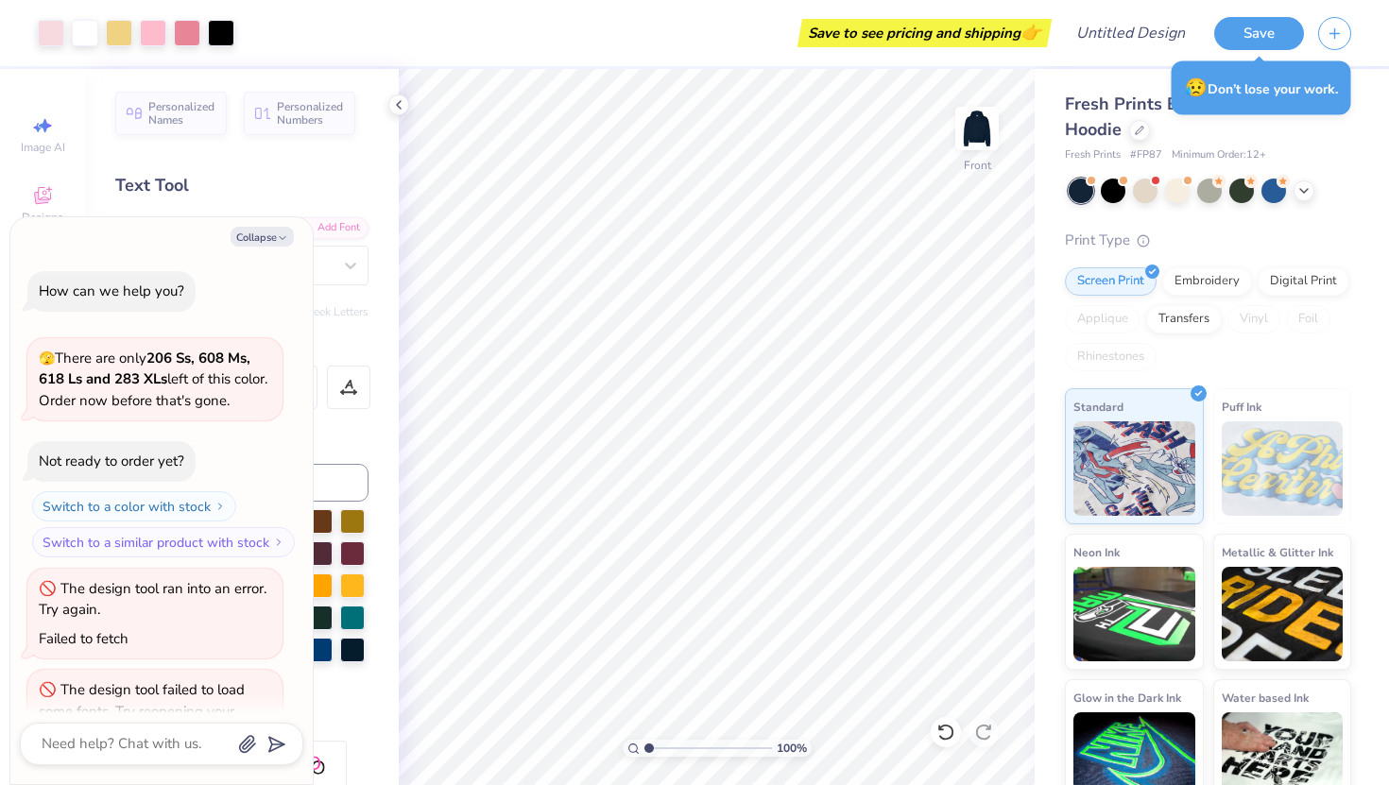
type textarea "x"
